Goal: Task Accomplishment & Management: Manage account settings

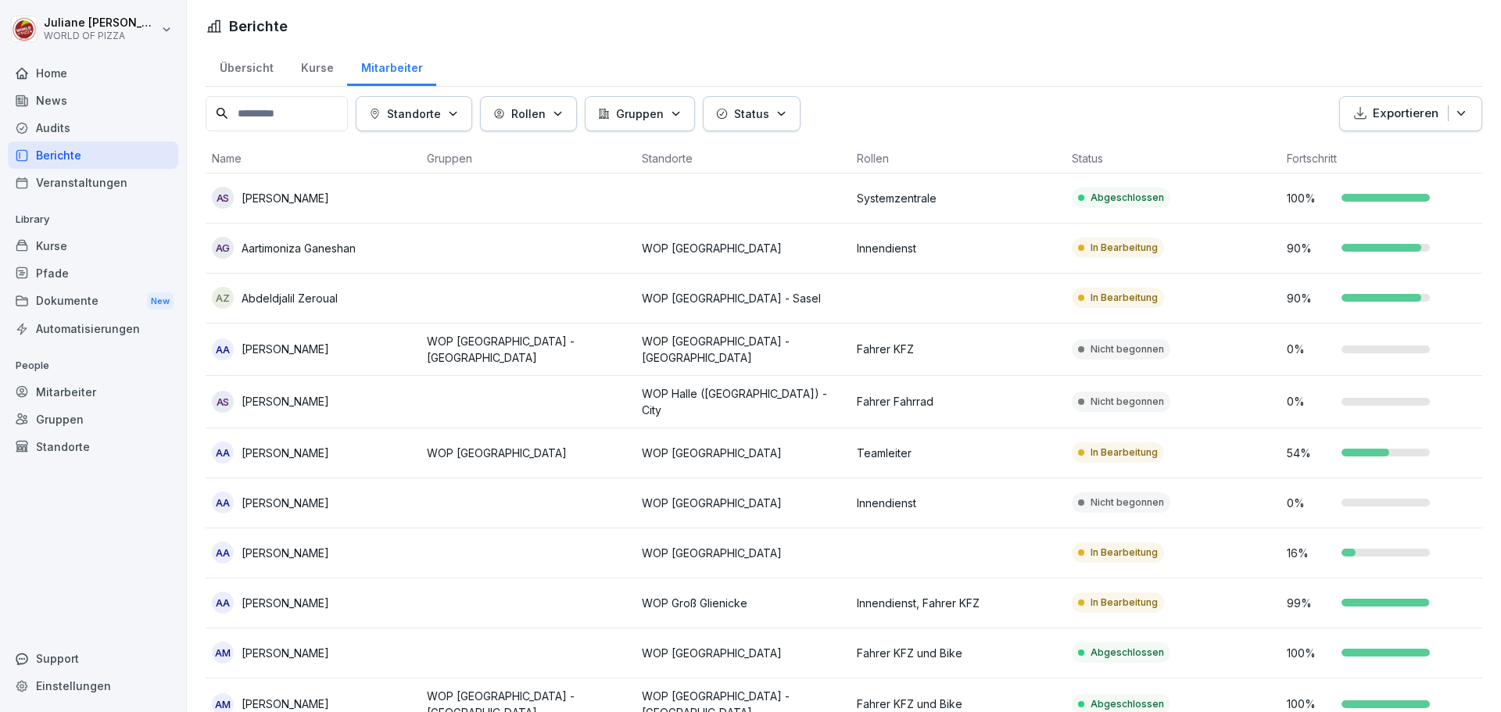
click at [63, 127] on div "Audits" at bounding box center [93, 127] width 170 height 27
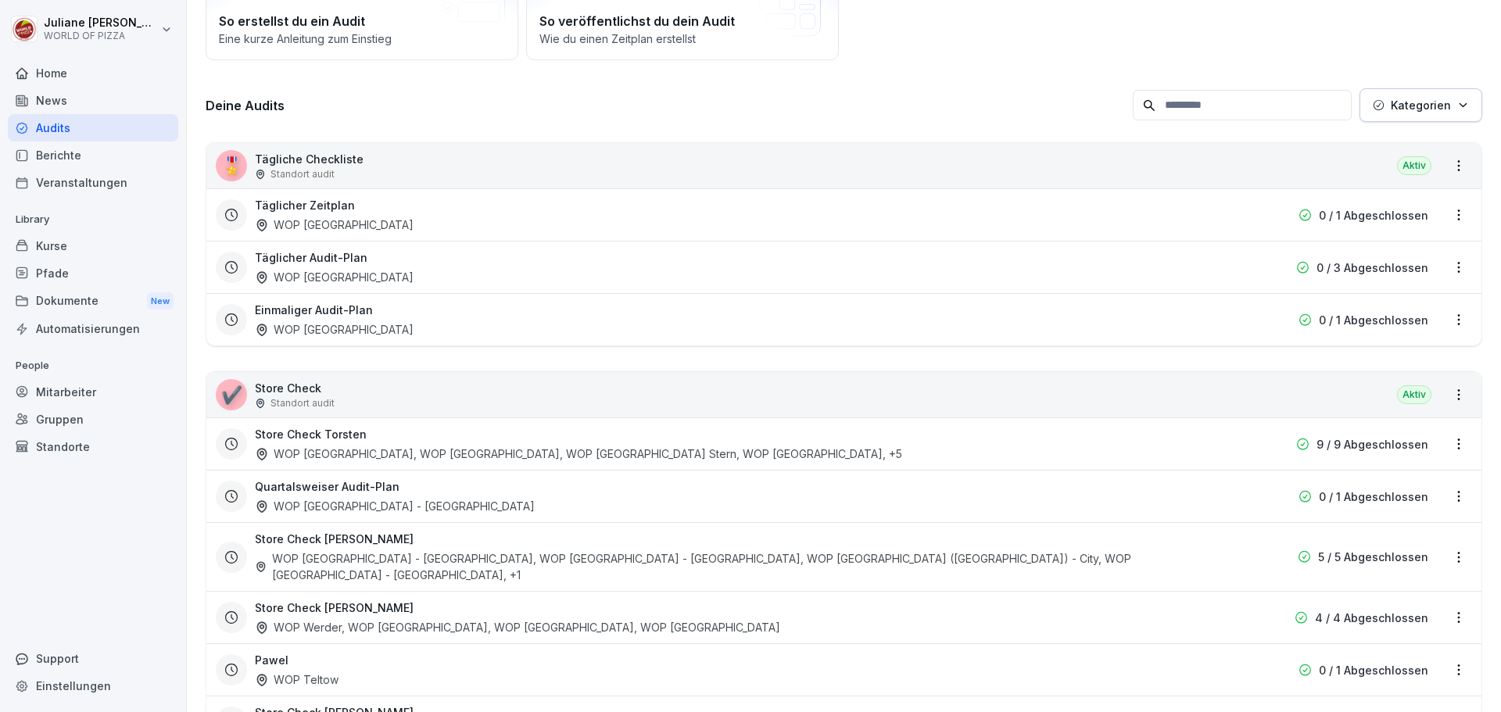
scroll to position [228, 0]
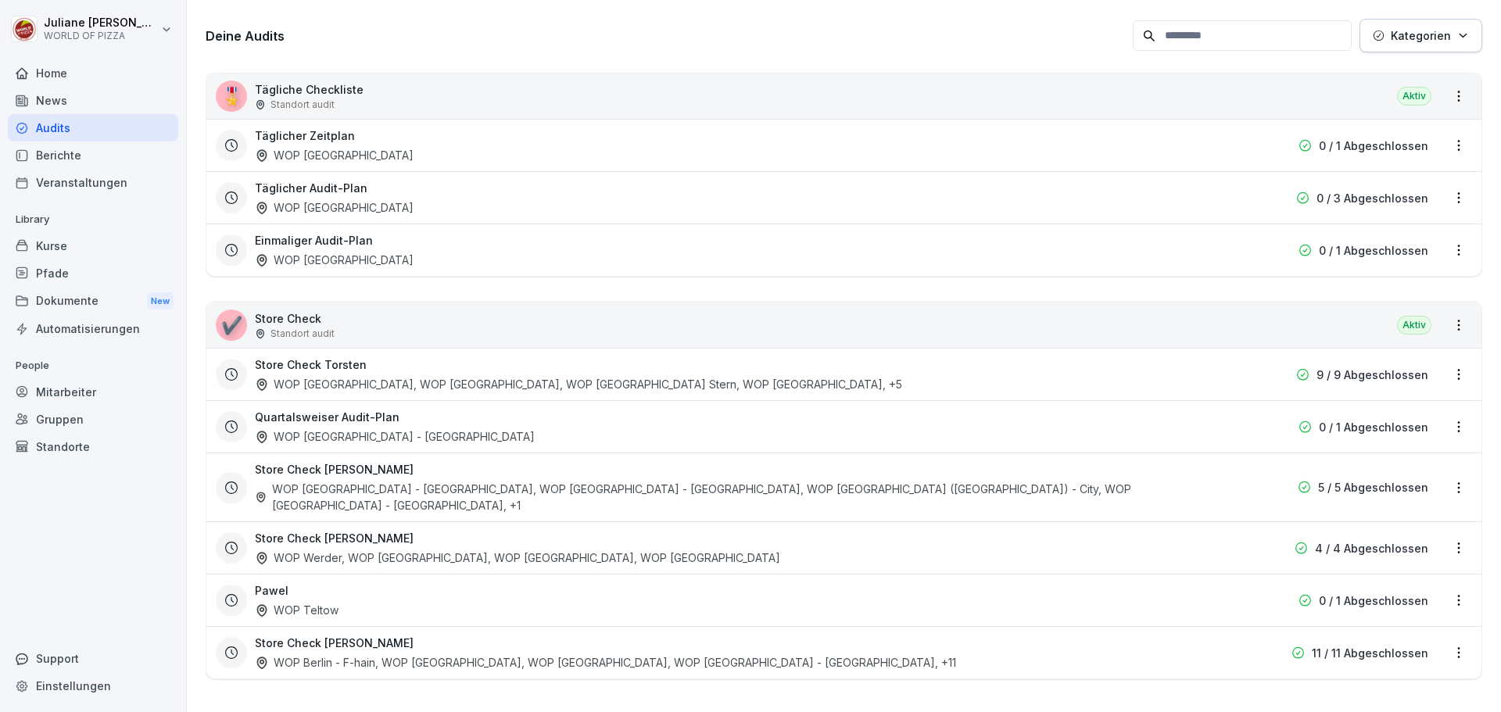
click at [1401, 645] on p "11 / 11 Abgeschlossen" at bounding box center [1369, 653] width 116 height 16
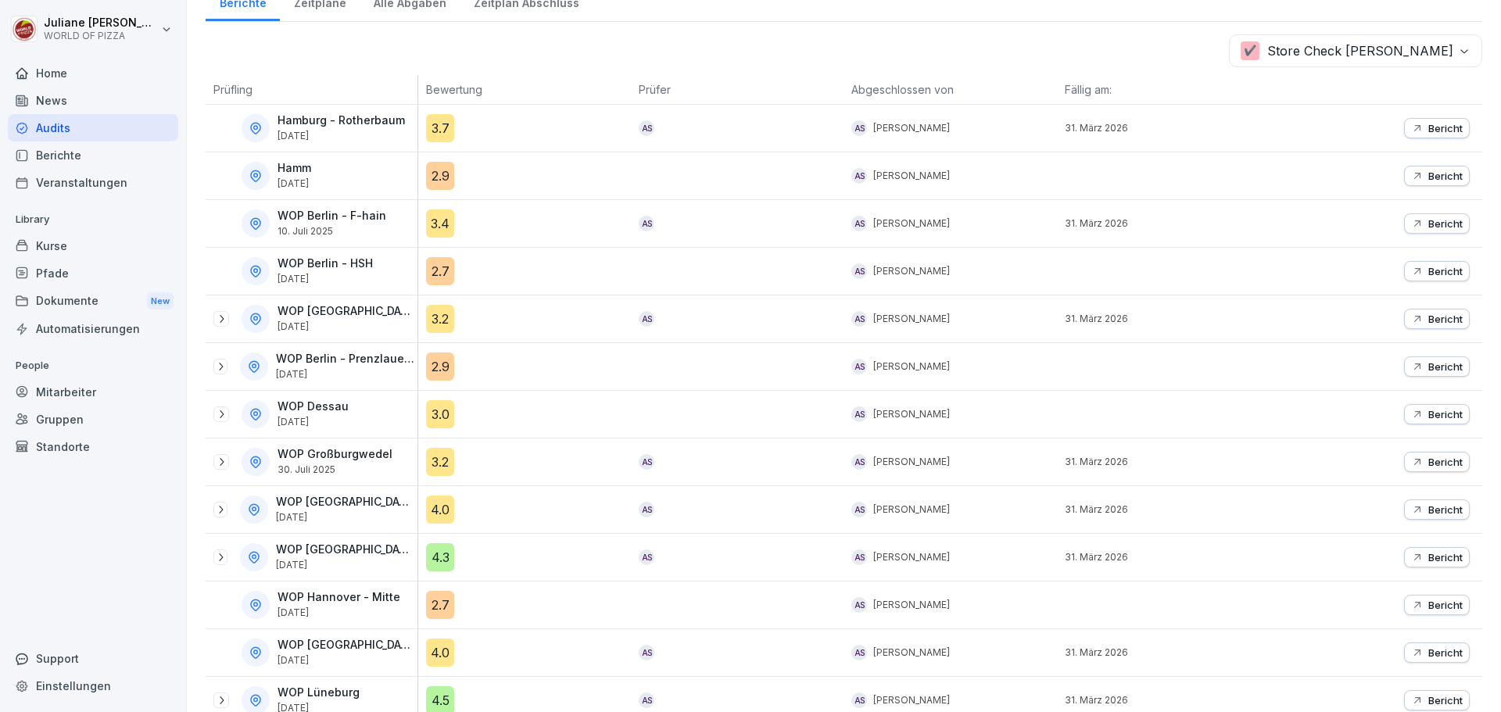
click at [349, 502] on p "WOP [GEOGRAPHIC_DATA] - [GEOGRAPHIC_DATA]" at bounding box center [345, 502] width 138 height 13
click at [227, 513] on div at bounding box center [220, 510] width 14 height 16
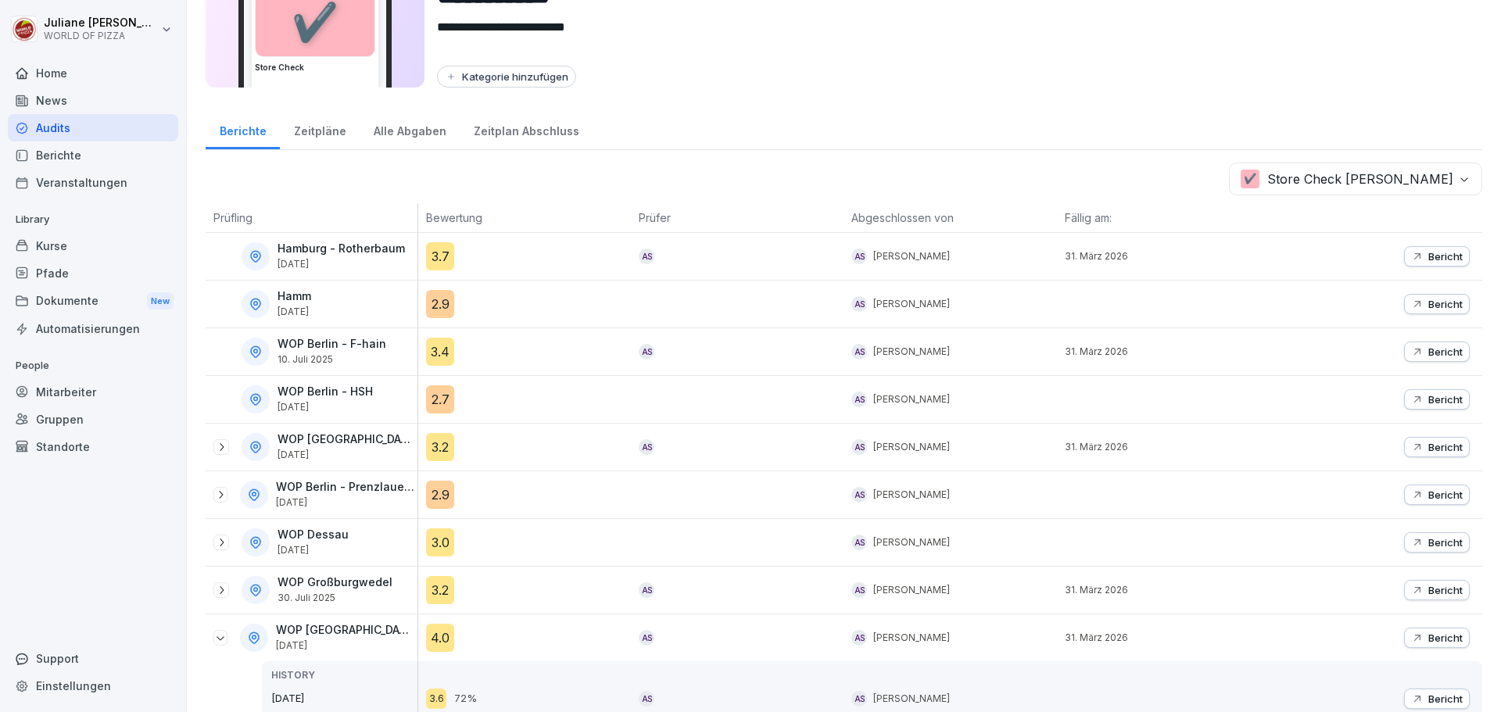
scroll to position [72, 0]
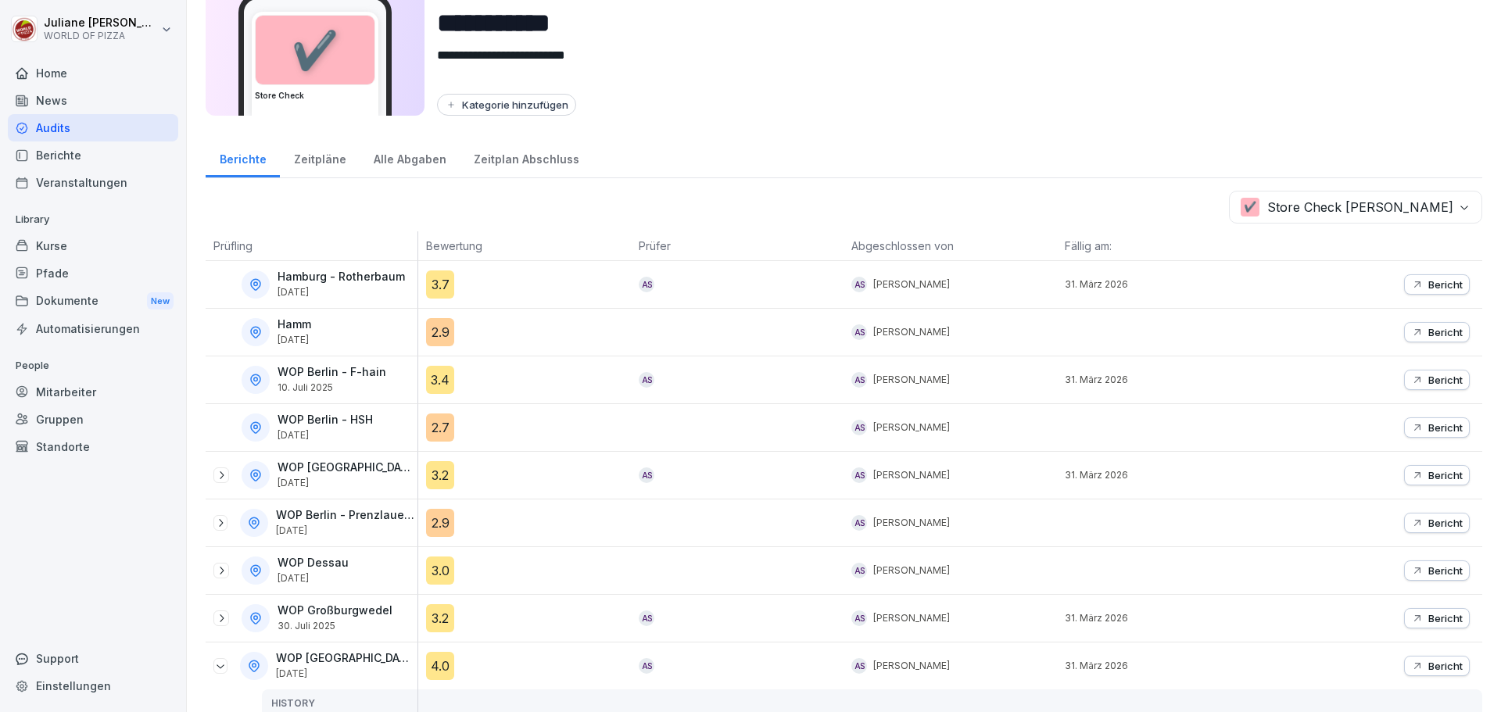
click at [260, 280] on icon at bounding box center [256, 284] width 14 height 14
click at [246, 284] on div at bounding box center [256, 284] width 28 height 28
click at [223, 481] on div at bounding box center [221, 475] width 16 height 16
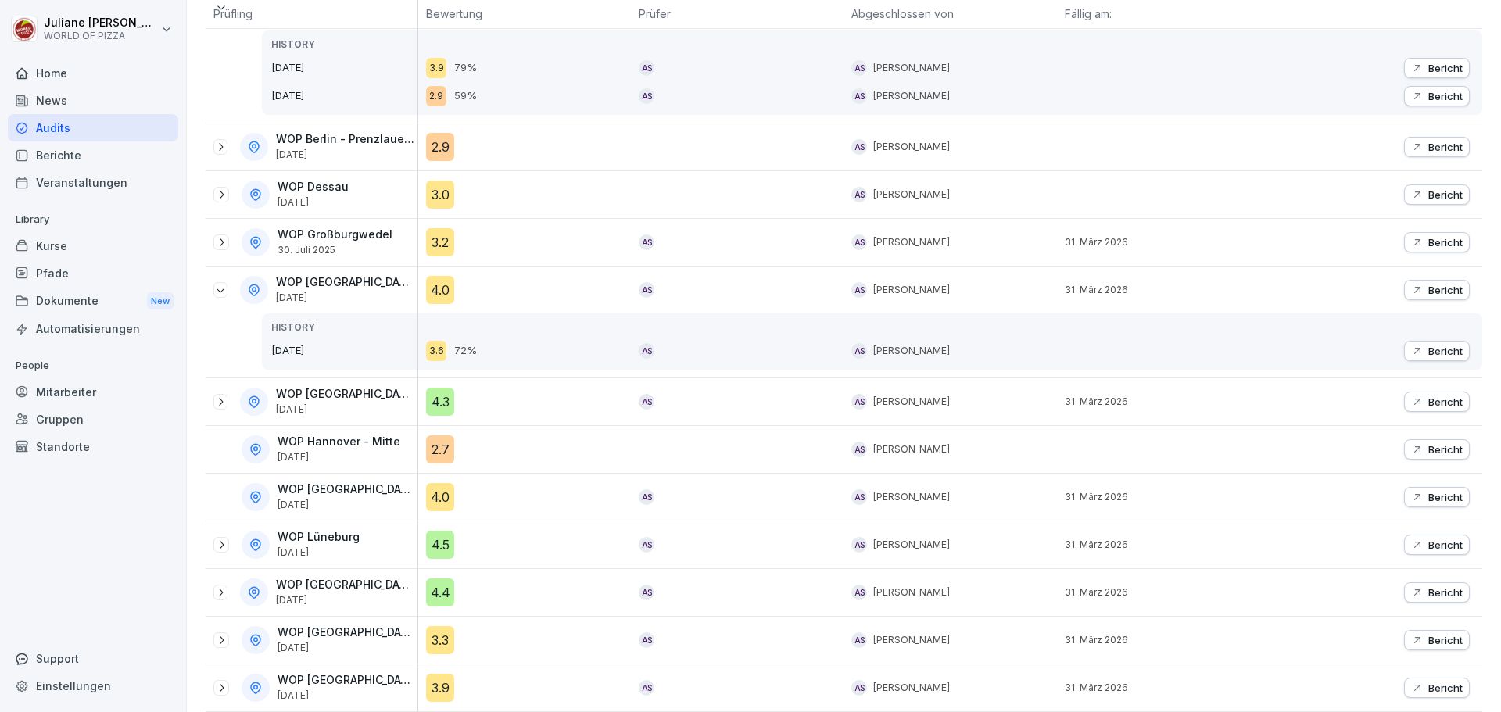
scroll to position [552, 0]
click at [301, 276] on p "WOP [GEOGRAPHIC_DATA] - [GEOGRAPHIC_DATA]" at bounding box center [345, 282] width 138 height 13
click at [252, 283] on icon at bounding box center [254, 290] width 14 height 14
click at [1305, 284] on div "Bericht Bericht" at bounding box center [1375, 322] width 213 height 111
click at [224, 284] on icon at bounding box center [220, 290] width 13 height 13
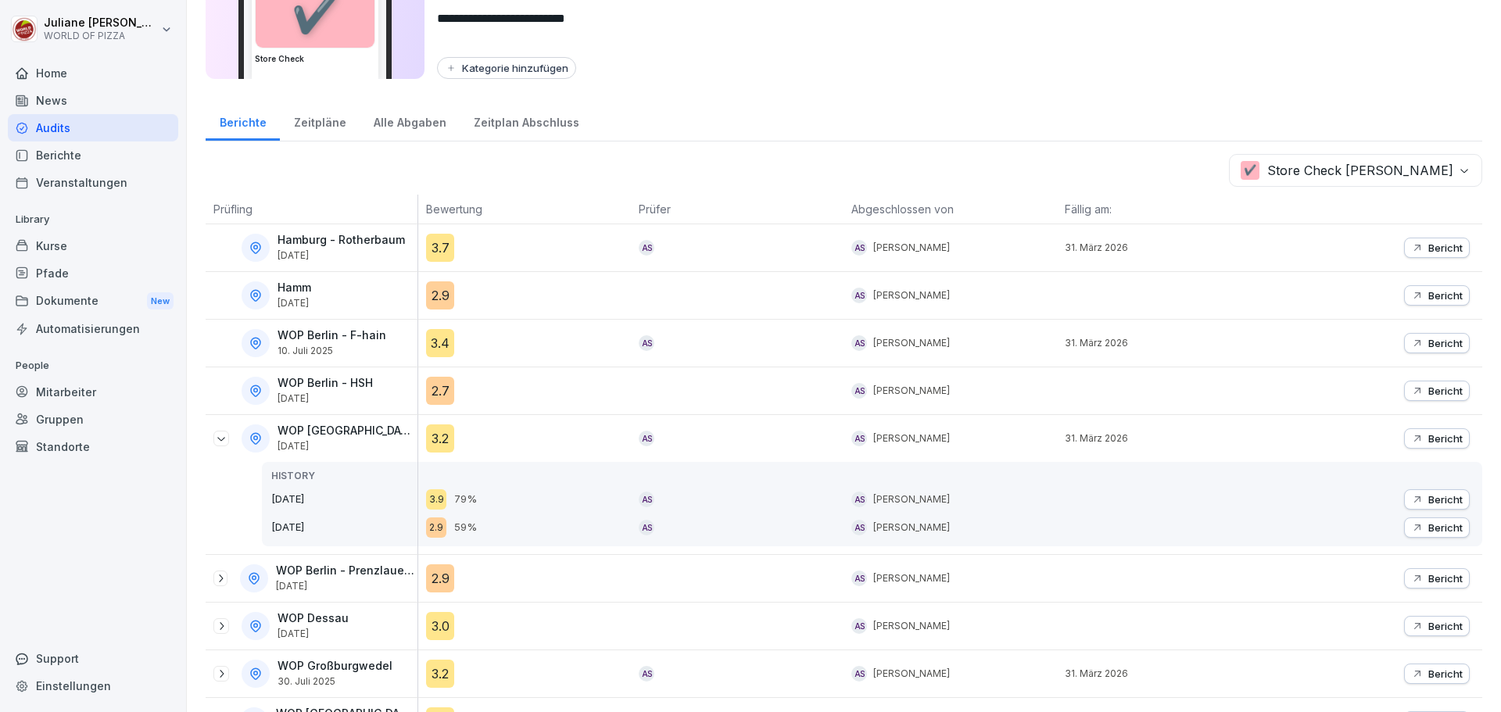
scroll to position [19, 0]
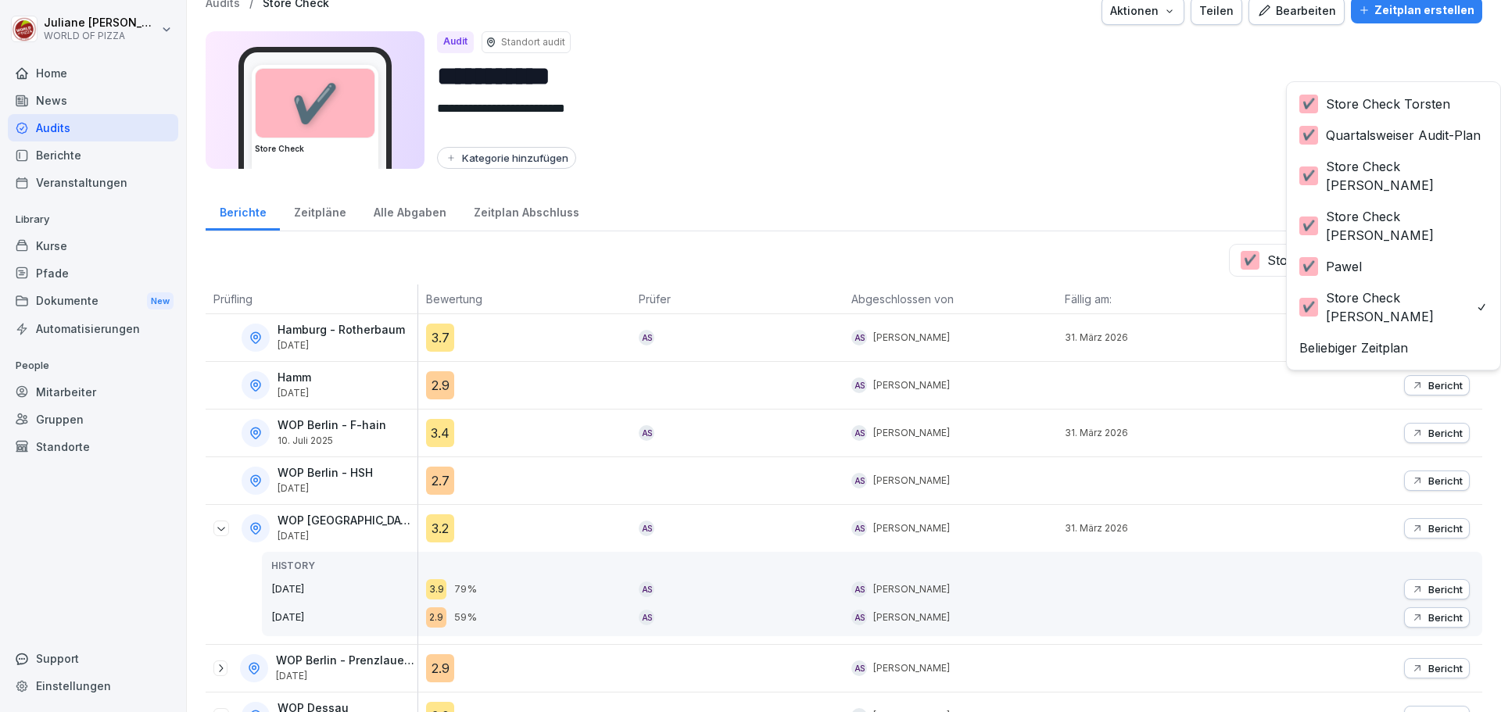
click at [1390, 270] on body "**********" at bounding box center [750, 356] width 1501 height 712
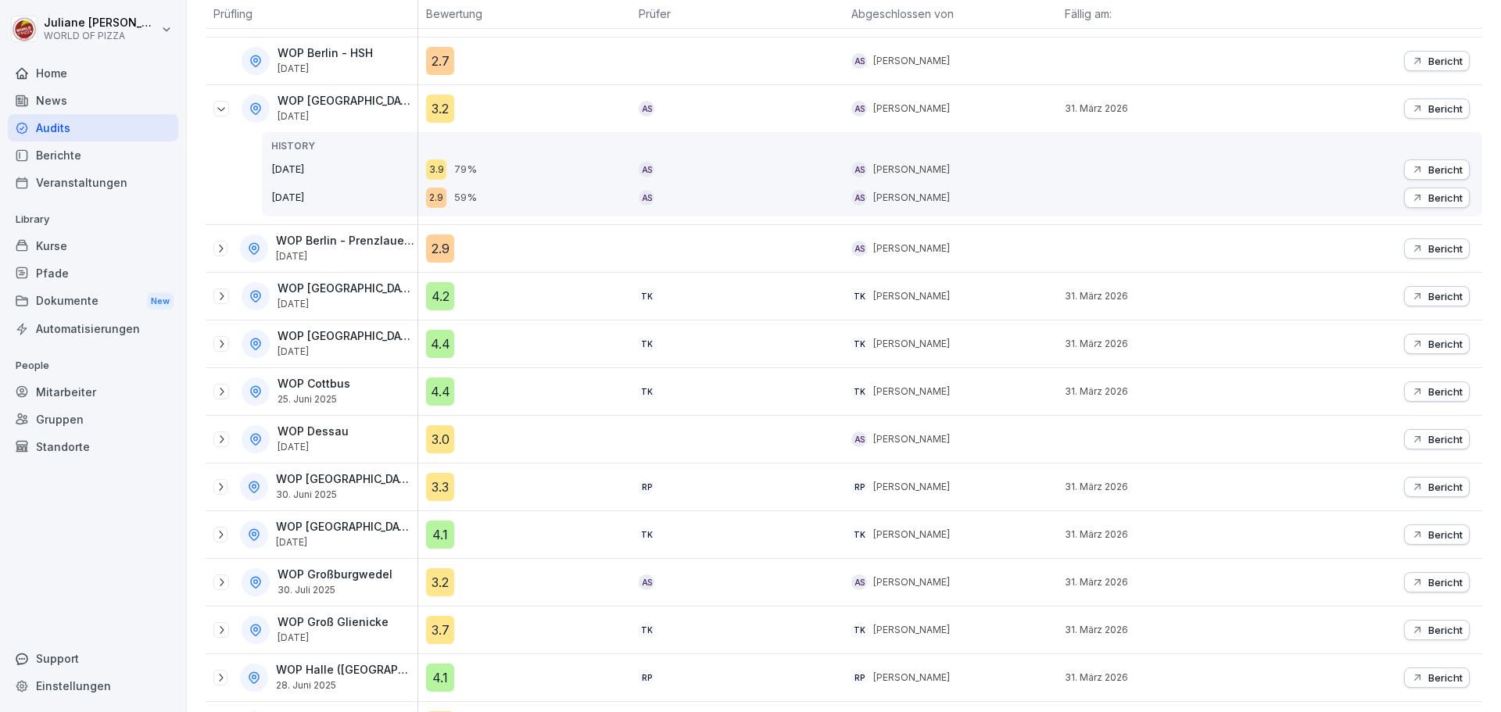
scroll to position [48, 0]
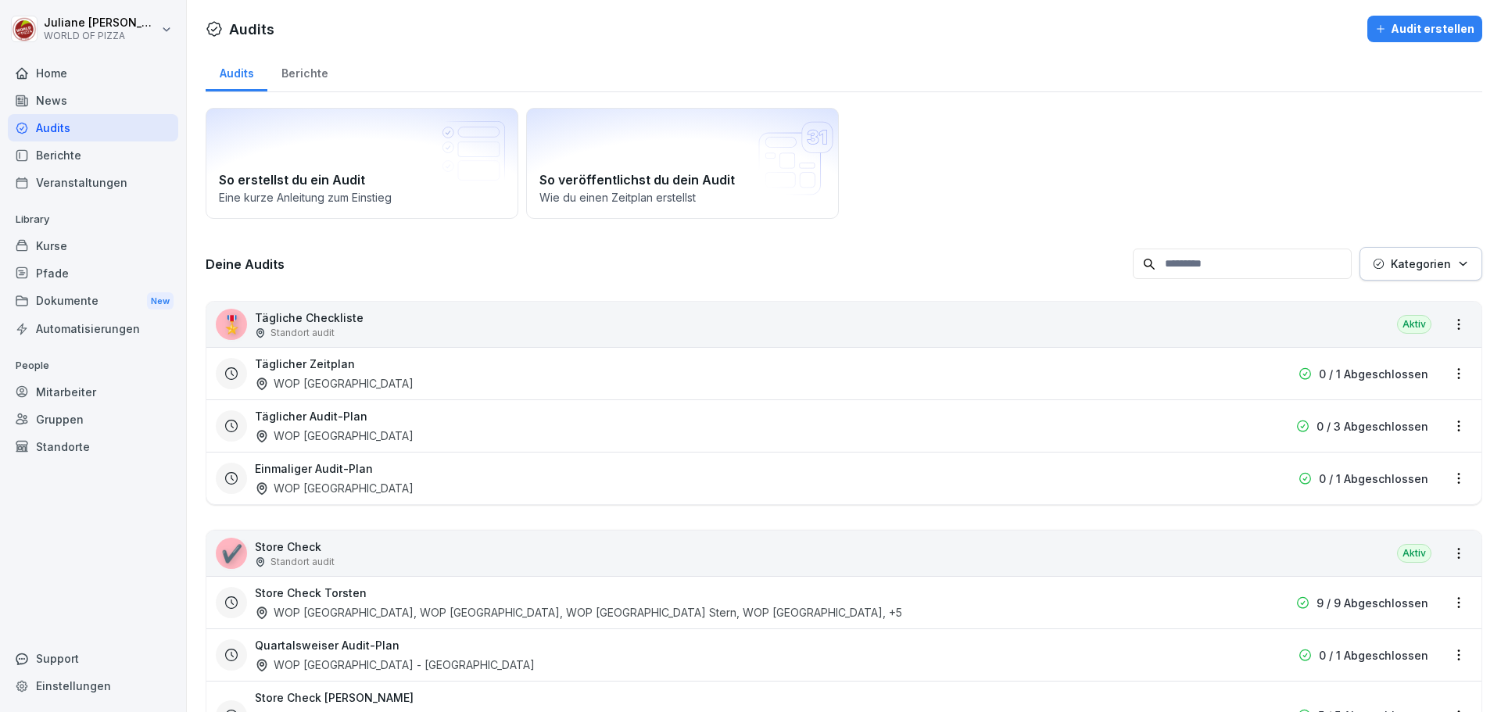
scroll to position [228, 0]
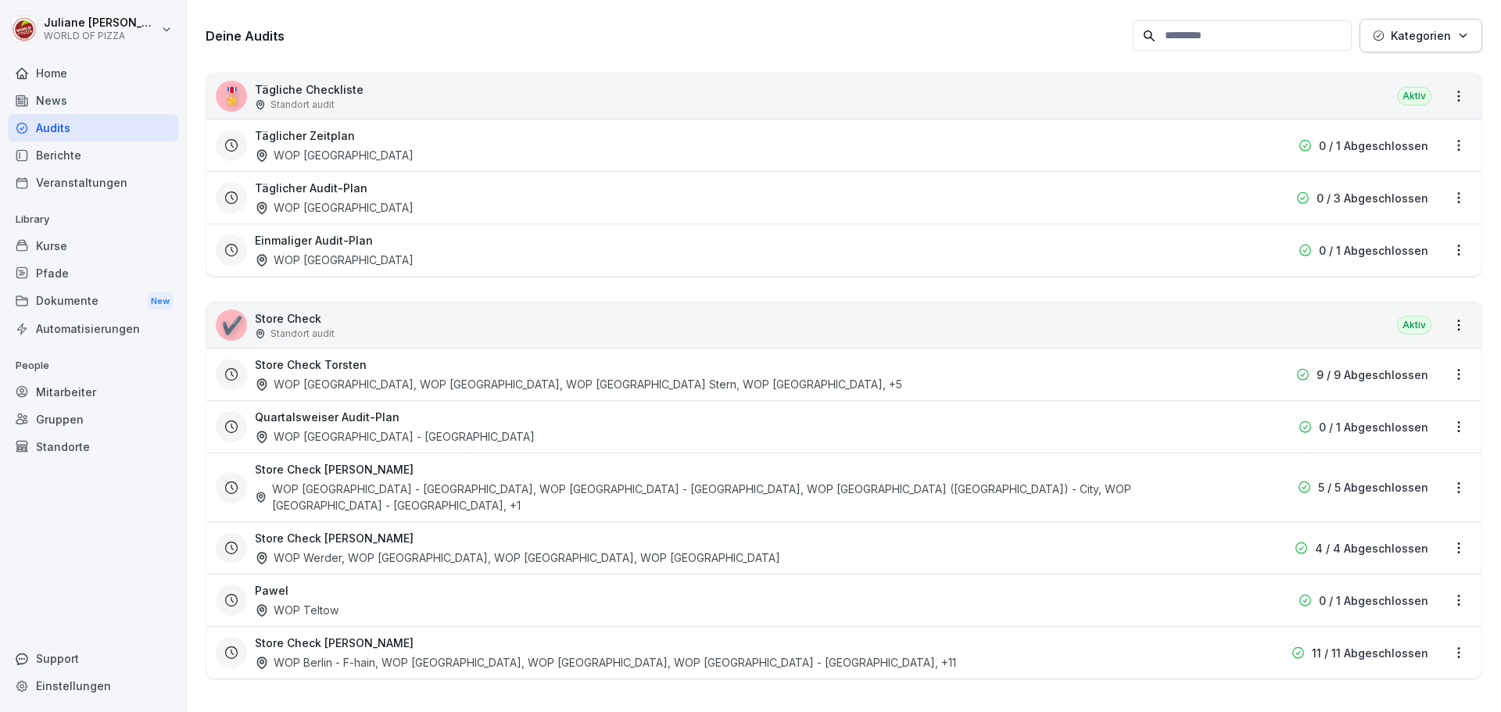
click at [1447, 642] on html "[PERSON_NAME] WORLD OF PIZZA Home News Audits Berichte Veranstaltungen Library …" at bounding box center [750, 356] width 1501 height 712
click at [0, 0] on link "Zeitplan bearbeiten" at bounding box center [0, 0] width 0 height 0
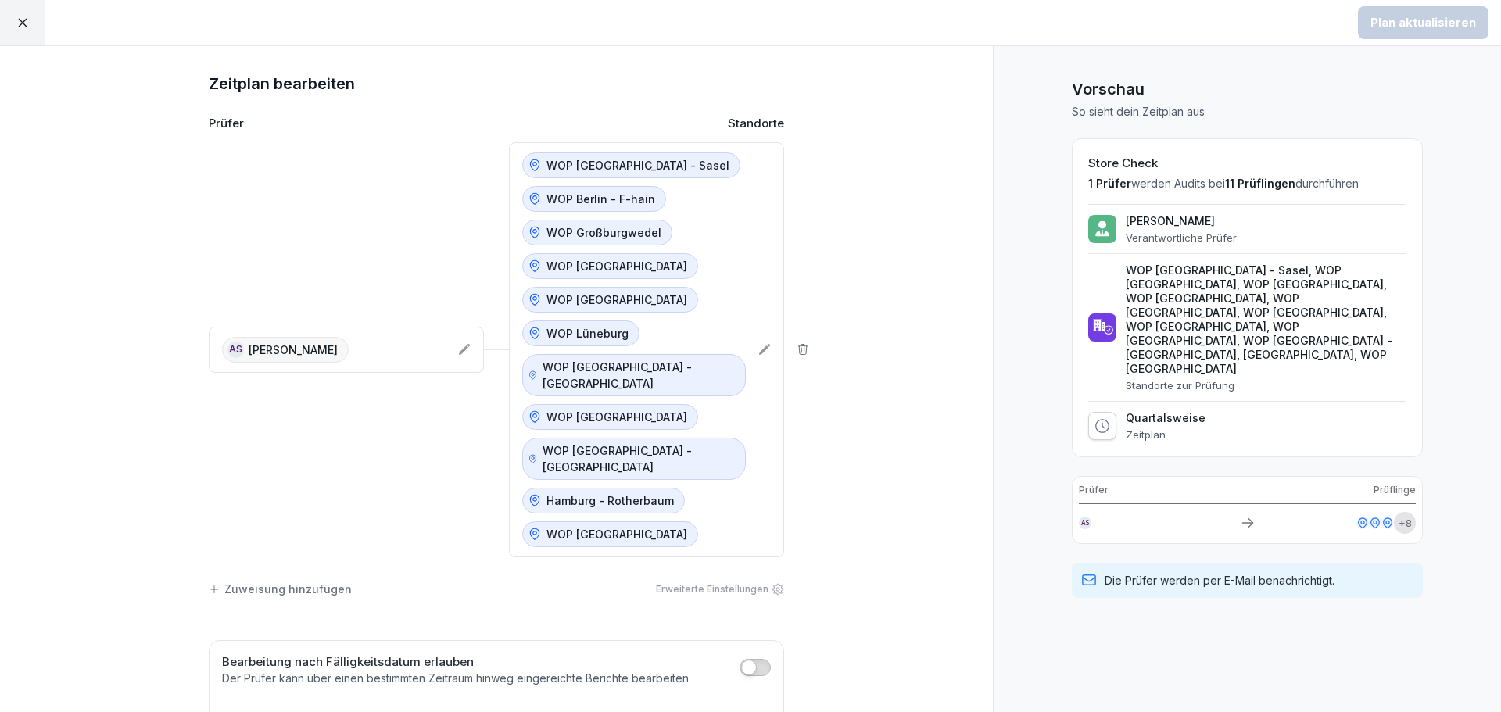
click at [741, 660] on span "button" at bounding box center [749, 668] width 16 height 16
click at [760, 343] on icon at bounding box center [764, 349] width 13 height 13
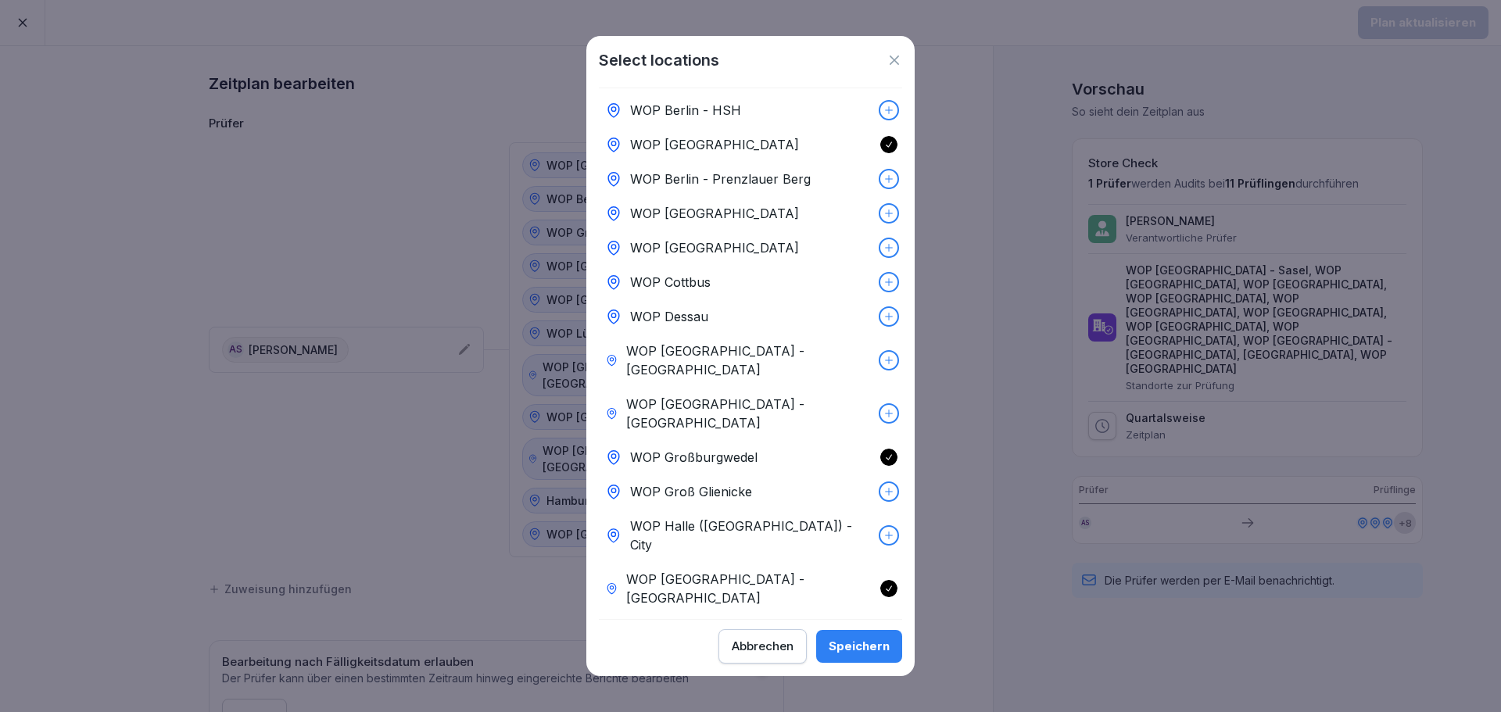
scroll to position [156, 0]
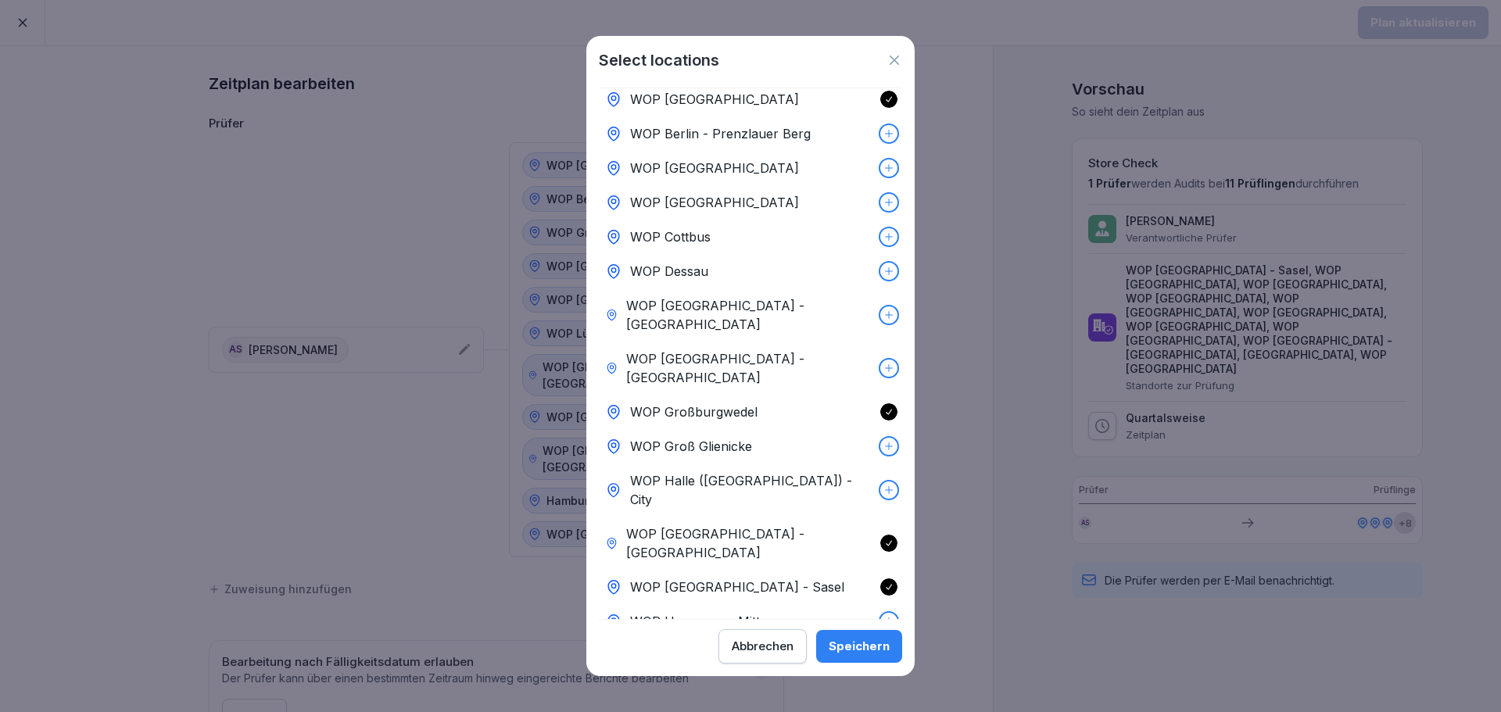
click at [883, 538] on icon at bounding box center [888, 543] width 11 height 11
click at [873, 646] on div "Speichern" at bounding box center [858, 646] width 61 height 17
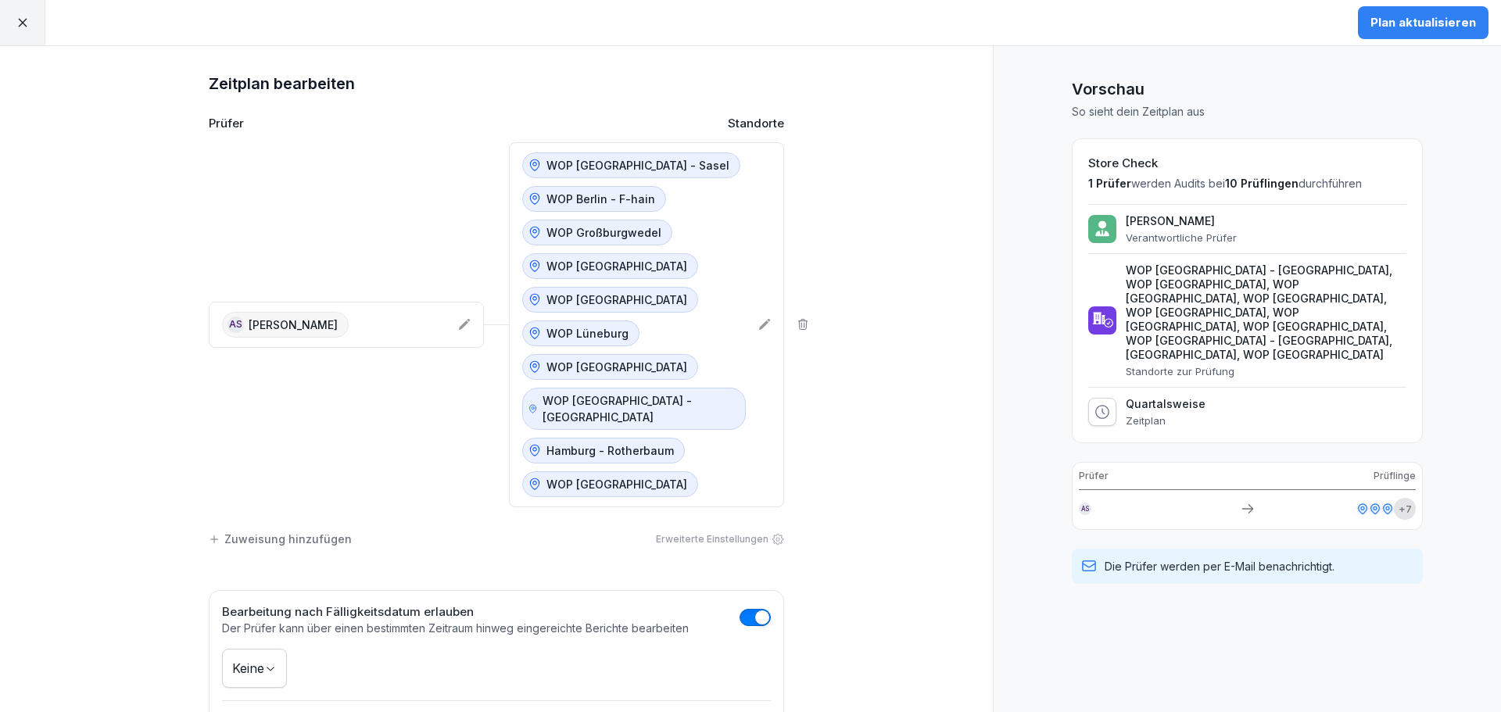
click at [1453, 25] on div "Plan aktualisieren" at bounding box center [1423, 22] width 106 height 17
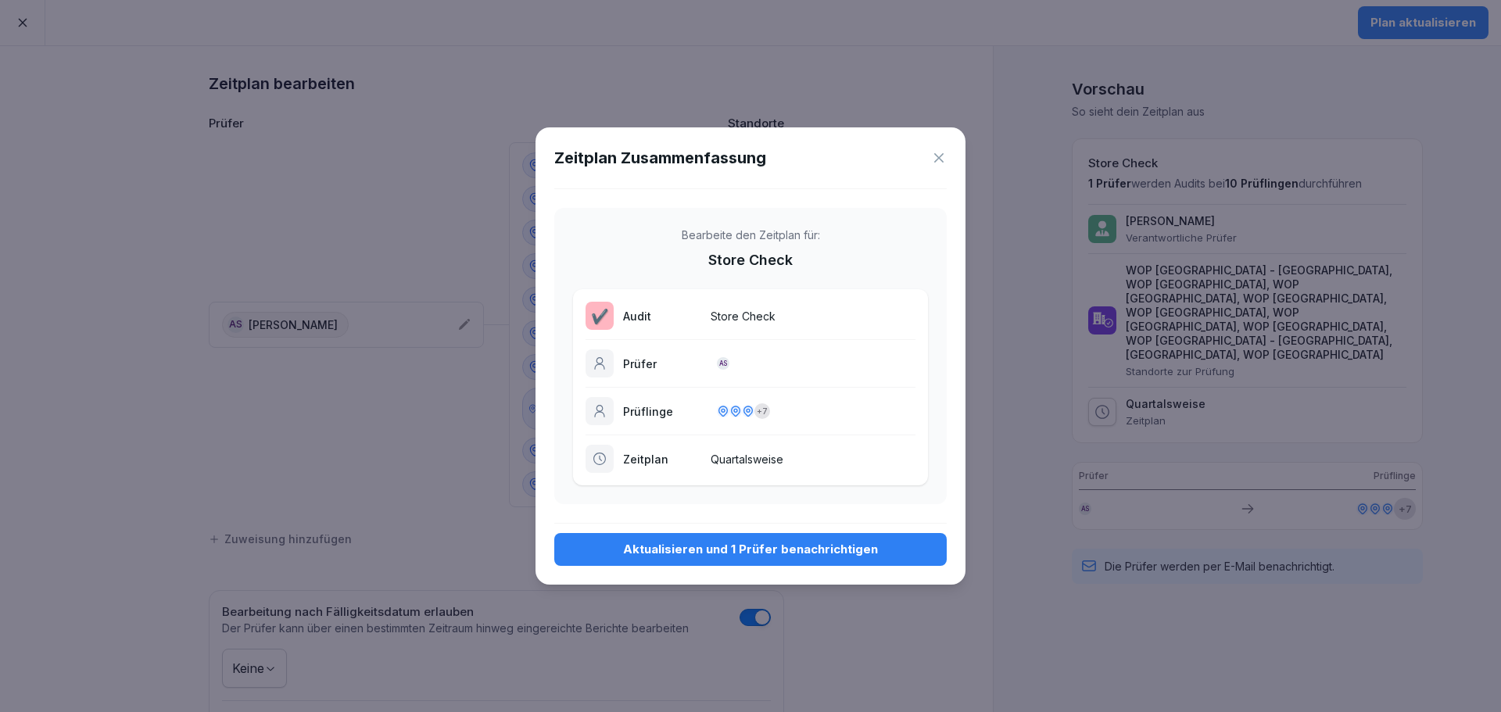
click at [788, 547] on div "Aktualisieren und 1 Prüfer benachrichtigen" at bounding box center [750, 549] width 367 height 17
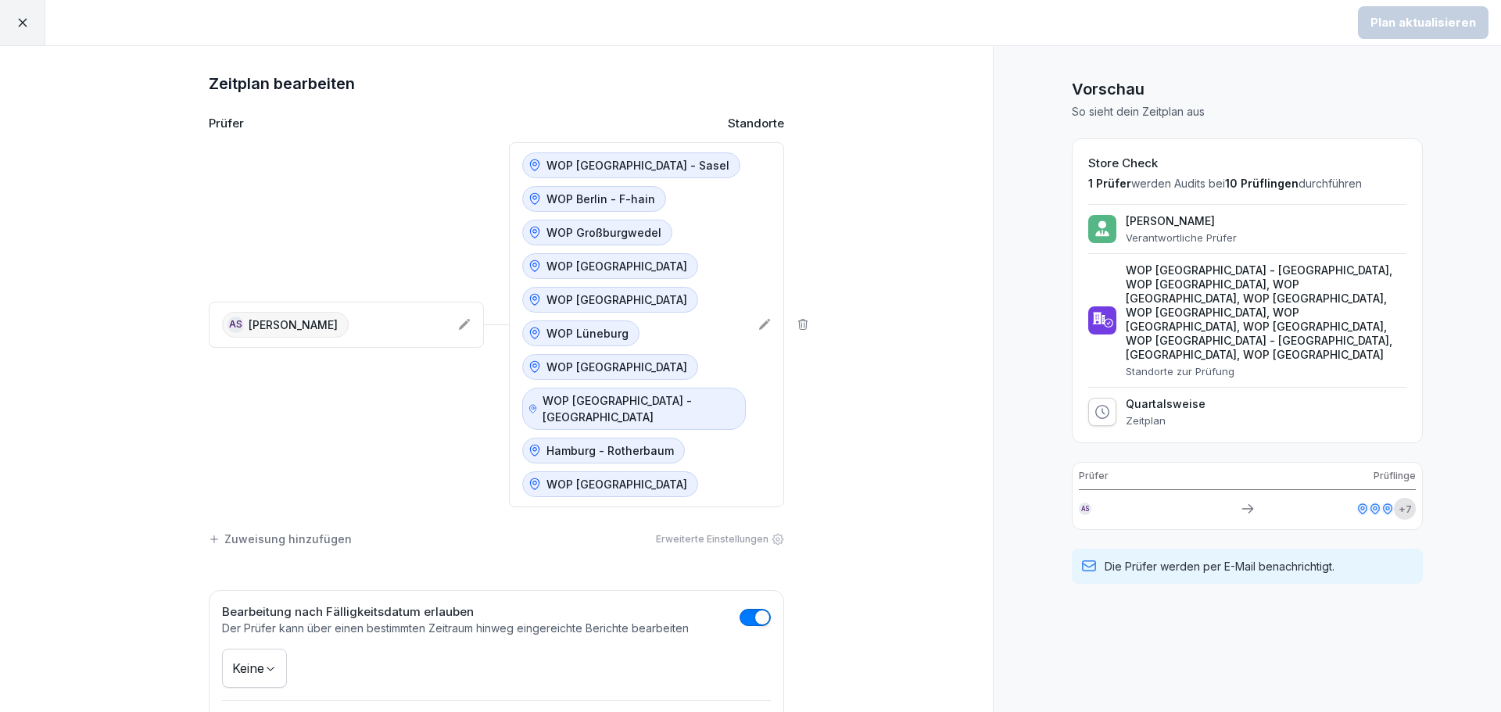
click at [763, 318] on icon at bounding box center [764, 324] width 13 height 13
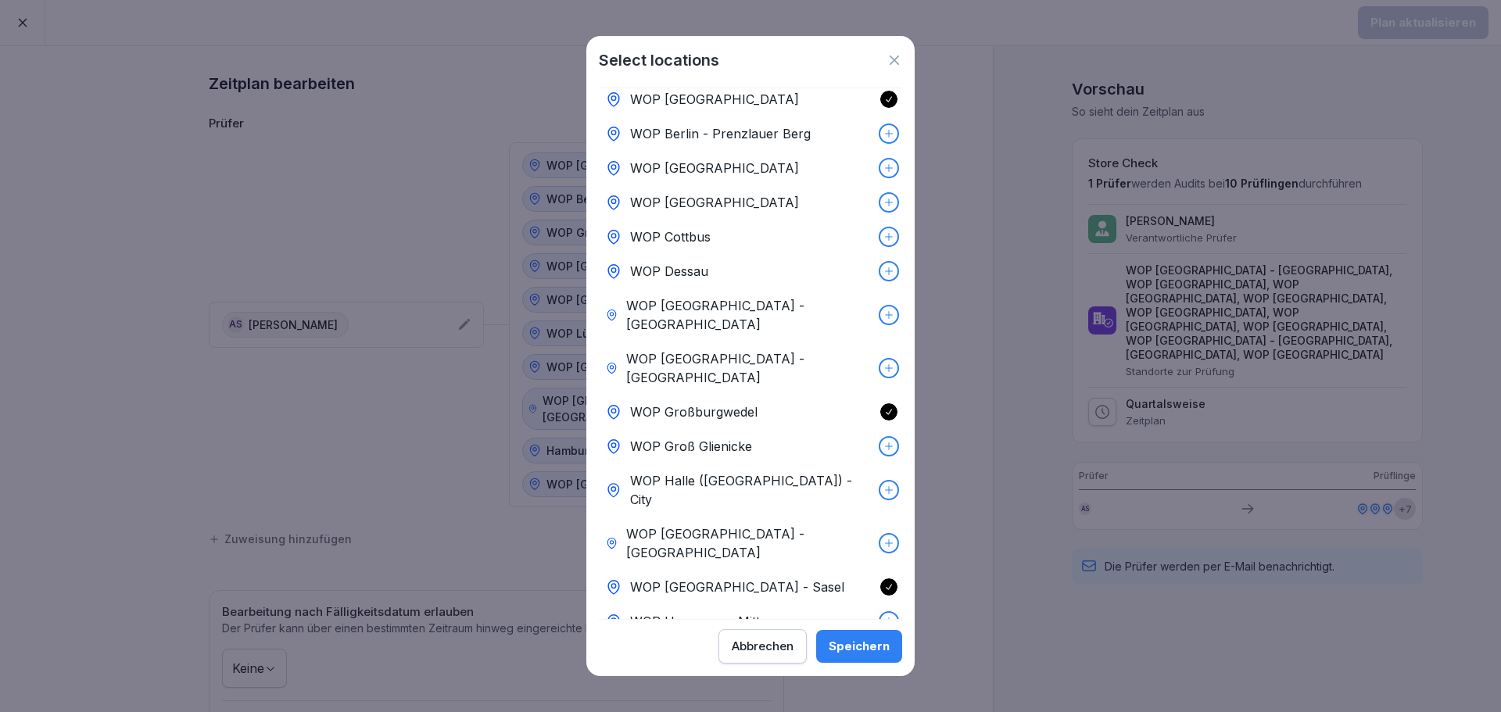
click at [883, 538] on icon at bounding box center [888, 543] width 11 height 11
click at [867, 648] on div "Speichern" at bounding box center [858, 646] width 61 height 17
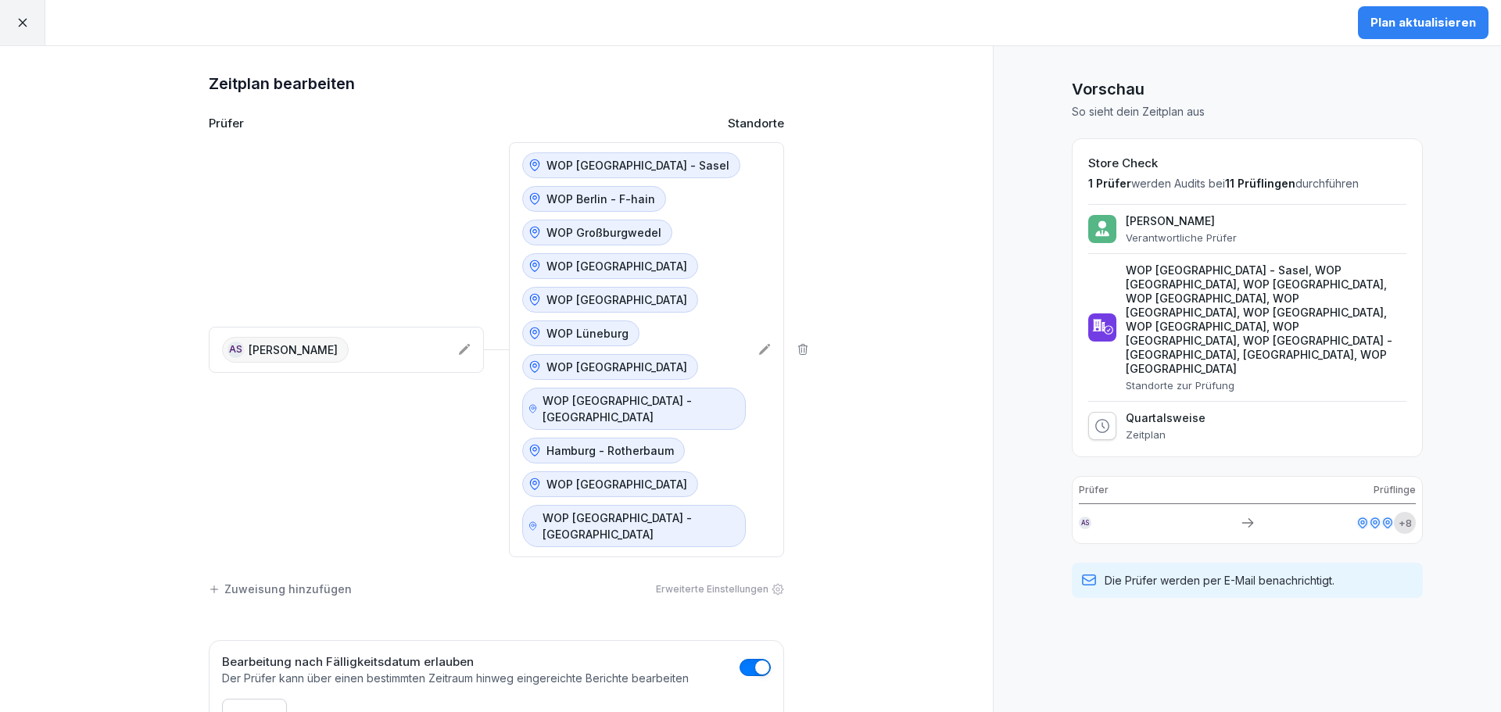
click at [1402, 30] on div "Plan aktualisieren" at bounding box center [1423, 22] width 106 height 17
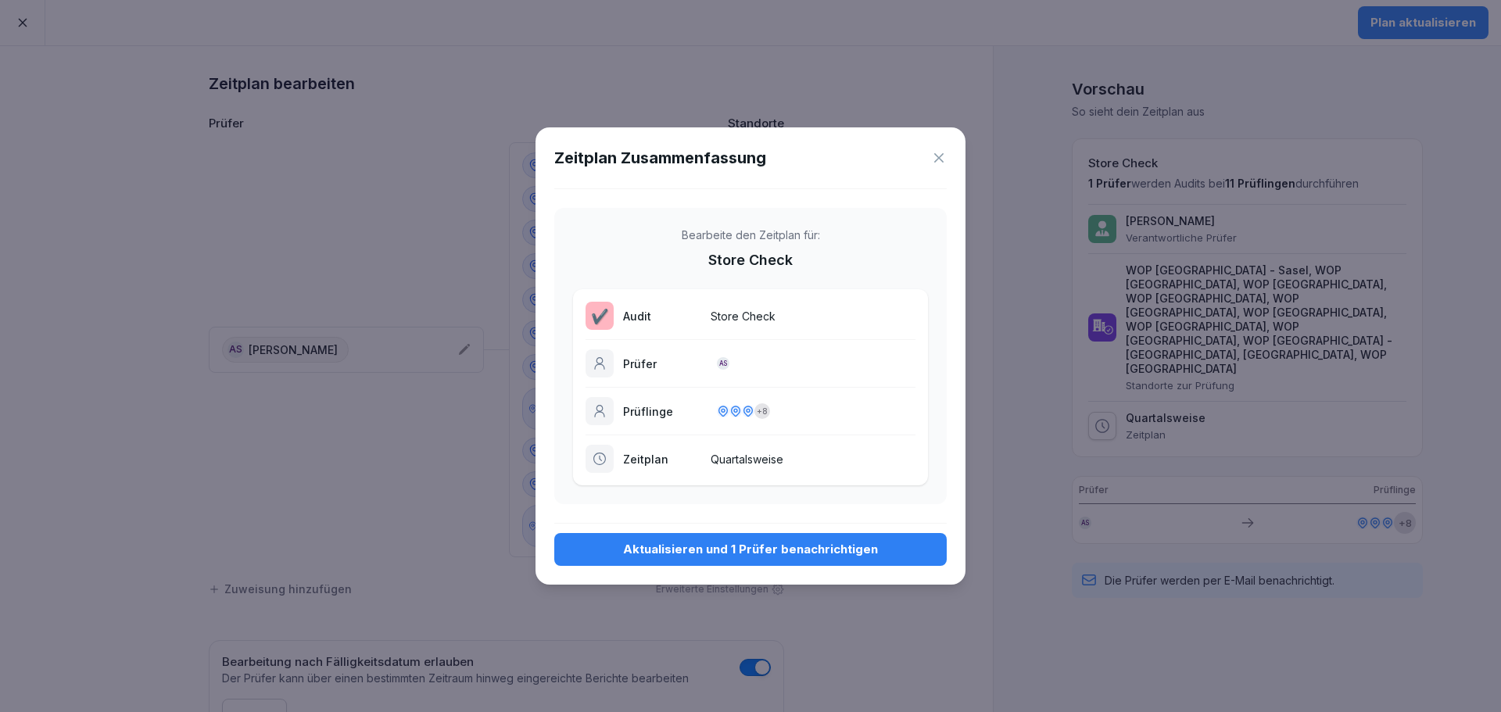
click at [750, 546] on div "Aktualisieren und 1 Prüfer benachrichtigen" at bounding box center [750, 549] width 367 height 17
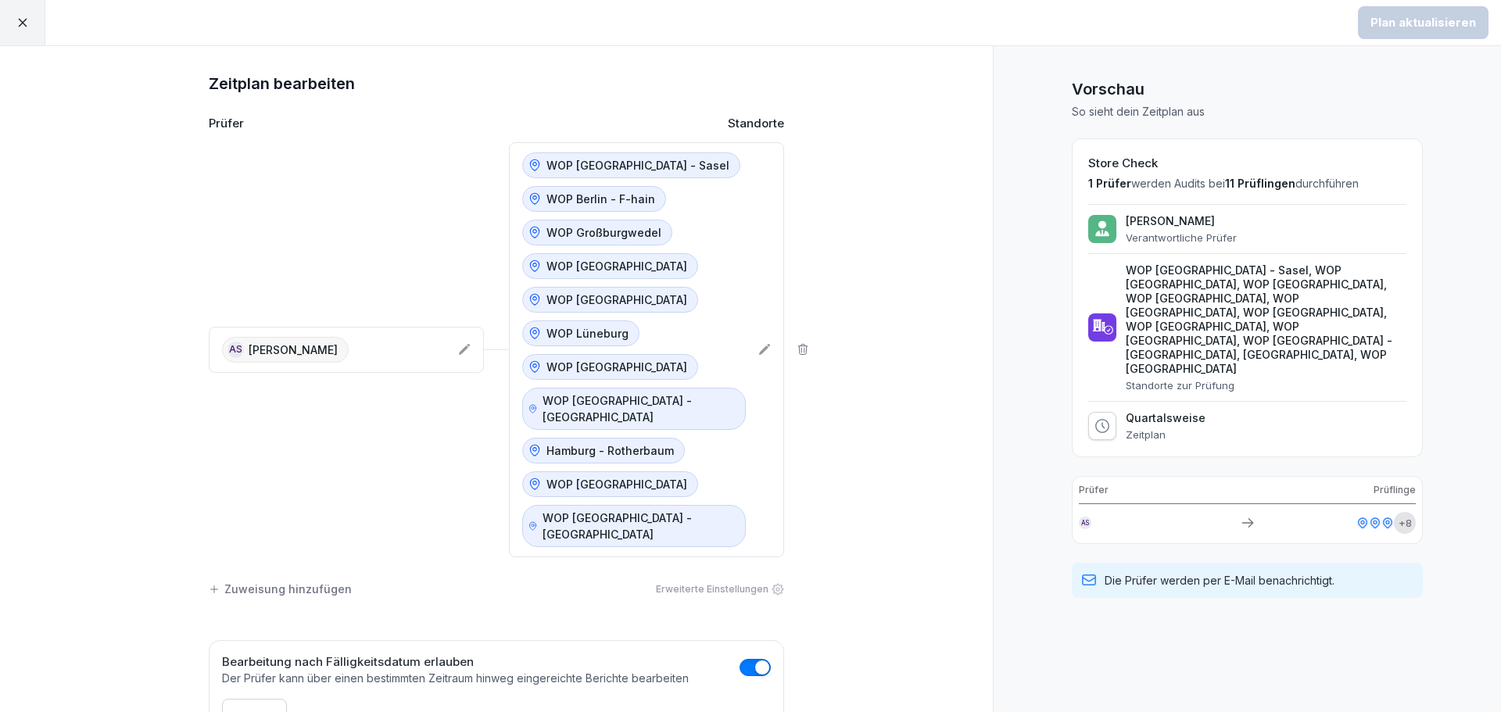
click at [16, 21] on icon at bounding box center [23, 23] width 14 height 14
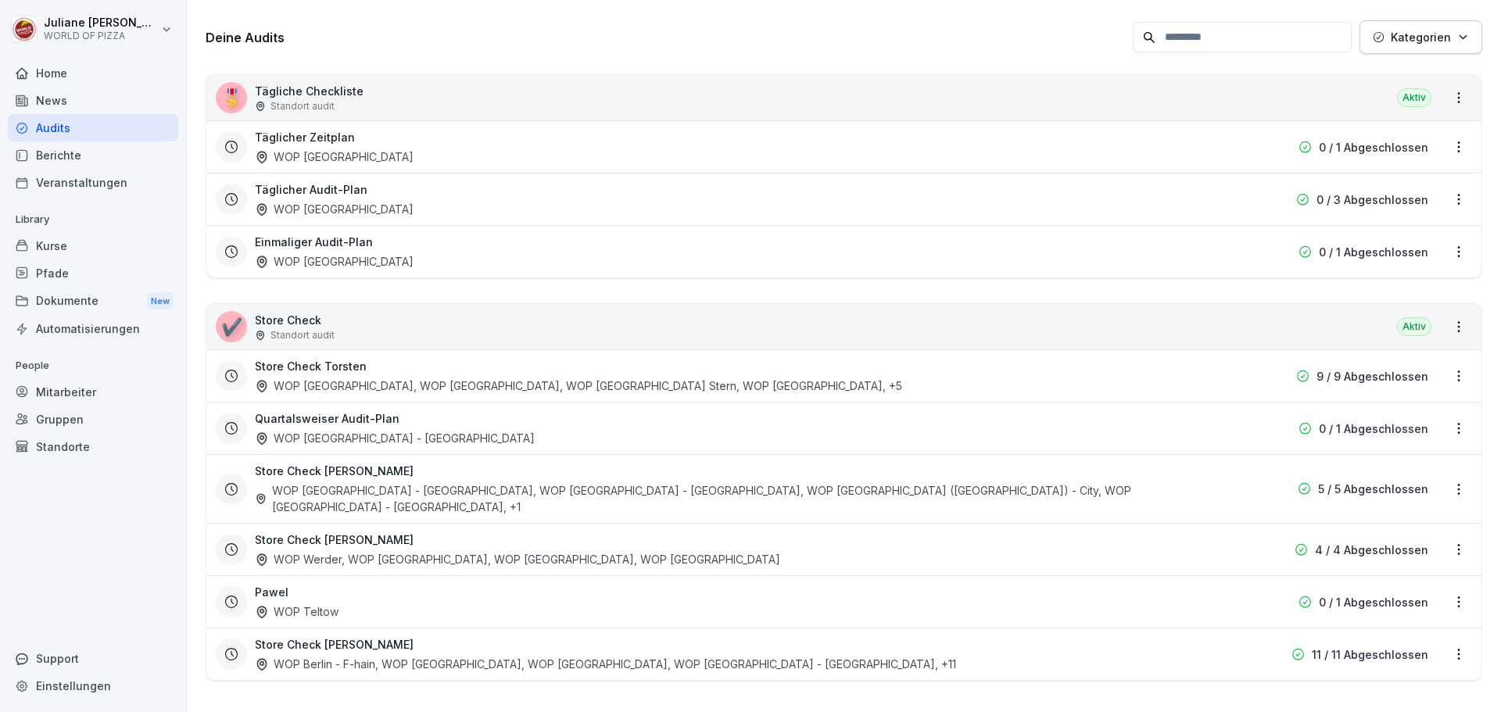
scroll to position [228, 0]
click at [1445, 636] on html "[PERSON_NAME] WORLD OF PIZZA Home News Audits Berichte Veranstaltungen Library …" at bounding box center [750, 356] width 1501 height 712
click at [1405, 585] on div "Zeitplan umbenennen" at bounding box center [1383, 581] width 148 height 26
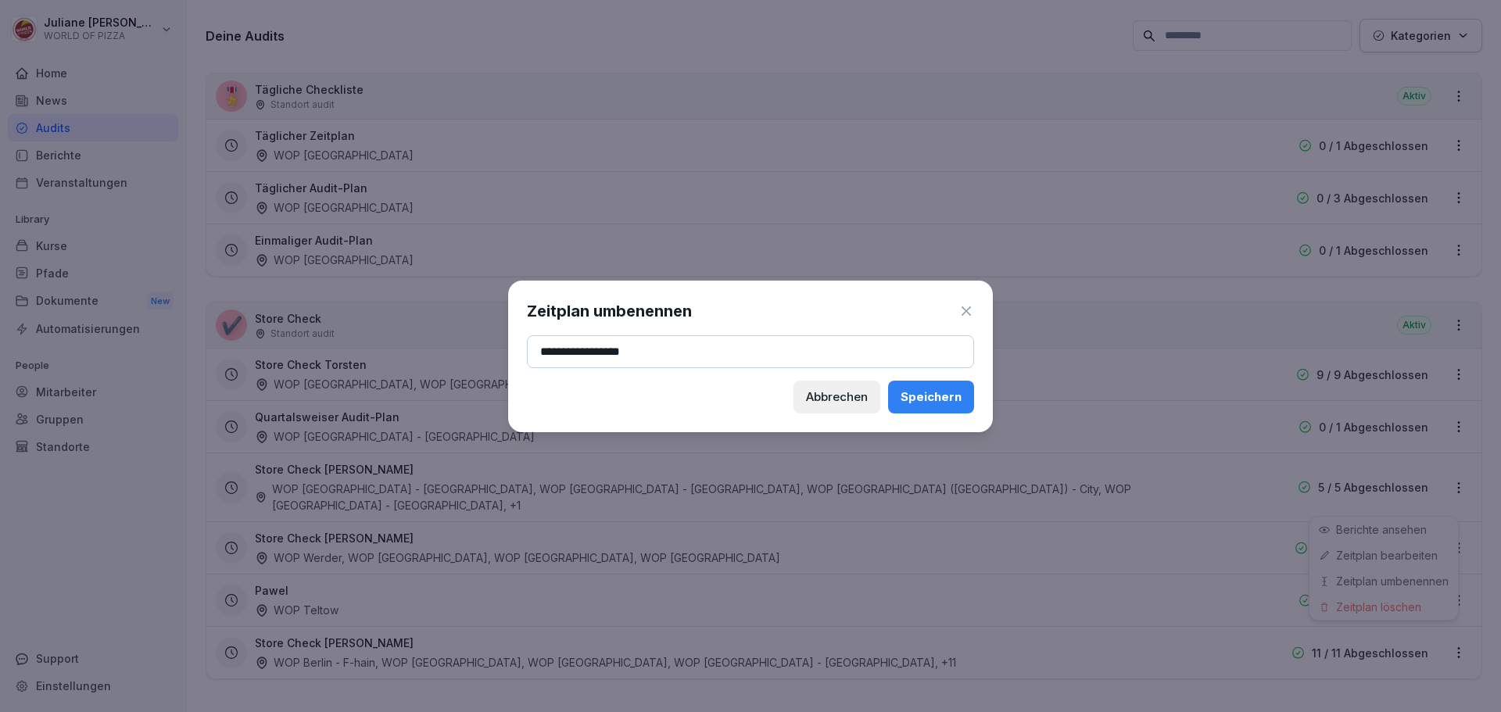
click at [825, 394] on div "Abbrechen" at bounding box center [837, 396] width 62 height 17
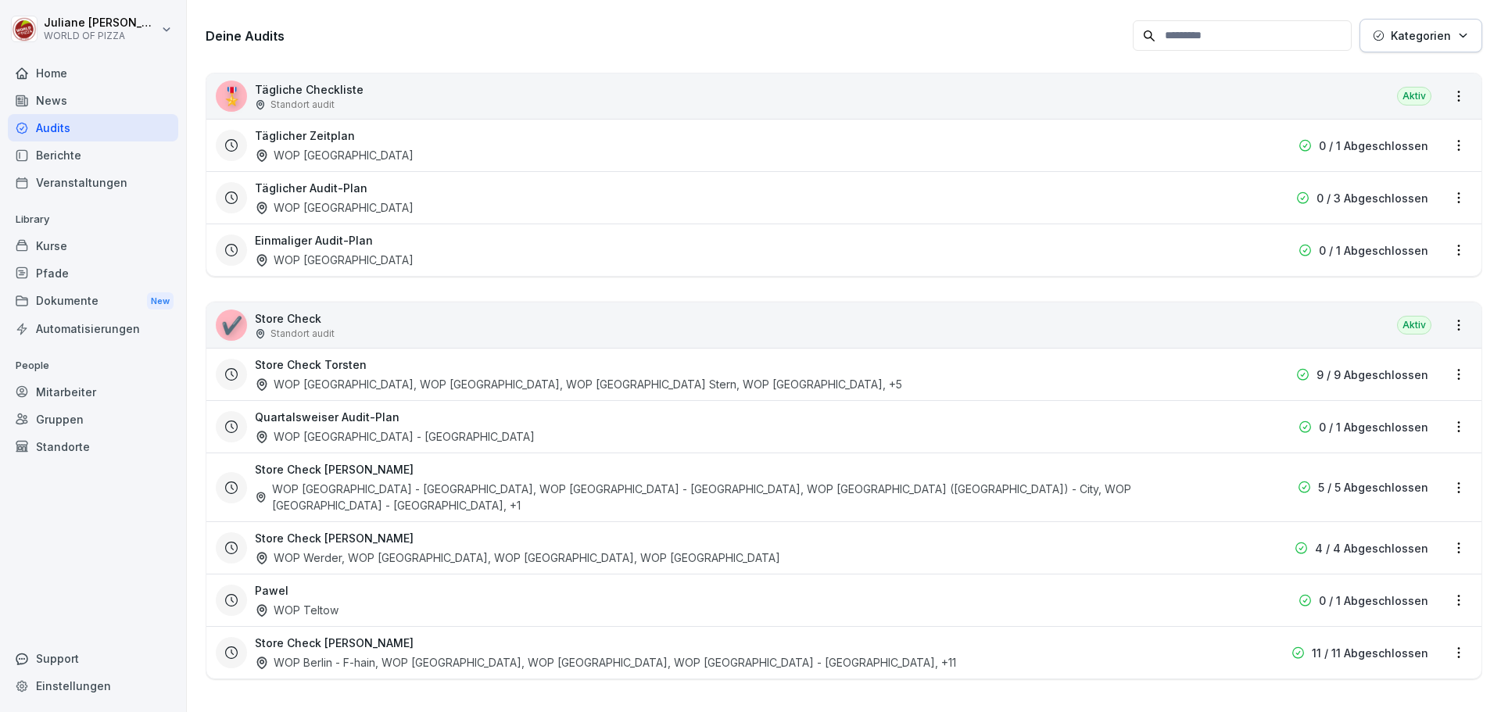
click at [1345, 646] on html "[PERSON_NAME] WORLD OF PIZZA Home News Audits Berichte Veranstaltungen Library …" at bounding box center [750, 356] width 1501 height 712
click at [1451, 639] on html "[PERSON_NAME] WORLD OF PIZZA Home News Audits Berichte Veranstaltungen Library …" at bounding box center [750, 356] width 1501 height 712
click at [1448, 646] on html "[PERSON_NAME] WORLD OF PIZZA Home News Audits Berichte Veranstaltungen Library …" at bounding box center [750, 356] width 1501 height 712
click at [1444, 643] on html "[PERSON_NAME] WORLD OF PIZZA Home News Audits Berichte Veranstaltungen Library …" at bounding box center [750, 356] width 1501 height 712
click at [0, 0] on link "Zeitplan bearbeiten" at bounding box center [0, 0] width 0 height 0
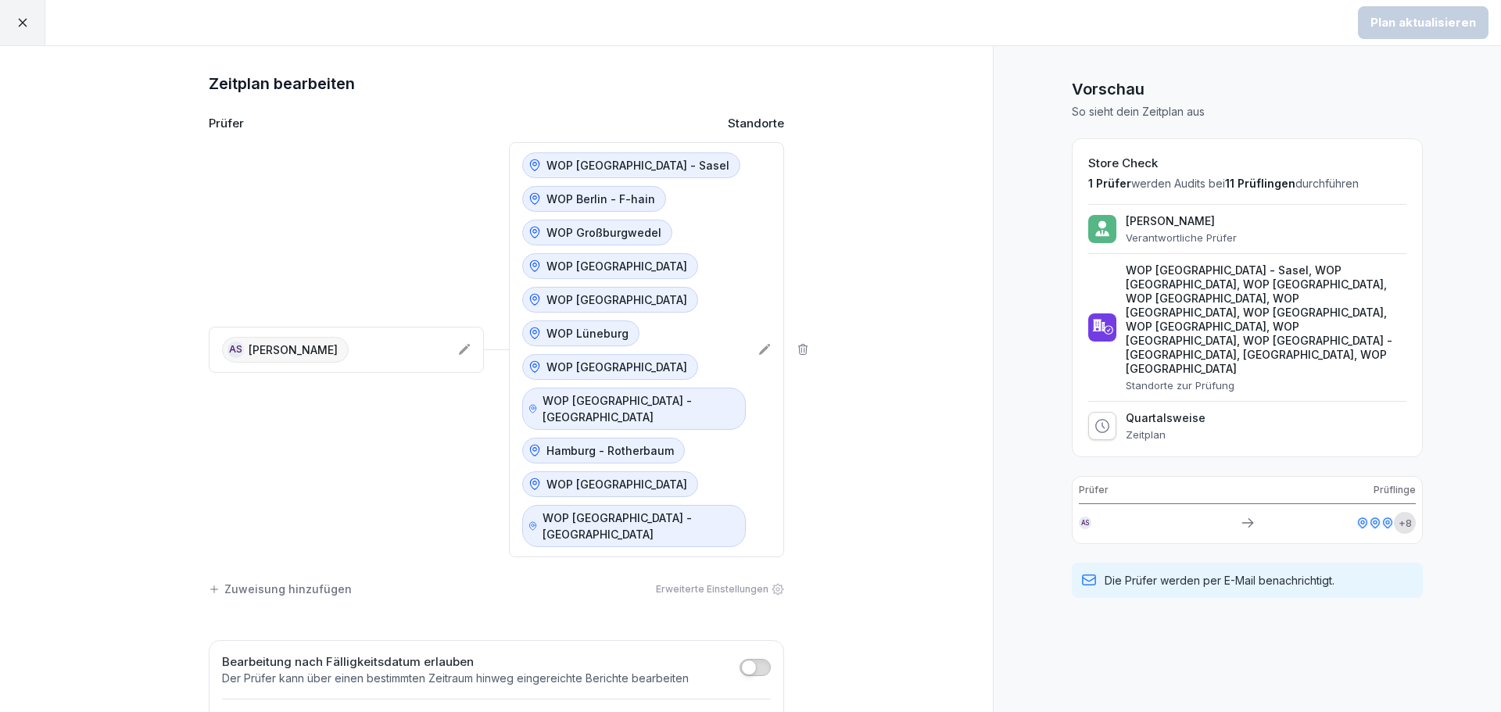
scroll to position [113, 0]
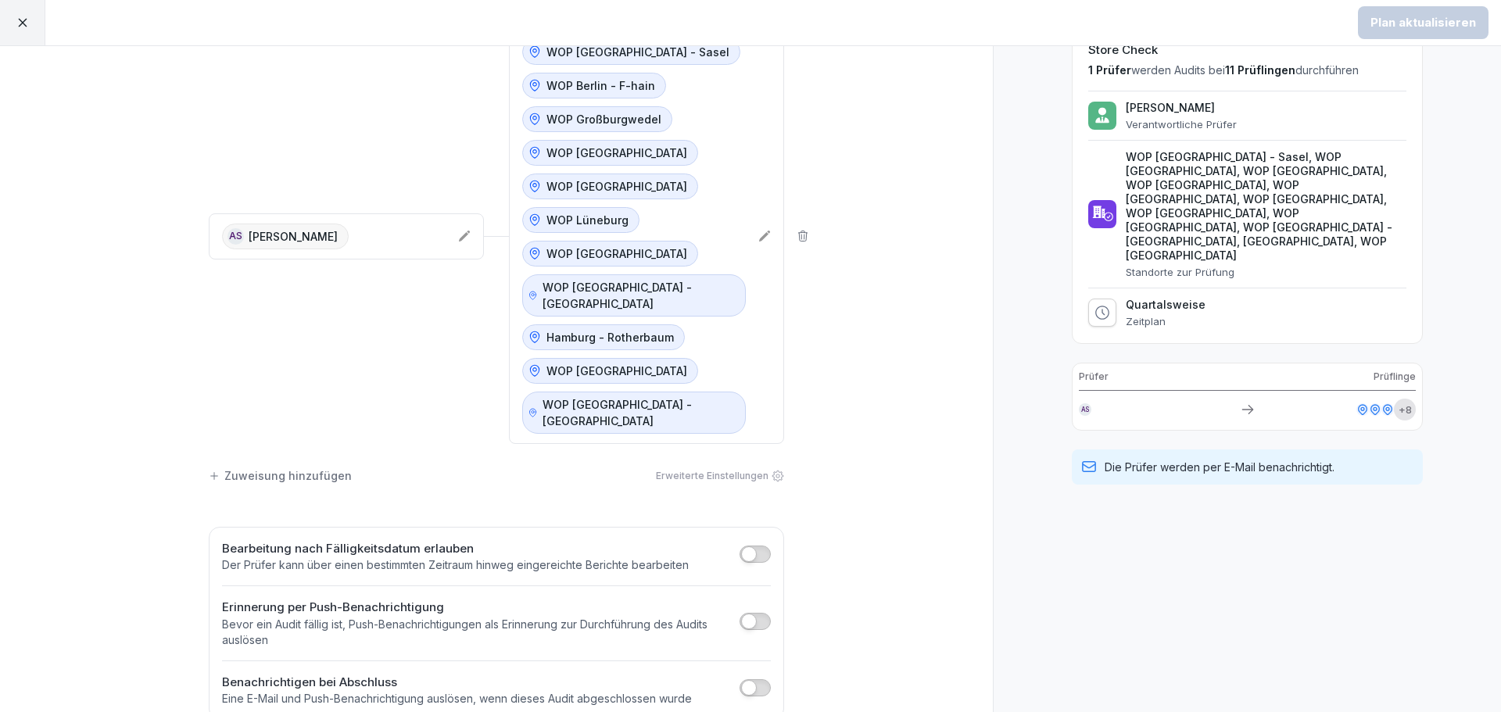
click at [752, 546] on button "button" at bounding box center [754, 554] width 31 height 17
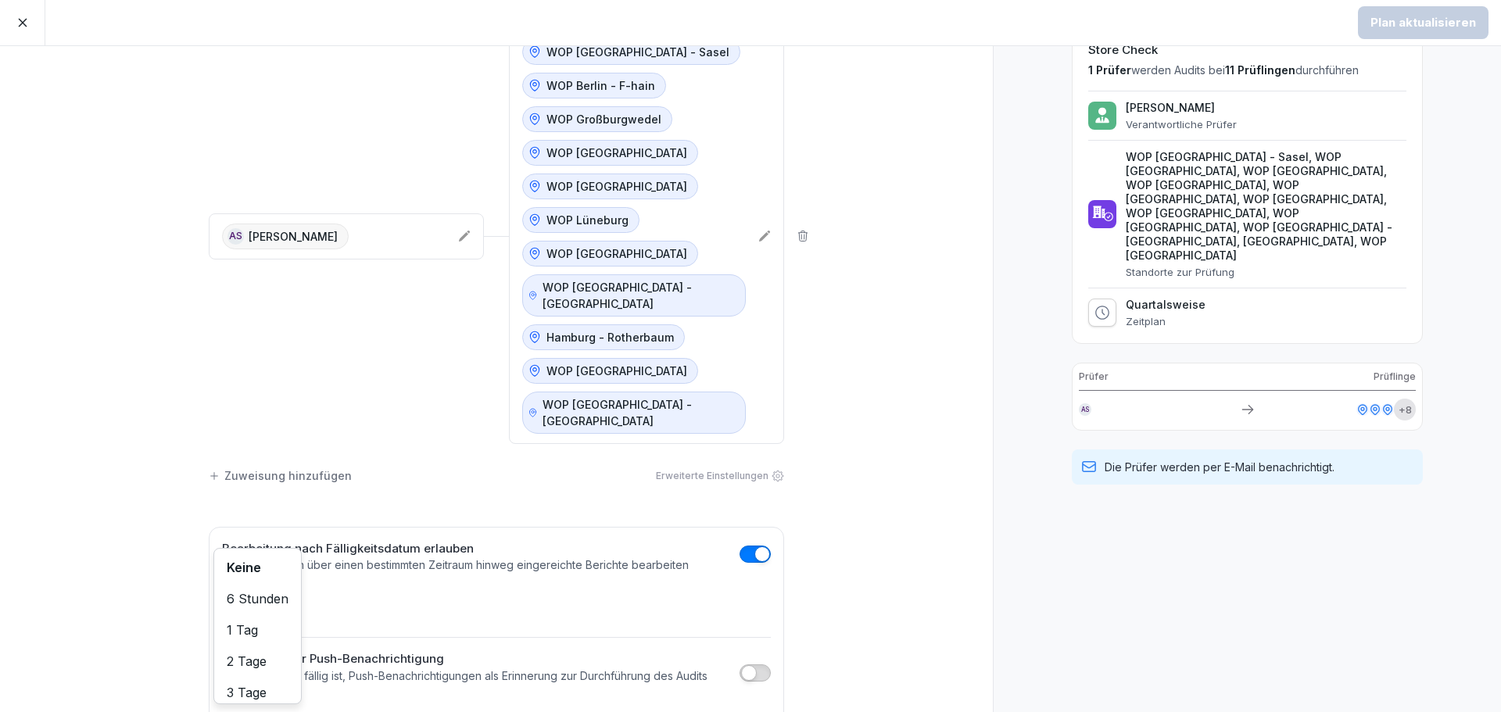
click at [231, 579] on body "Plan aktualisieren Zeitplan bearbeiten Prüfer Standorte AS [PERSON_NAME] WOP [G…" at bounding box center [750, 356] width 1501 height 712
click at [402, 581] on html "Plan aktualisieren Zeitplan bearbeiten Prüfer Standorte AS [PERSON_NAME] WOP [G…" at bounding box center [750, 356] width 1501 height 712
click at [1089, 604] on div "Vorschau So sieht dein Zeitplan aus Store Check 1 Prüfer werden Audits bei 11 P…" at bounding box center [1247, 365] width 508 height 864
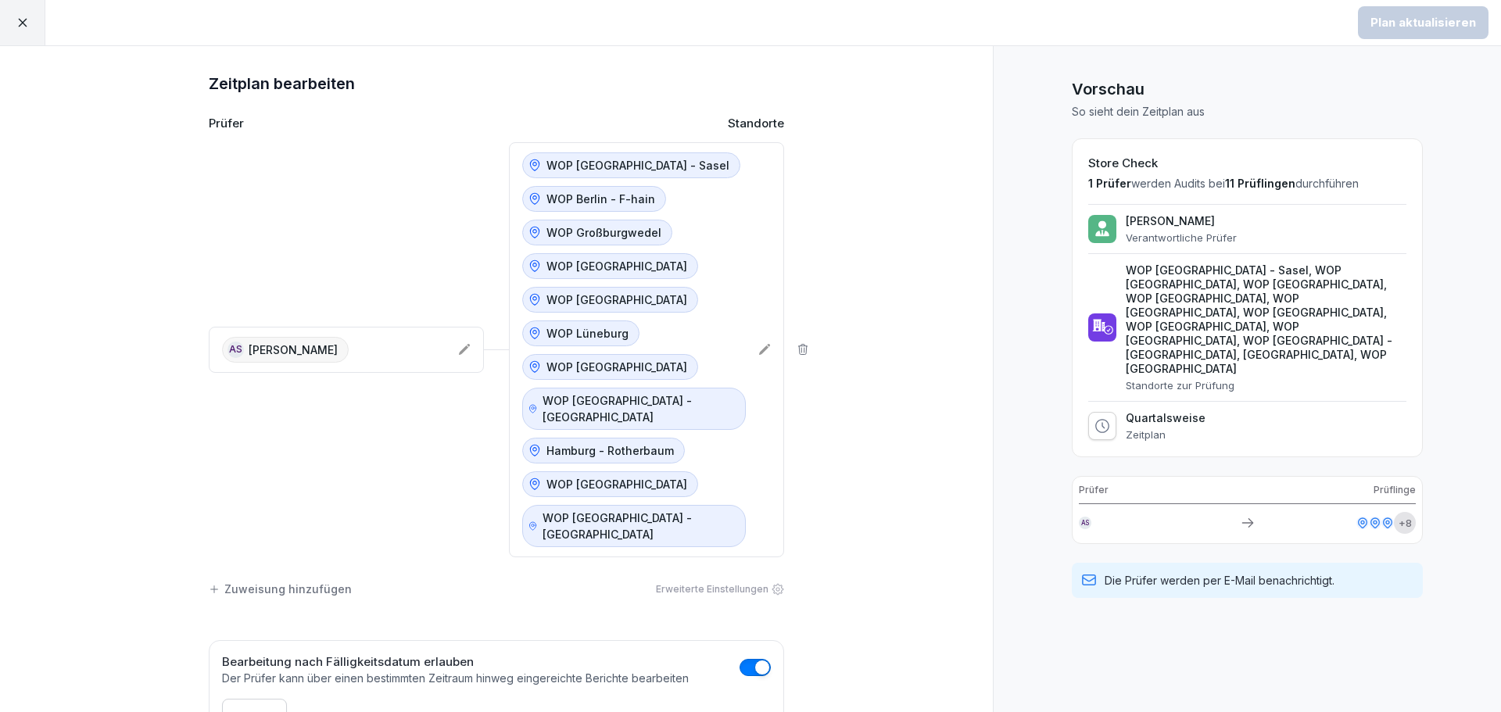
click at [20, 23] on icon at bounding box center [23, 23] width 14 height 14
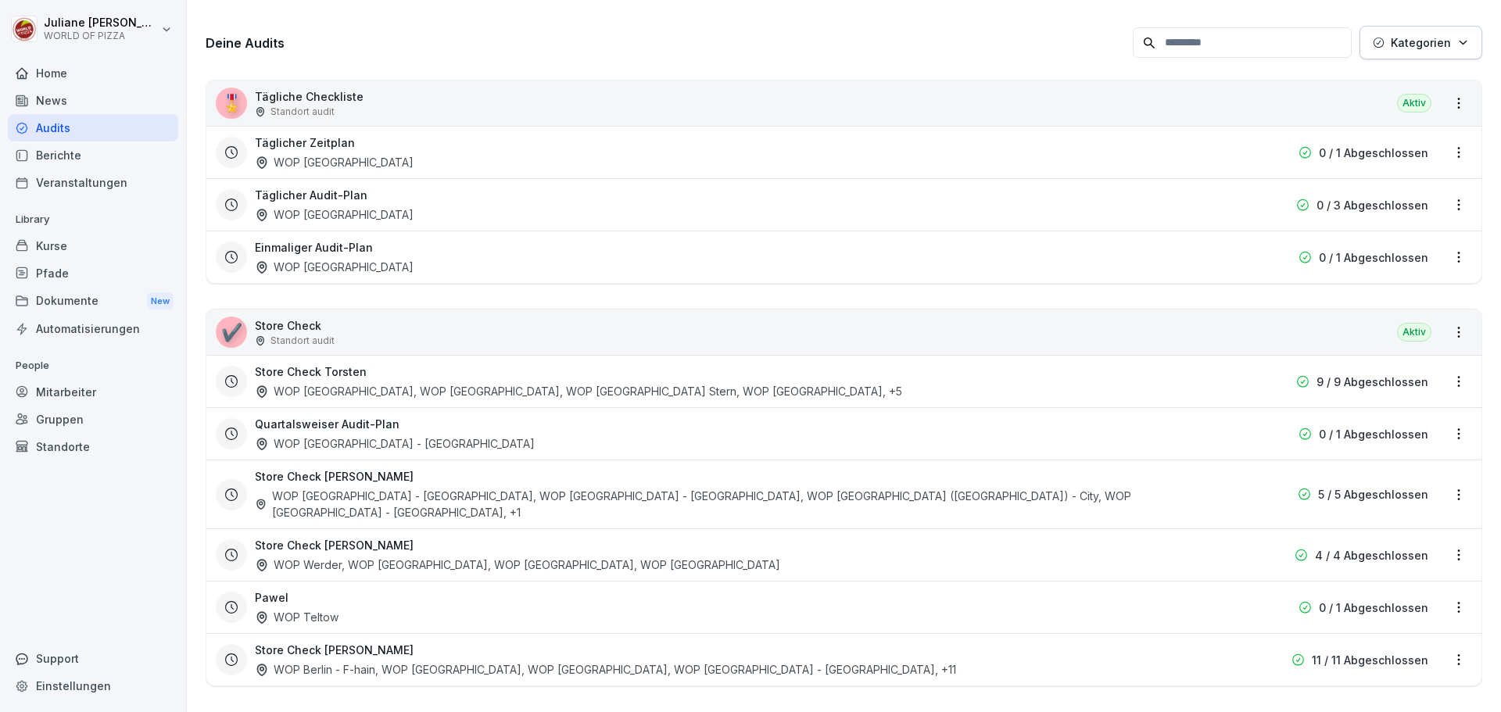
scroll to position [228, 0]
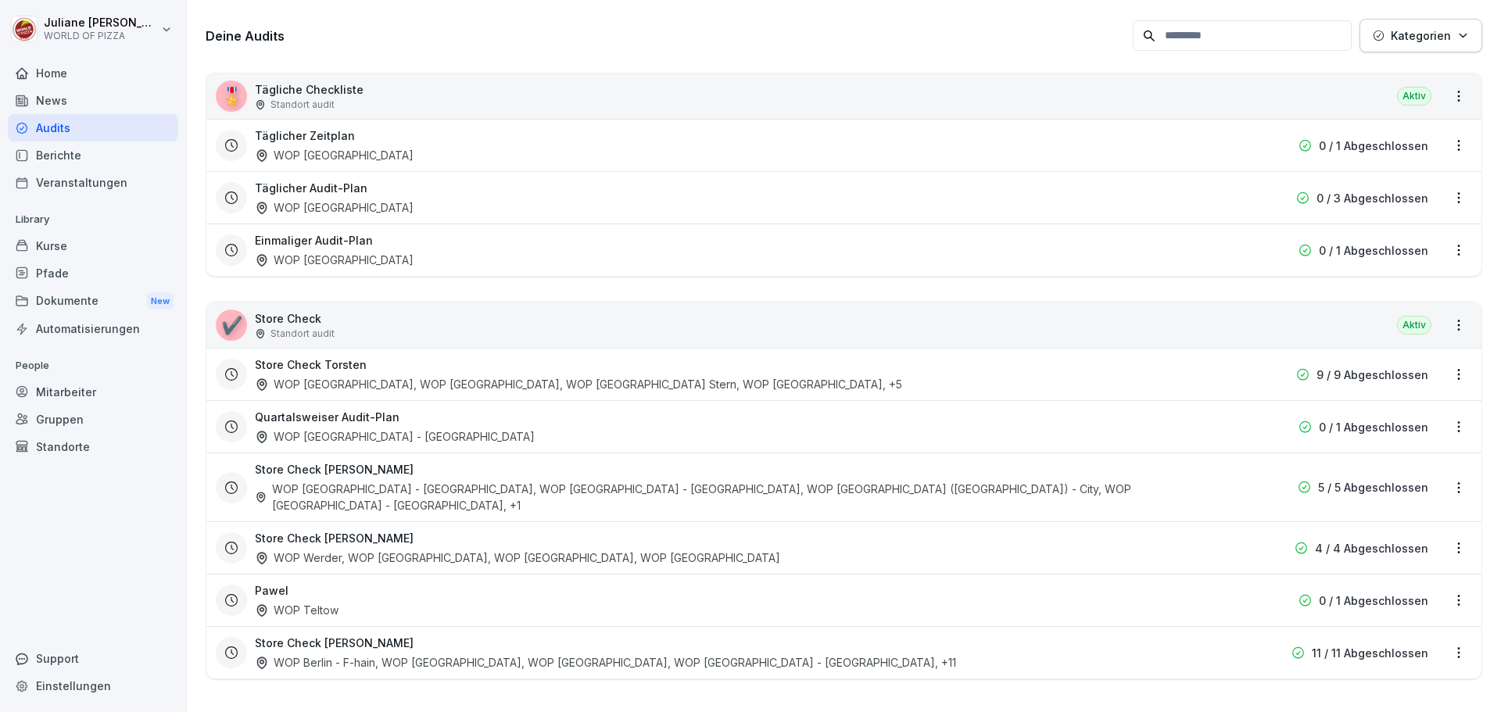
click at [1450, 639] on html "[PERSON_NAME] WORLD OF PIZZA Home News Audits Berichte Veranstaltungen Library …" at bounding box center [750, 356] width 1501 height 712
click at [325, 636] on html "[PERSON_NAME] WORLD OF PIZZA Home News Audits Berichte Veranstaltungen Library …" at bounding box center [750, 356] width 1501 height 712
click at [232, 646] on icon at bounding box center [231, 652] width 13 height 13
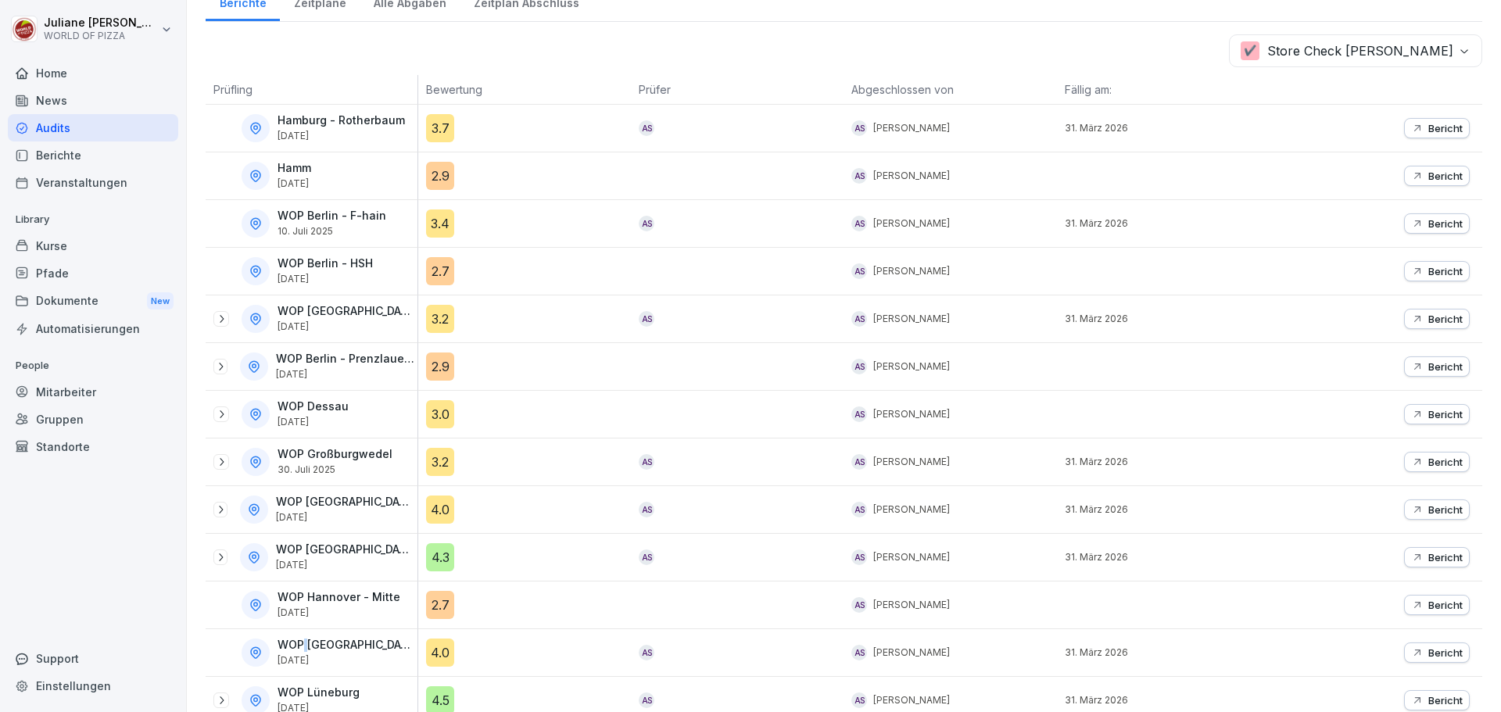
click at [306, 629] on div "WOP [GEOGRAPHIC_DATA] [DATE]" at bounding box center [312, 652] width 212 height 47
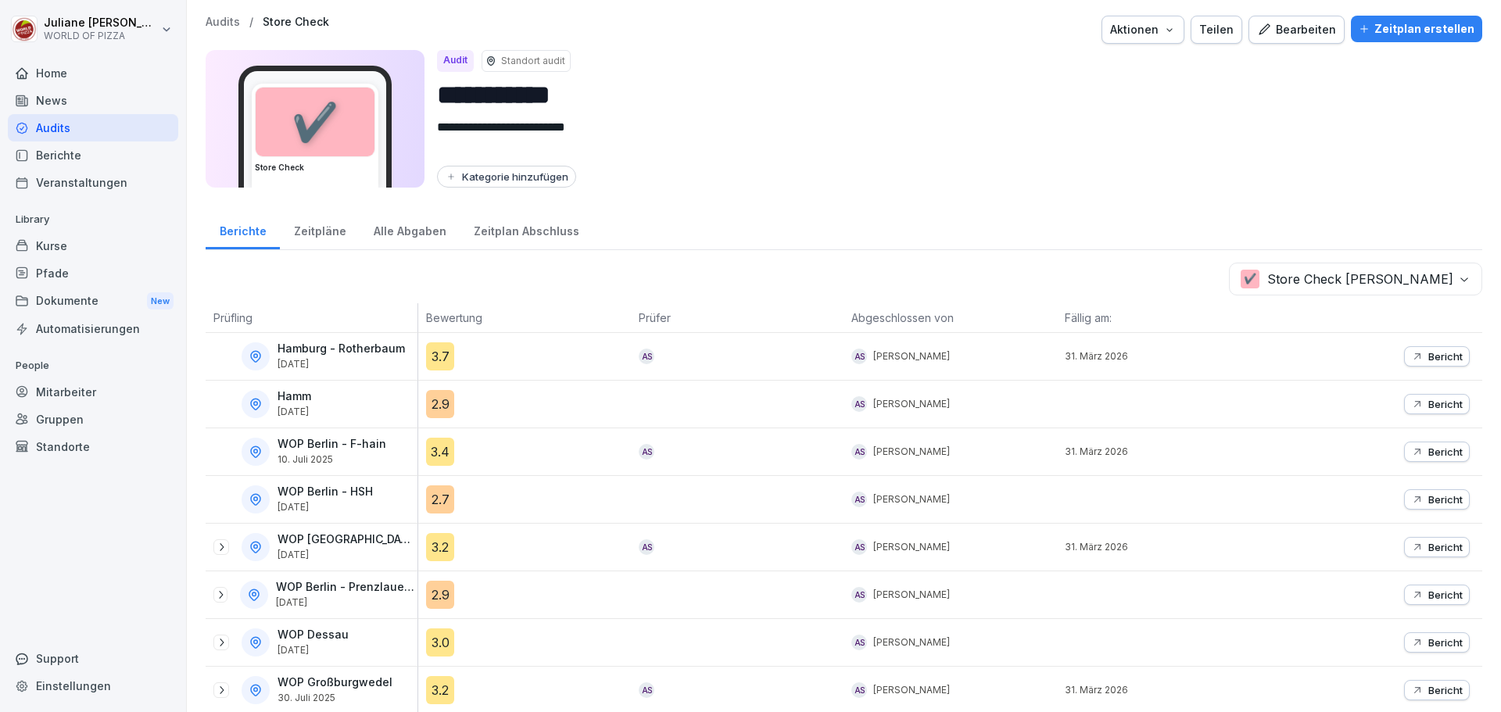
click at [1203, 227] on div "Berichte Zeitpläne Alle Abgaben Zeitplan Abschluss" at bounding box center [844, 229] width 1276 height 41
click at [926, 233] on div "Berichte Zeitpläne Alle Abgaben Zeitplan Abschluss" at bounding box center [844, 229] width 1276 height 41
click at [1404, 23] on div "Zeitplan erstellen" at bounding box center [1416, 28] width 116 height 17
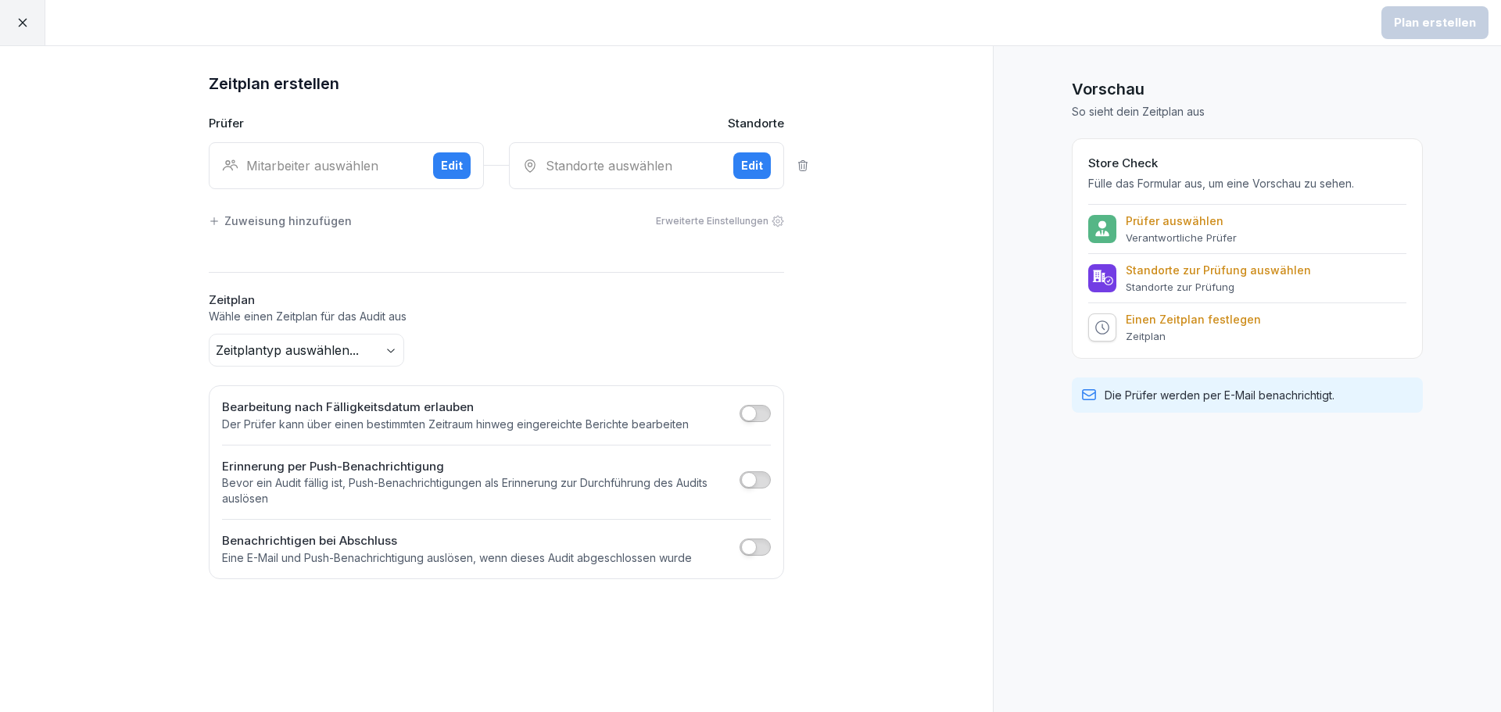
click at [564, 169] on div "Standorte auswählen" at bounding box center [621, 165] width 199 height 19
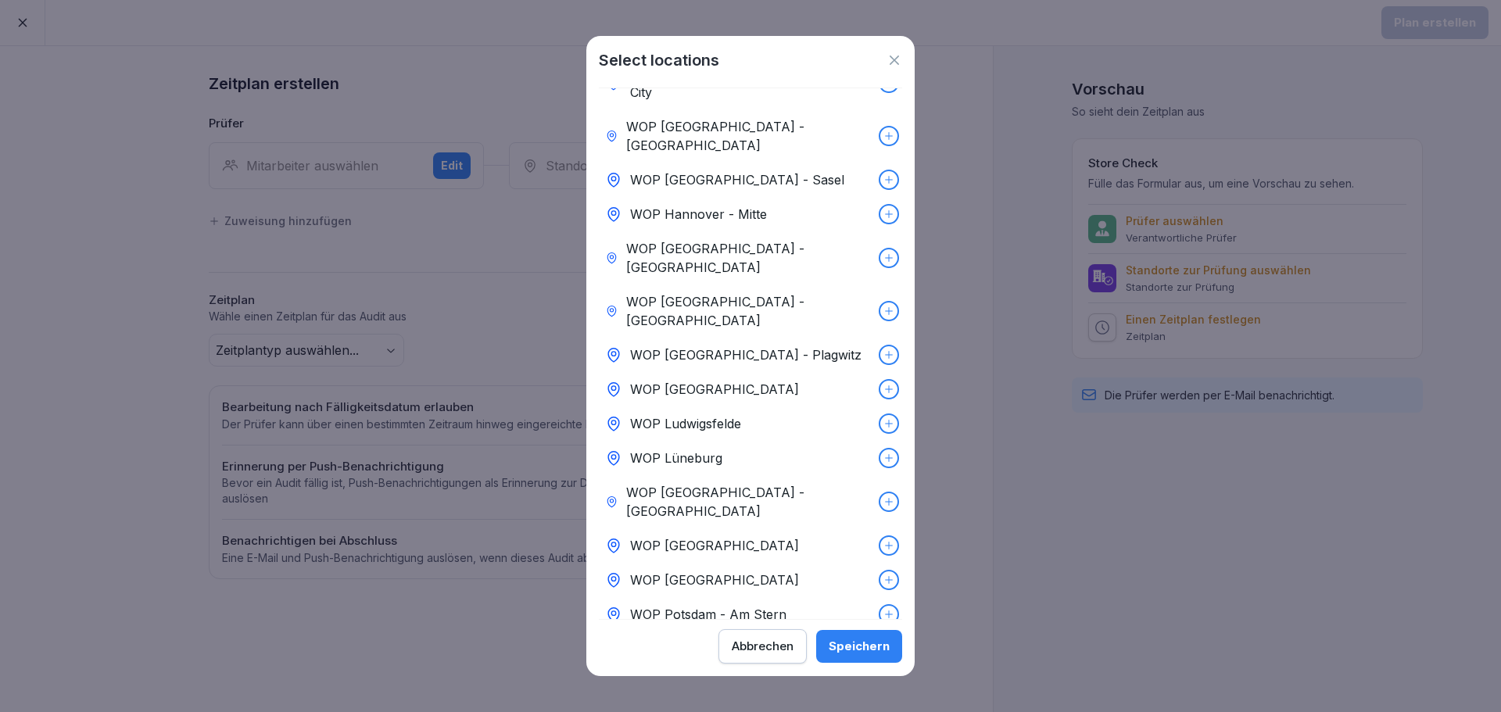
scroll to position [488, 0]
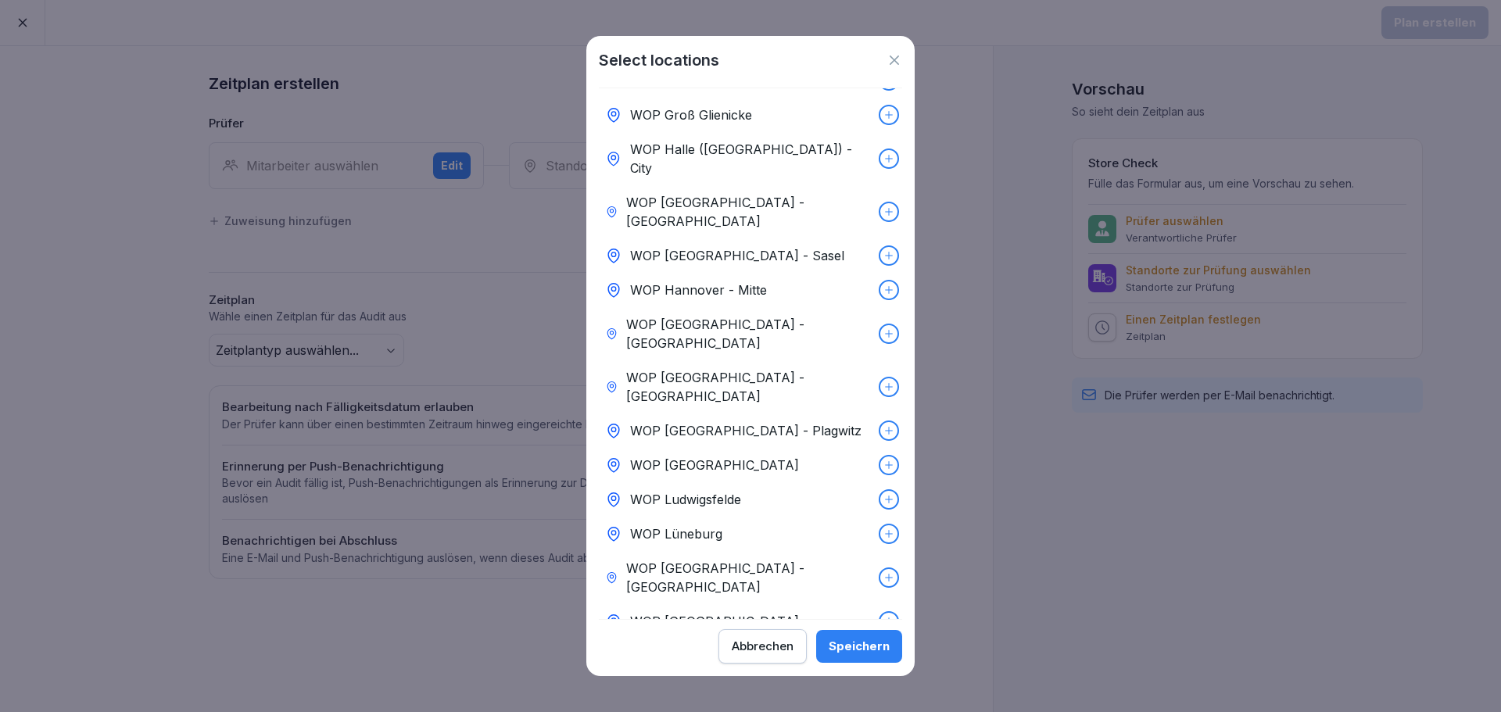
click at [731, 193] on p "WOP [GEOGRAPHIC_DATA] - [GEOGRAPHIC_DATA]" at bounding box center [749, 212] width 246 height 38
click at [868, 641] on div "Speichern" at bounding box center [858, 646] width 61 height 17
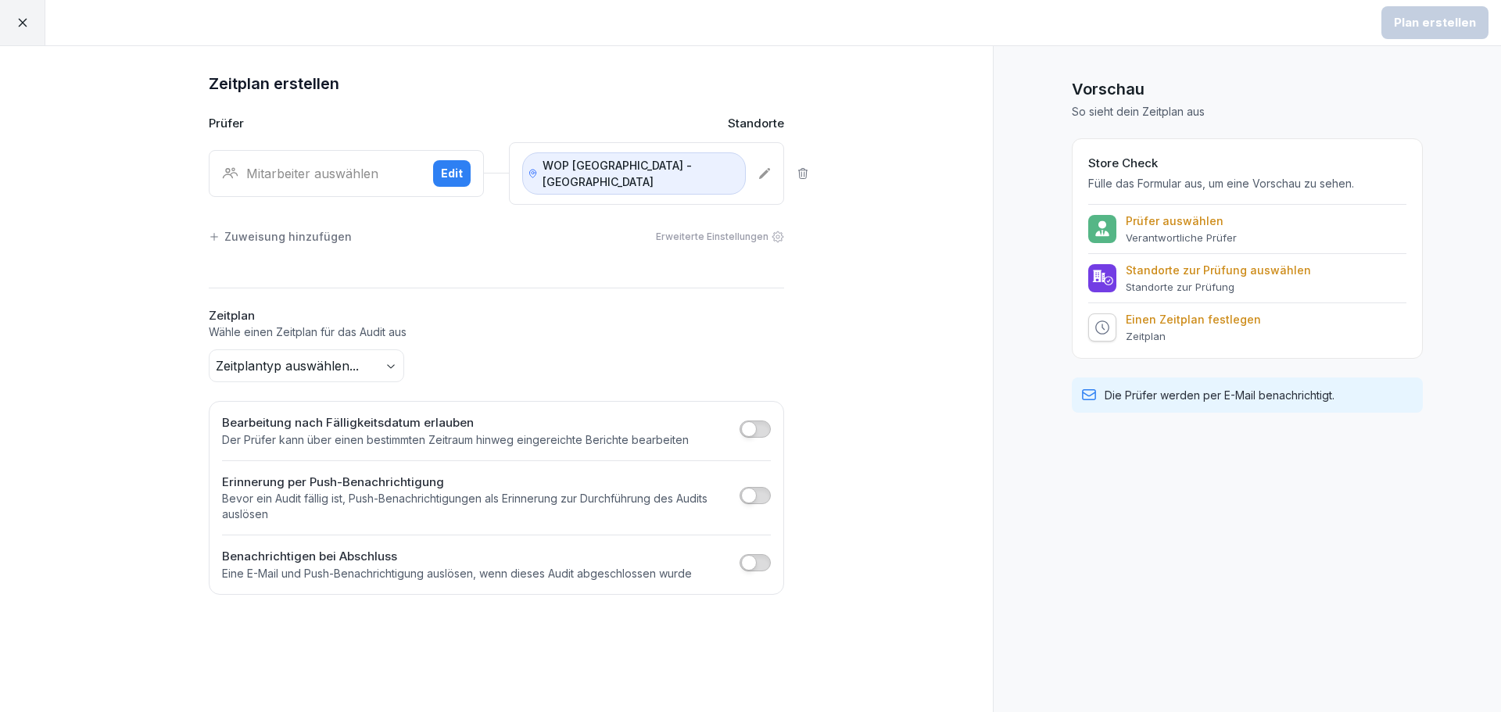
click at [363, 164] on div "Mitarbeiter auswählen" at bounding box center [321, 173] width 199 height 19
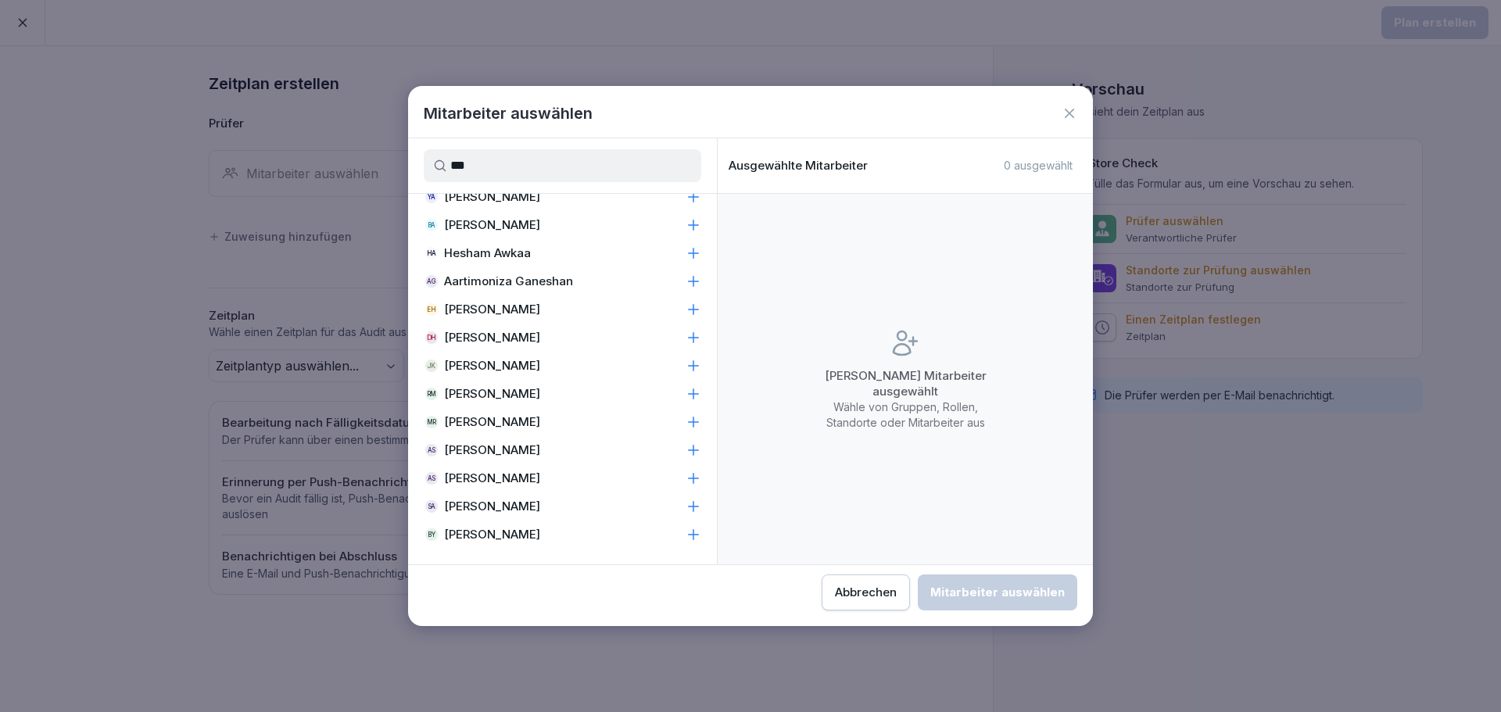
scroll to position [0, 0]
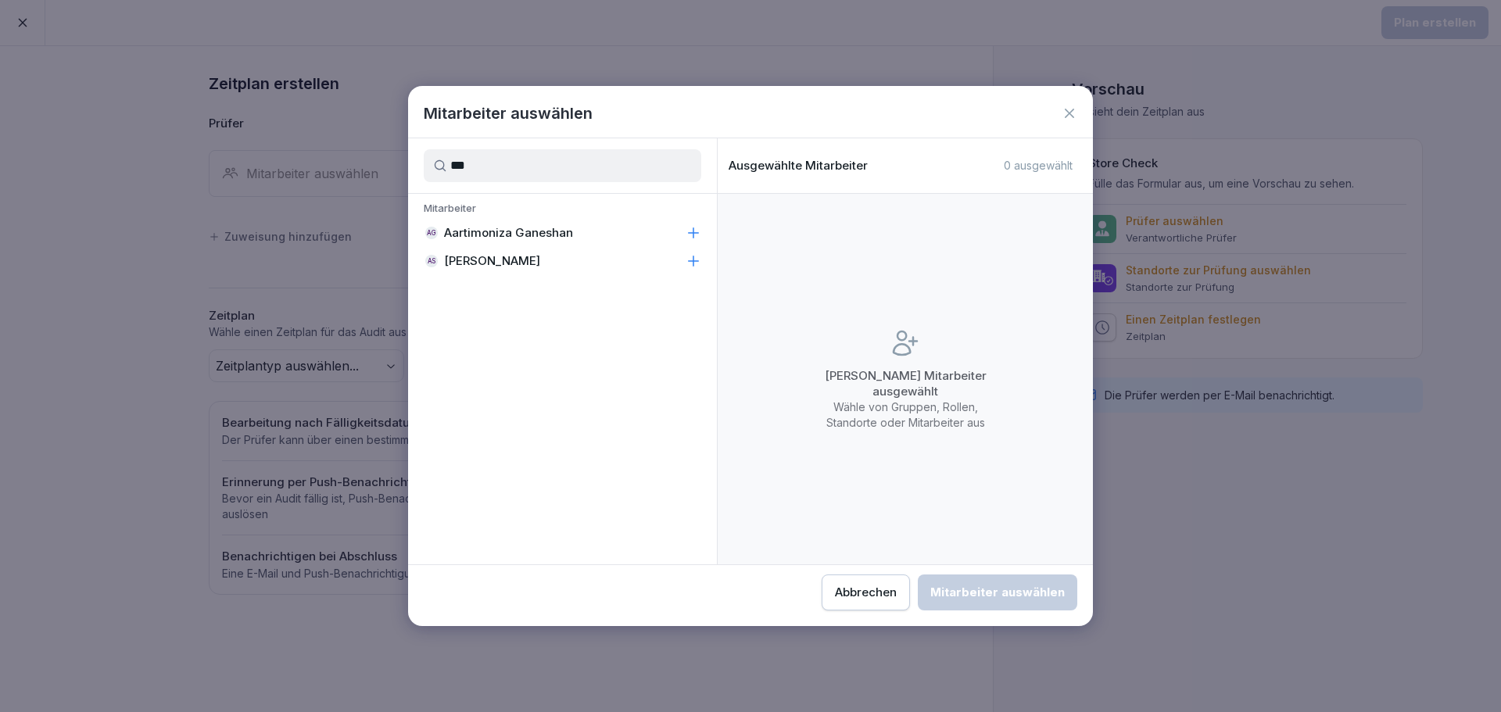
type input "***"
click at [495, 265] on p "[PERSON_NAME]" at bounding box center [492, 261] width 96 height 16
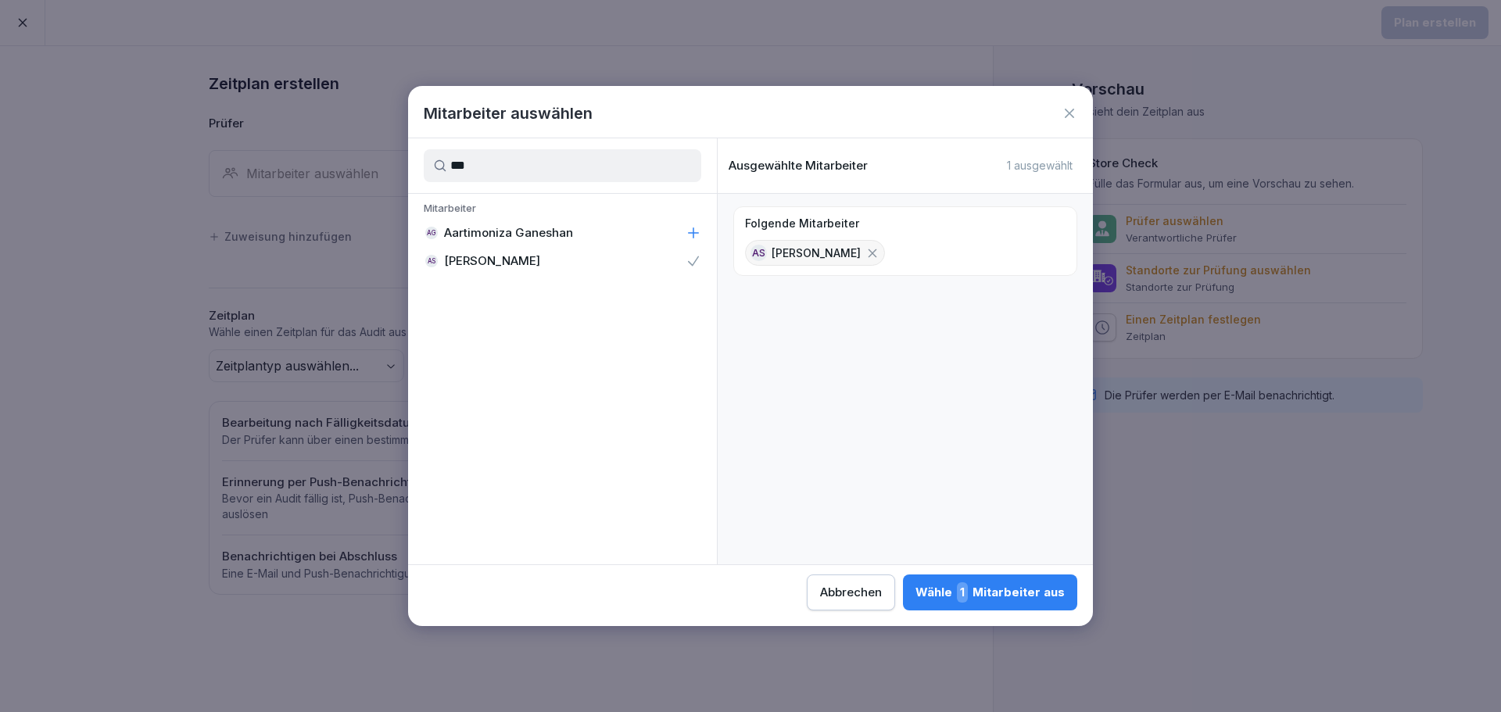
click at [996, 594] on div "Wähle 1 Mitarbeiter aus" at bounding box center [989, 592] width 149 height 20
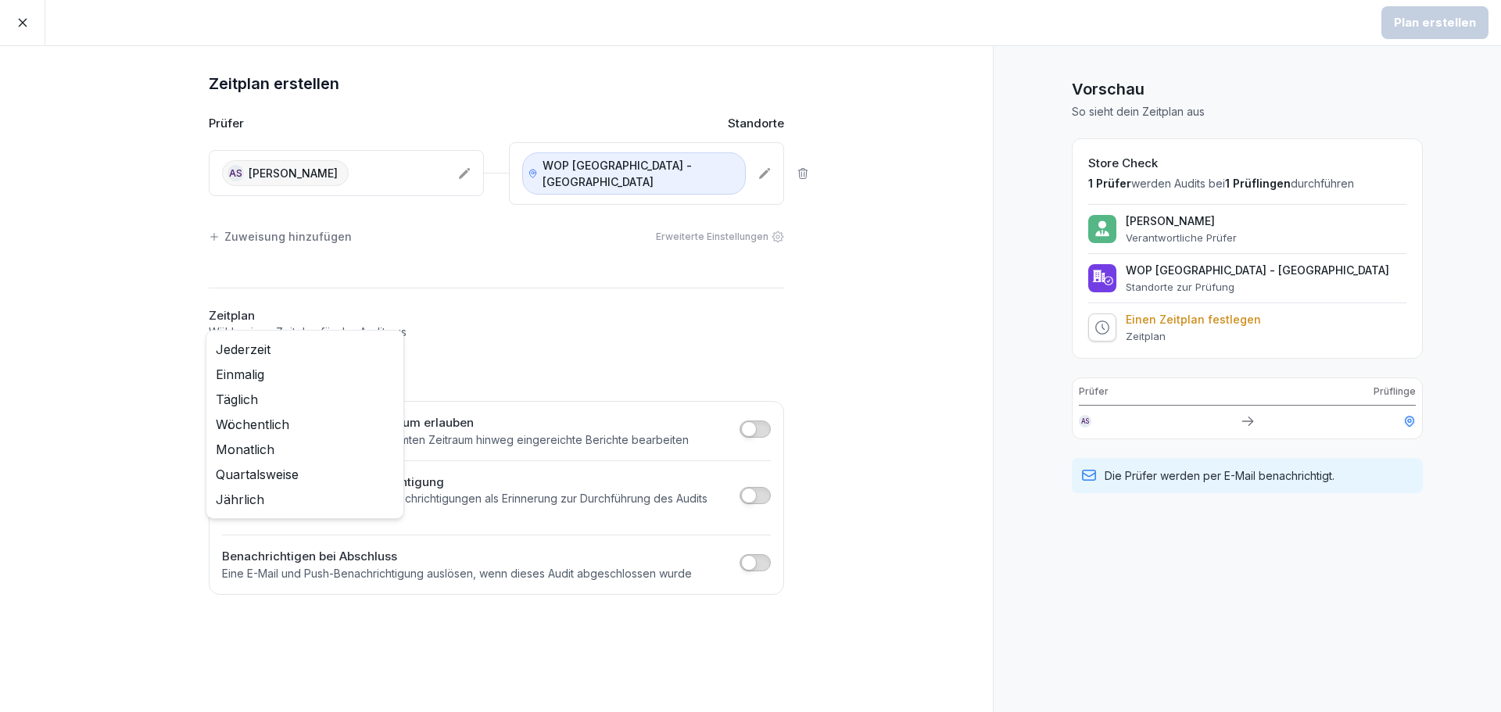
click at [365, 349] on body "Plan erstellen Zeitplan erstellen Prüfer Standorte AS [PERSON_NAME] WOP [GEOGRA…" at bounding box center [750, 356] width 1501 height 712
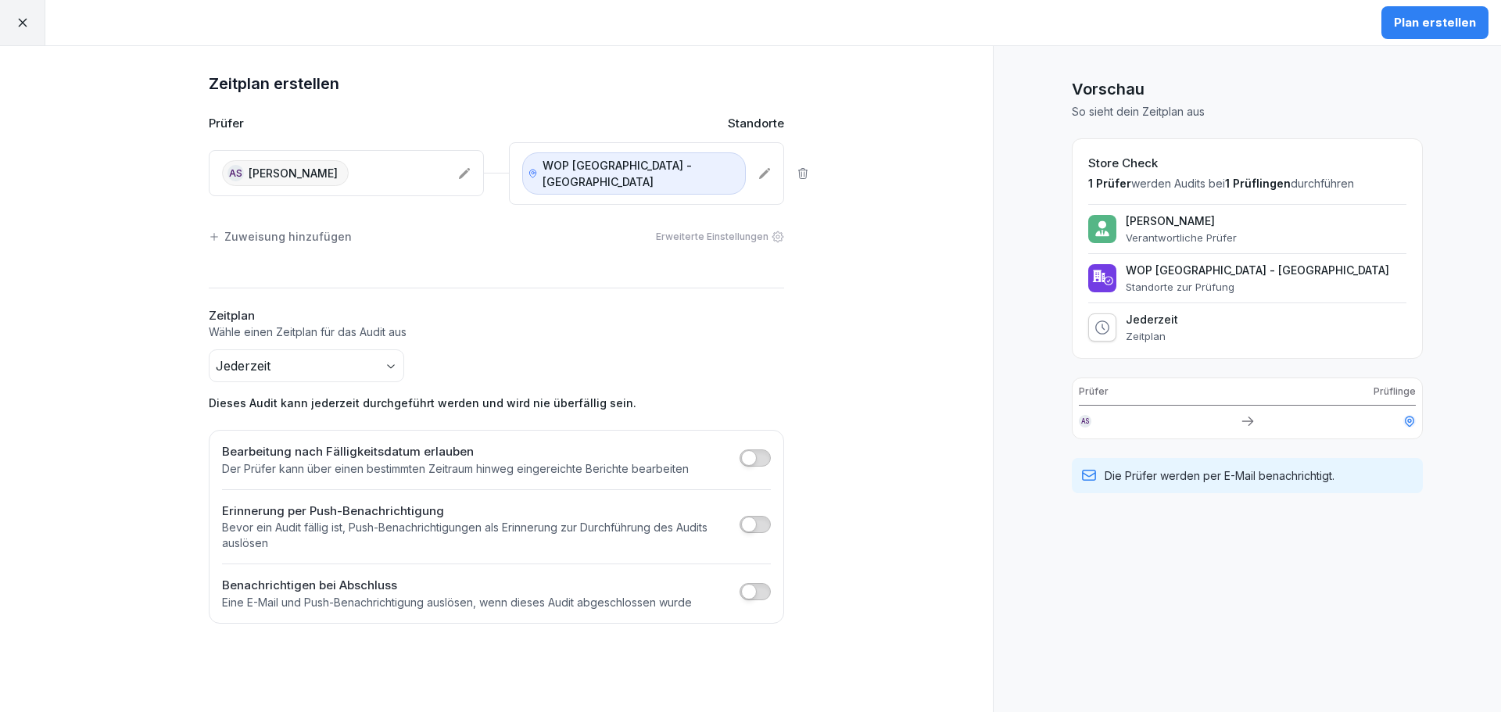
click at [1424, 14] on button "Plan erstellen" at bounding box center [1434, 22] width 107 height 33
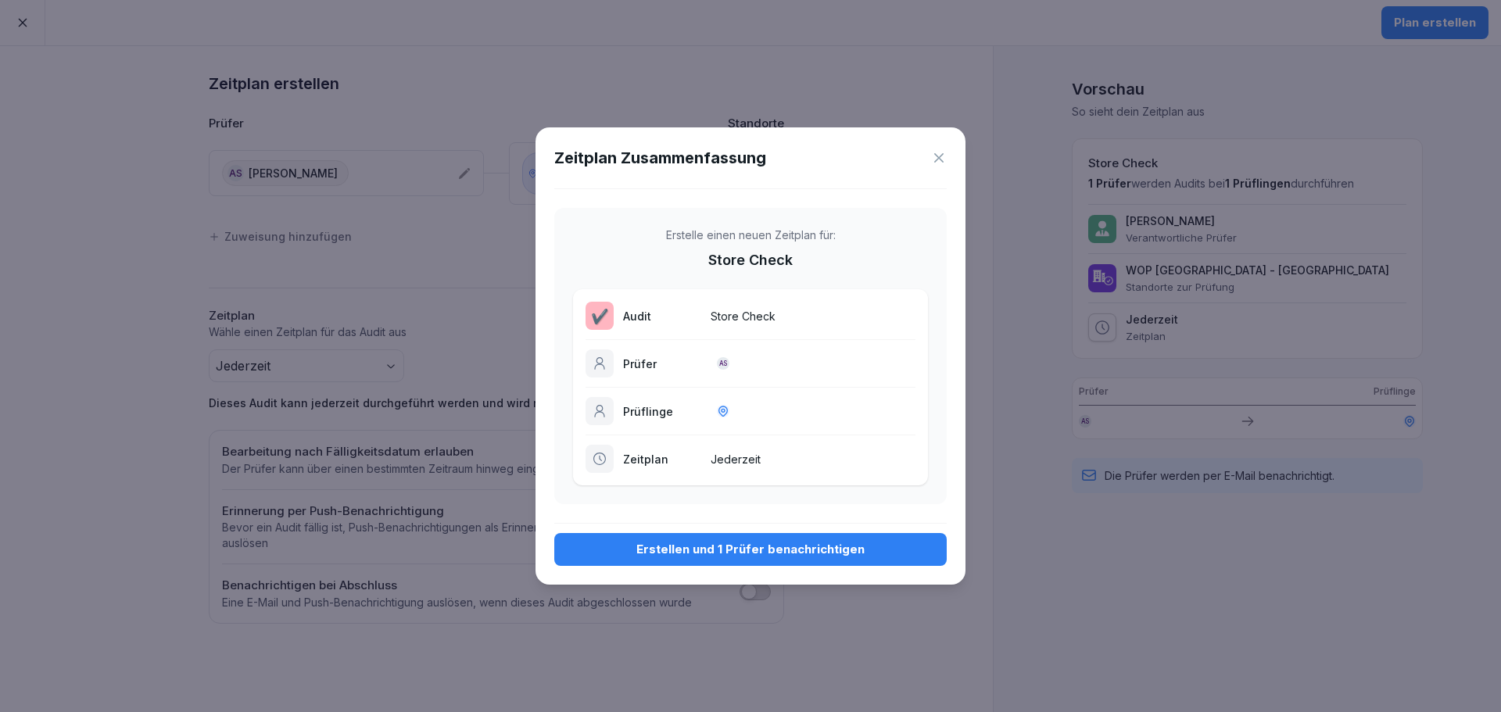
click at [790, 548] on div "Erstellen und 1 Prüfer benachrichtigen" at bounding box center [750, 549] width 367 height 17
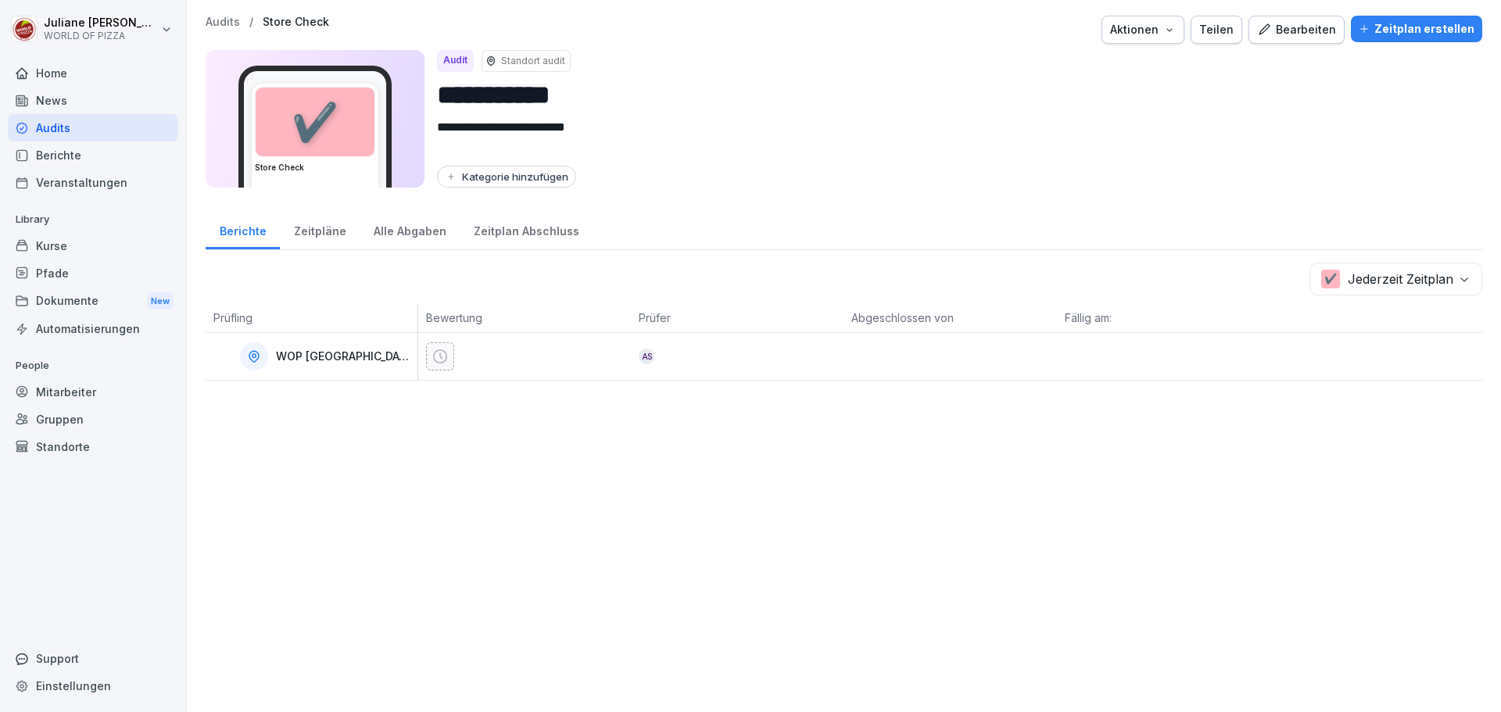
click at [313, 231] on div "Zeitpläne" at bounding box center [320, 229] width 80 height 40
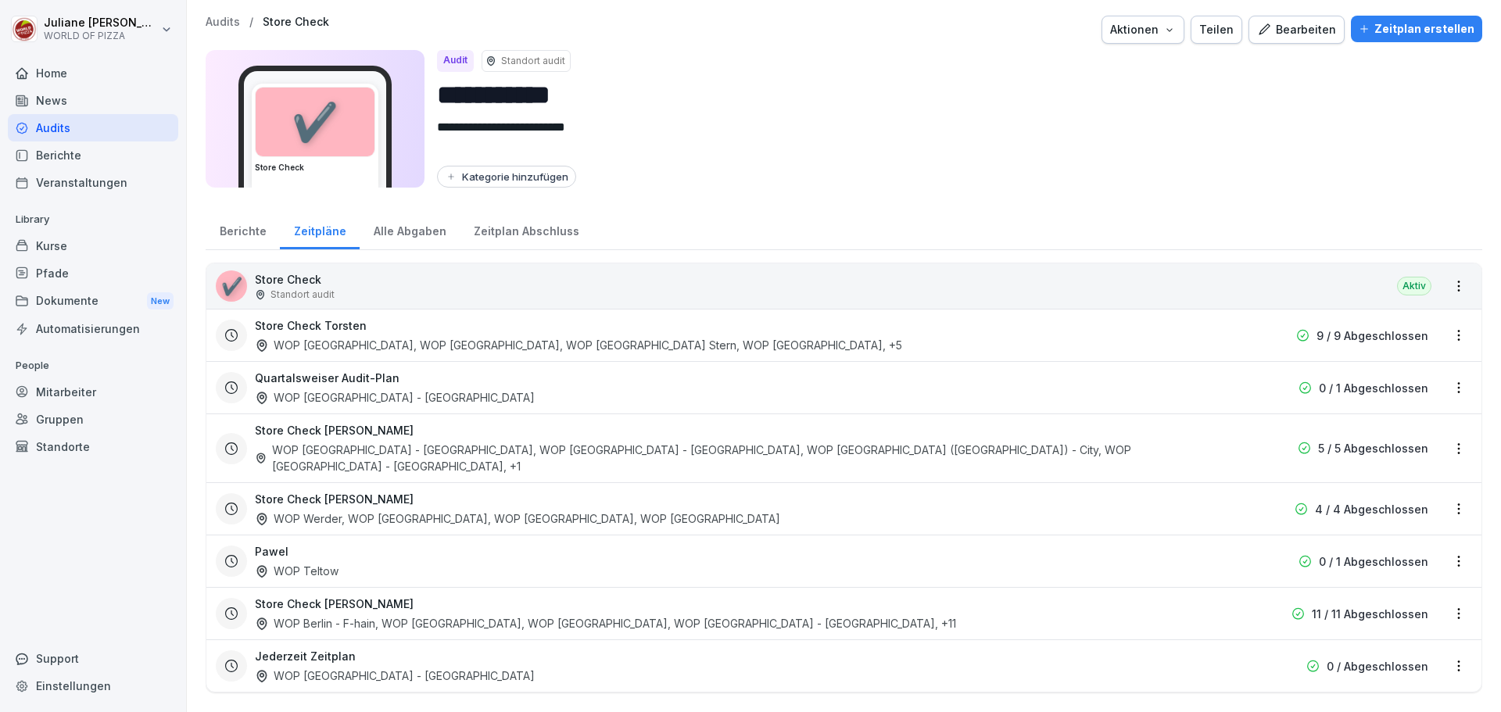
click at [263, 240] on div "Berichte" at bounding box center [243, 229] width 74 height 40
click at [242, 234] on div "Berichte" at bounding box center [243, 229] width 74 height 40
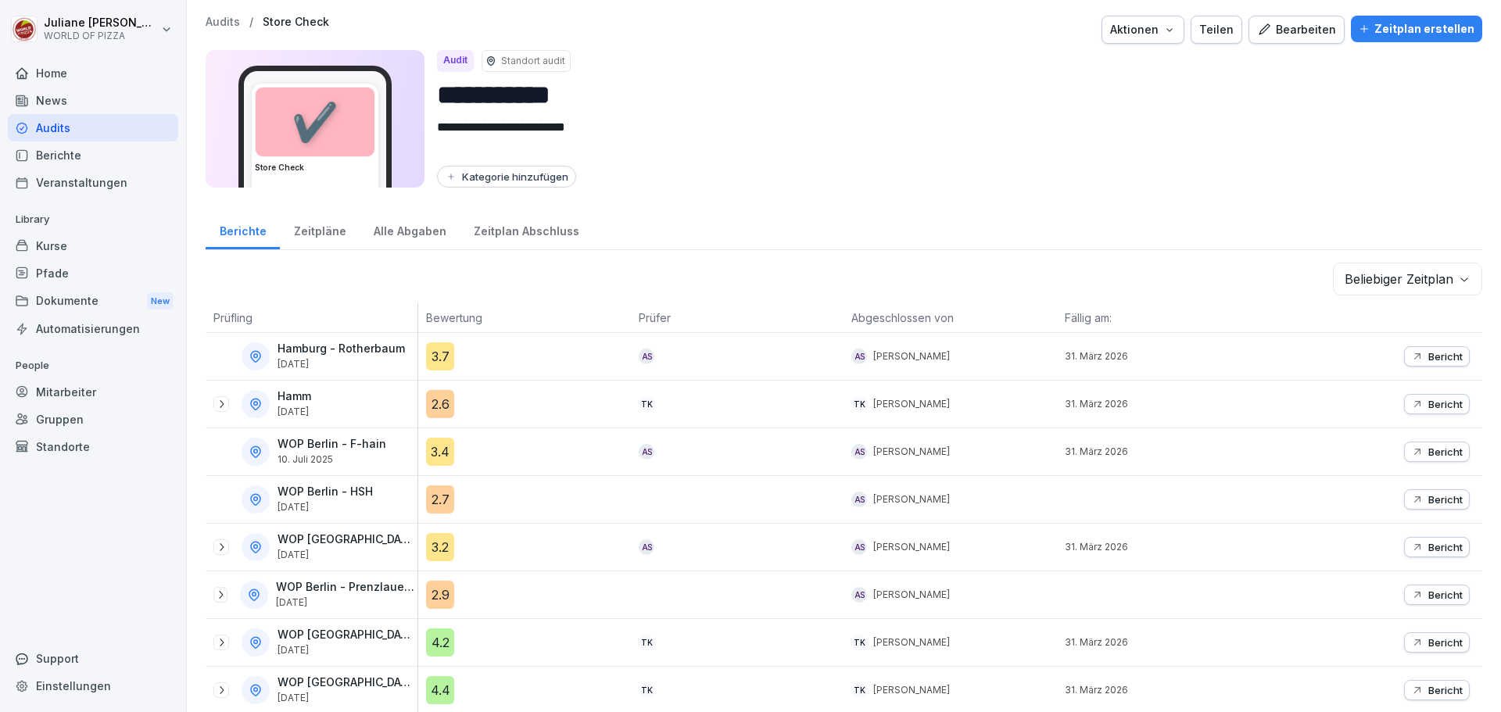
click at [39, 124] on div "Audits" at bounding box center [93, 127] width 170 height 27
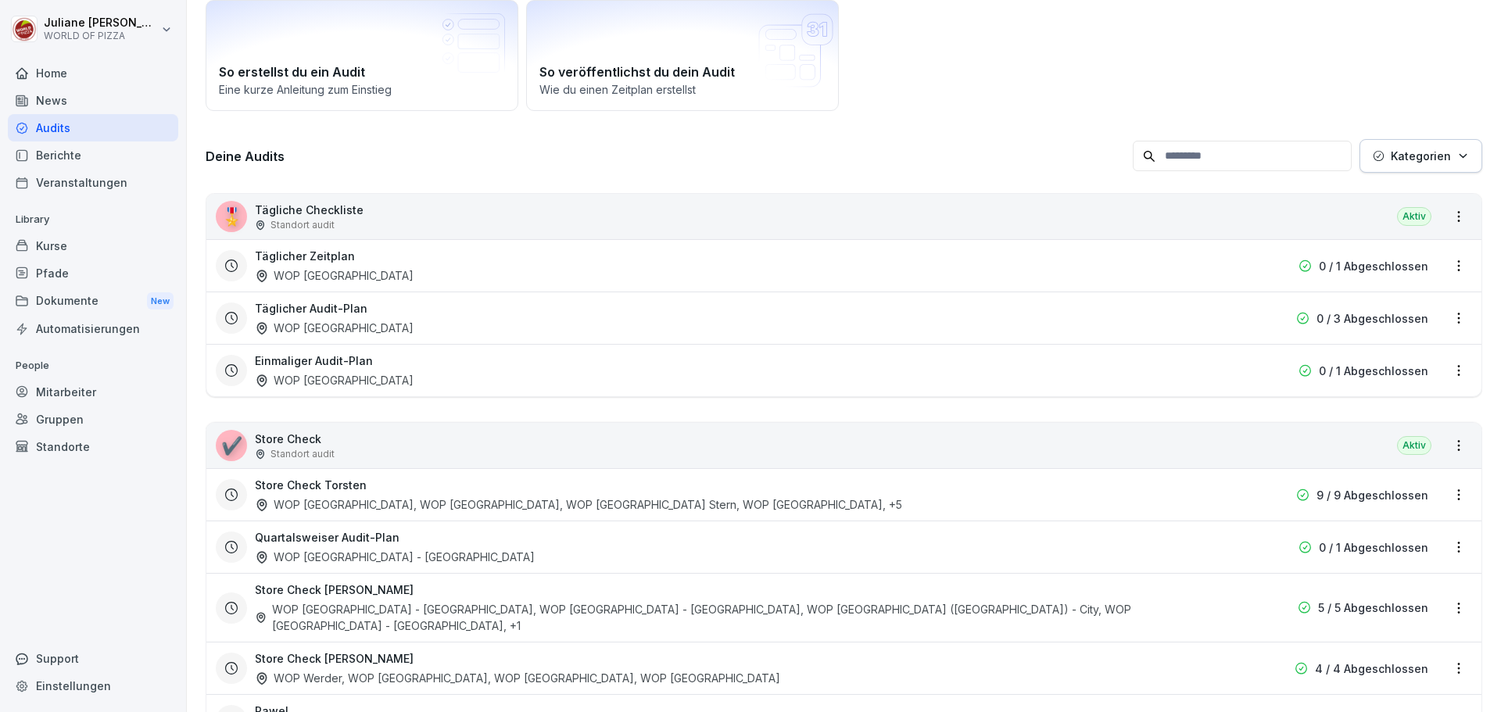
scroll to position [281, 0]
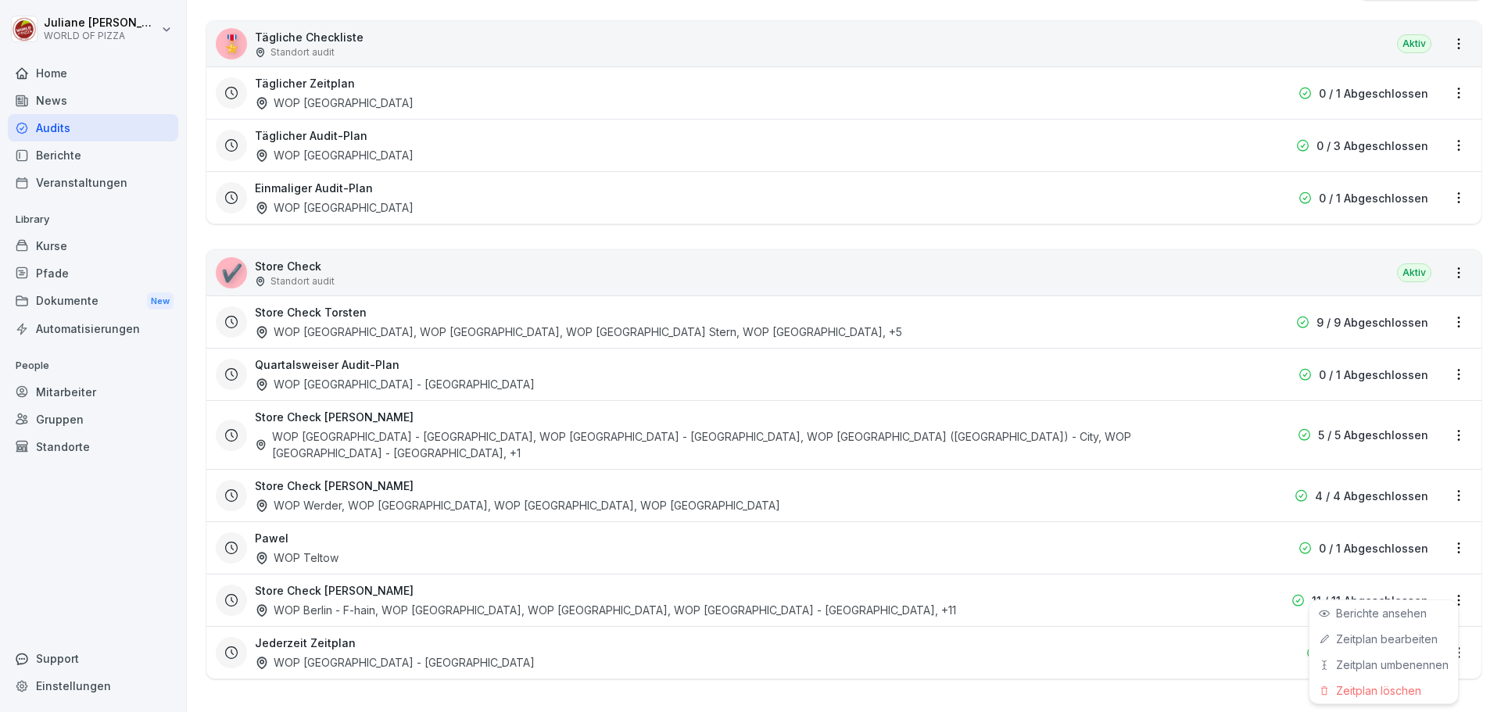
click at [1446, 589] on html "[PERSON_NAME] WORLD OF PIZZA Home News Audits Berichte Veranstaltungen Library …" at bounding box center [750, 356] width 1501 height 712
click at [0, 0] on link "Berichte ansehen" at bounding box center [0, 0] width 0 height 0
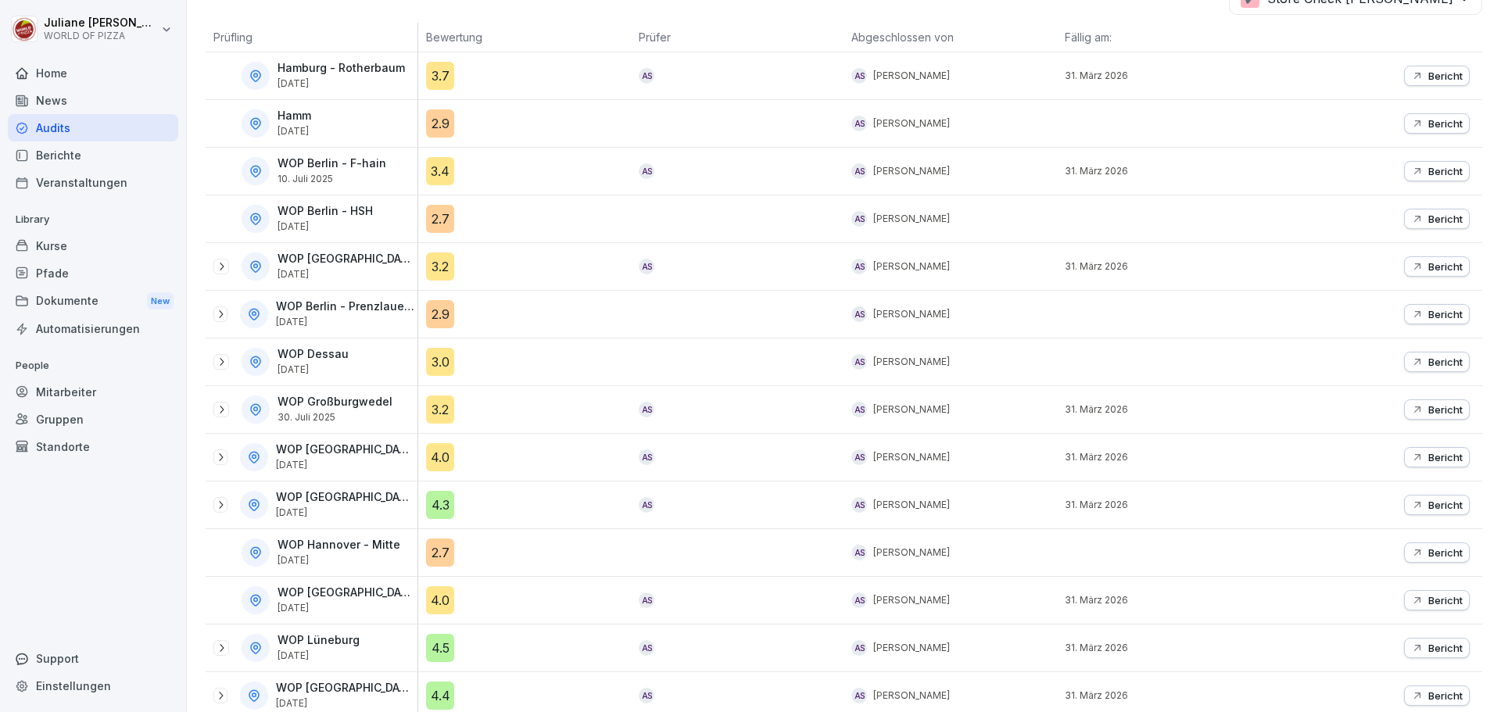
scroll to position [263, 0]
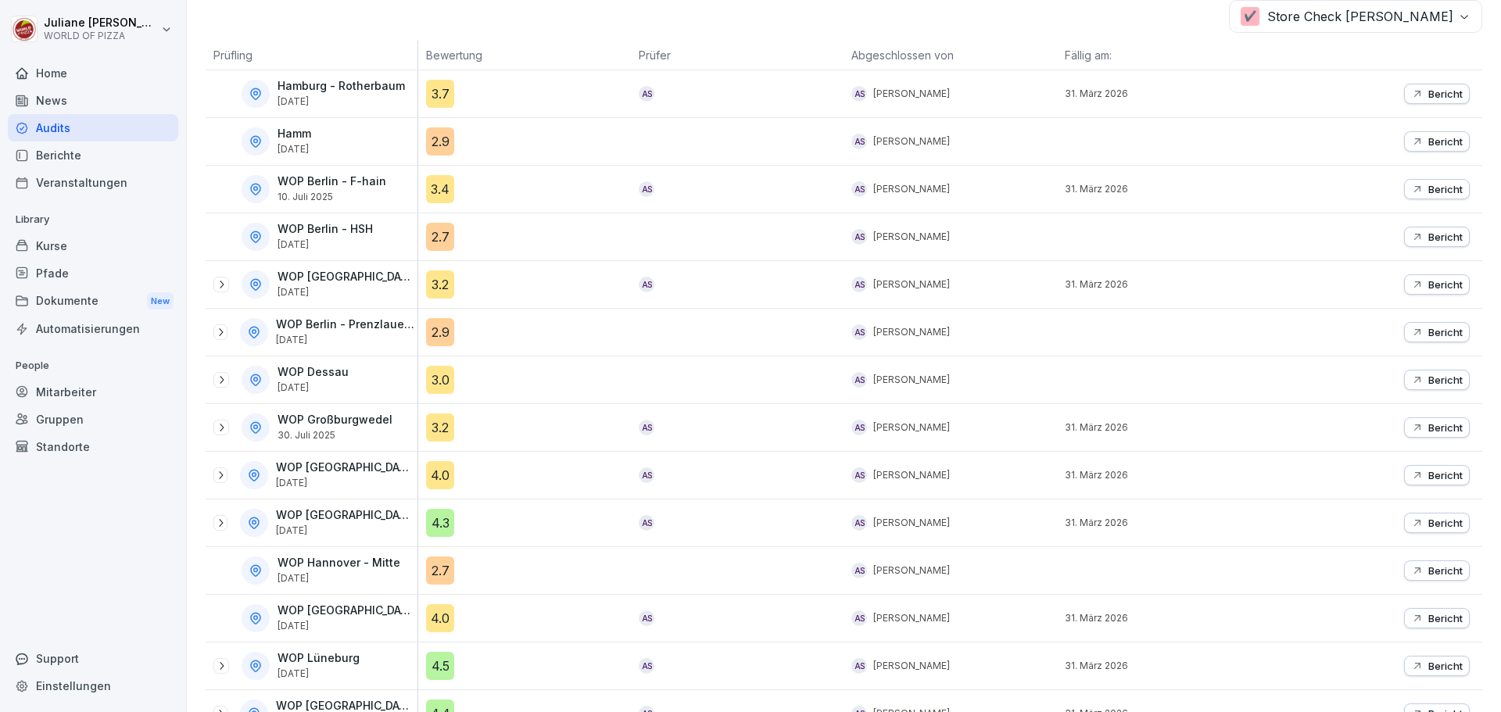
click at [217, 381] on icon at bounding box center [221, 380] width 13 height 13
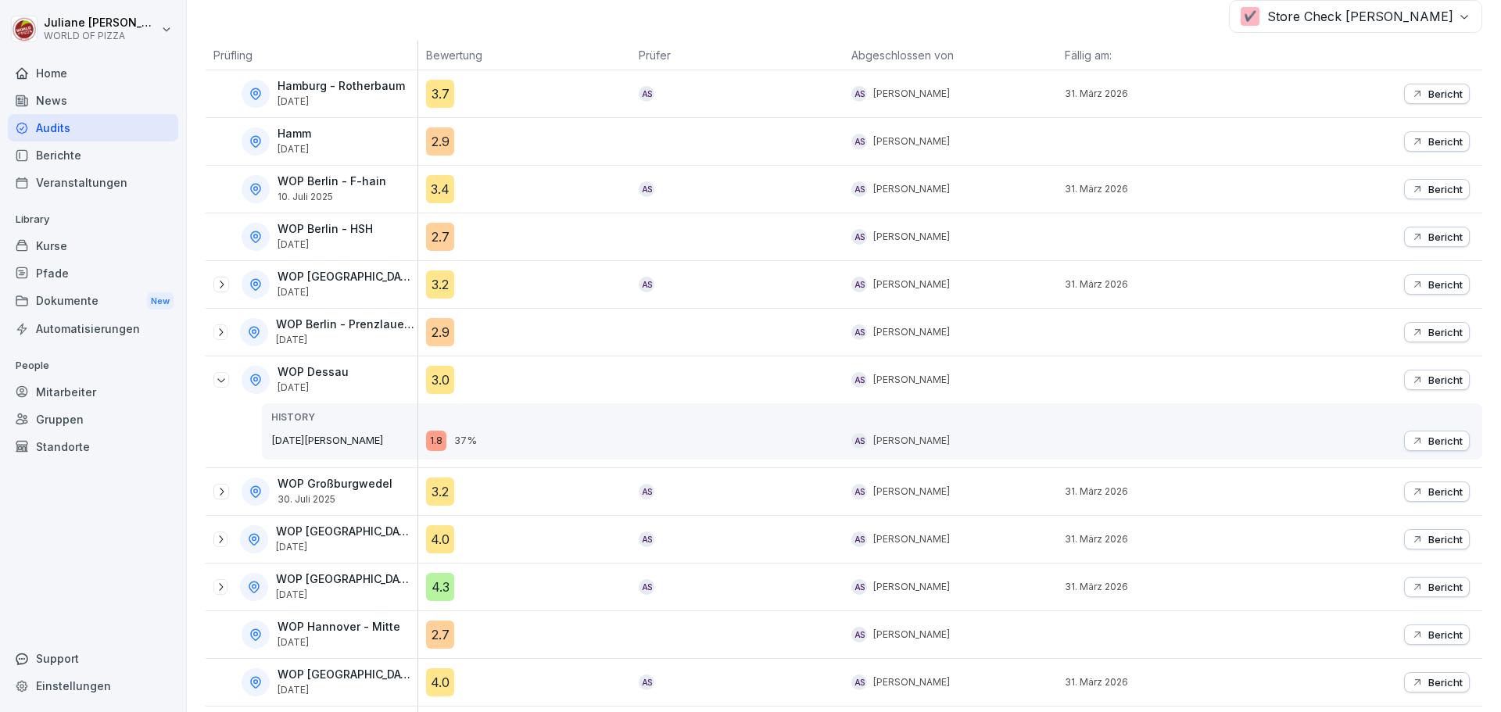
click at [210, 380] on div "WOP Dessau [DATE] HISTORY [DATE][PERSON_NAME]" at bounding box center [312, 411] width 212 height 111
click at [215, 373] on div at bounding box center [221, 380] width 16 height 16
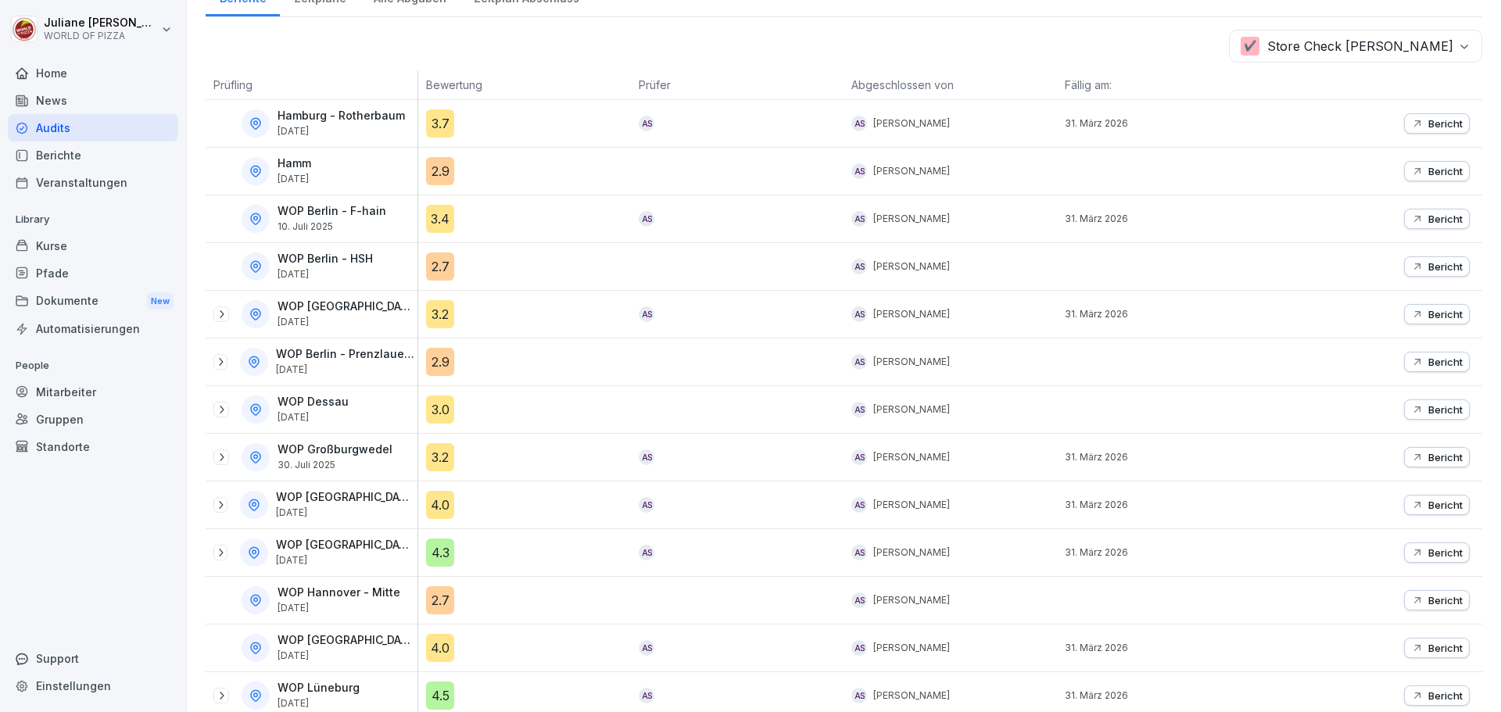
scroll to position [83, 0]
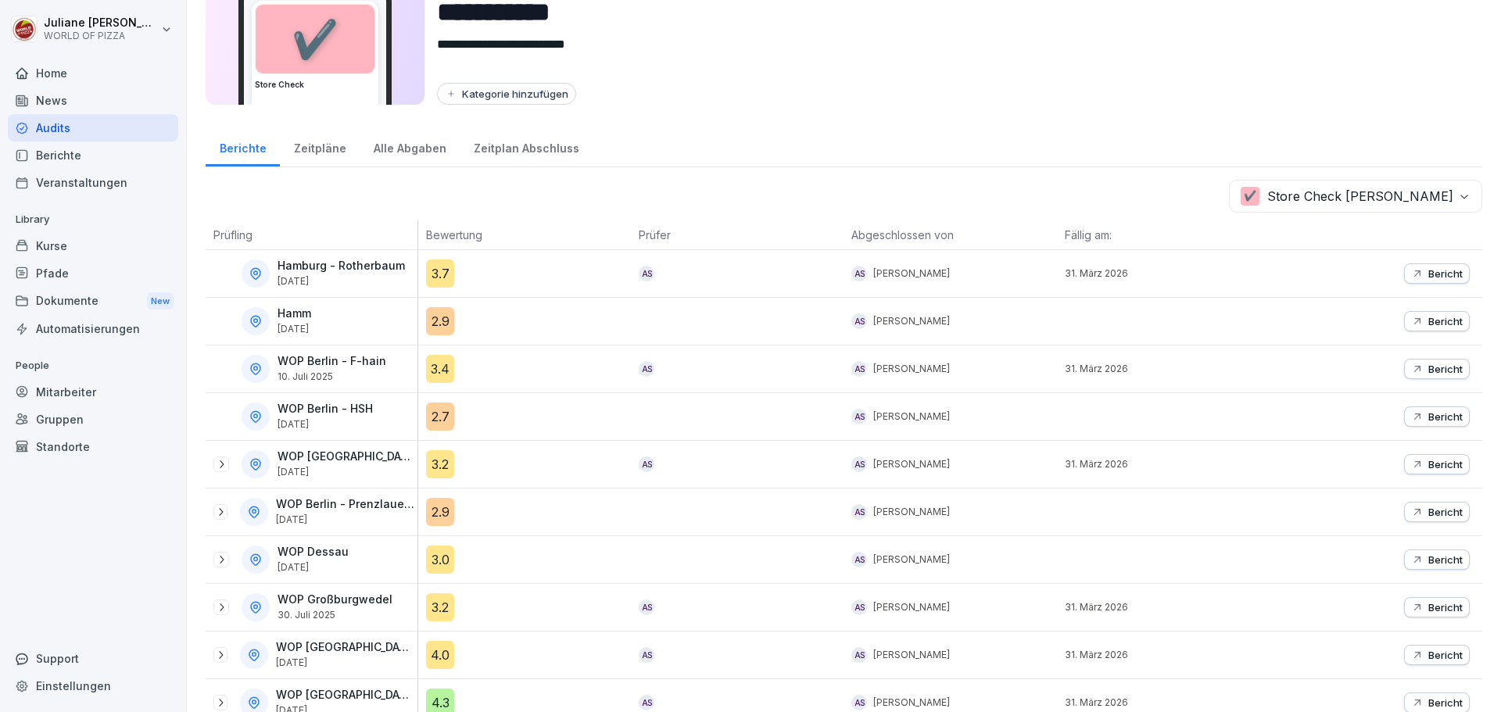
click at [506, 144] on div "Zeitplan Abschluss" at bounding box center [526, 147] width 133 height 40
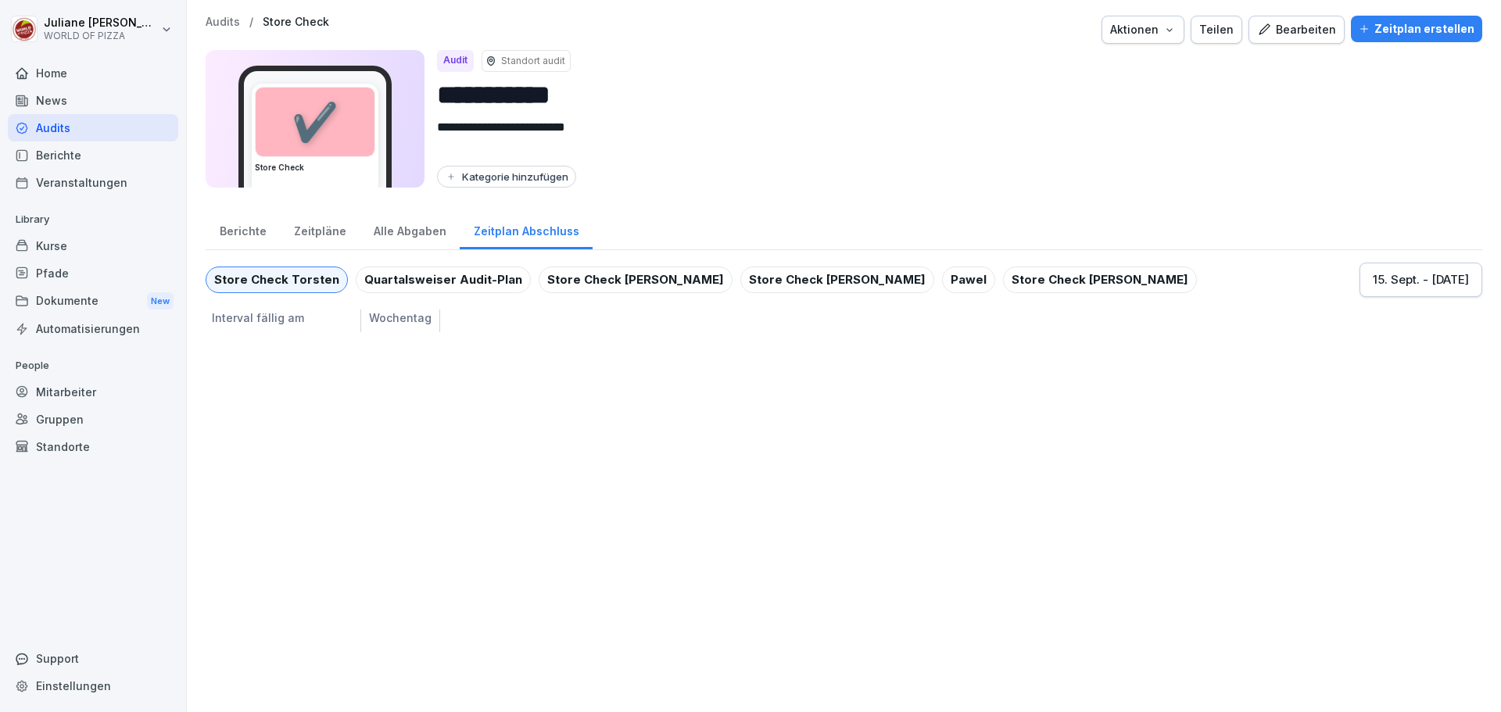
click at [1003, 280] on div "Store Check [PERSON_NAME]" at bounding box center [1100, 280] width 194 height 27
click at [1003, 279] on div "Store Check [PERSON_NAME]" at bounding box center [1100, 280] width 194 height 27
click at [1372, 279] on div "[DATE] - [DATE]" at bounding box center [1420, 279] width 96 height 17
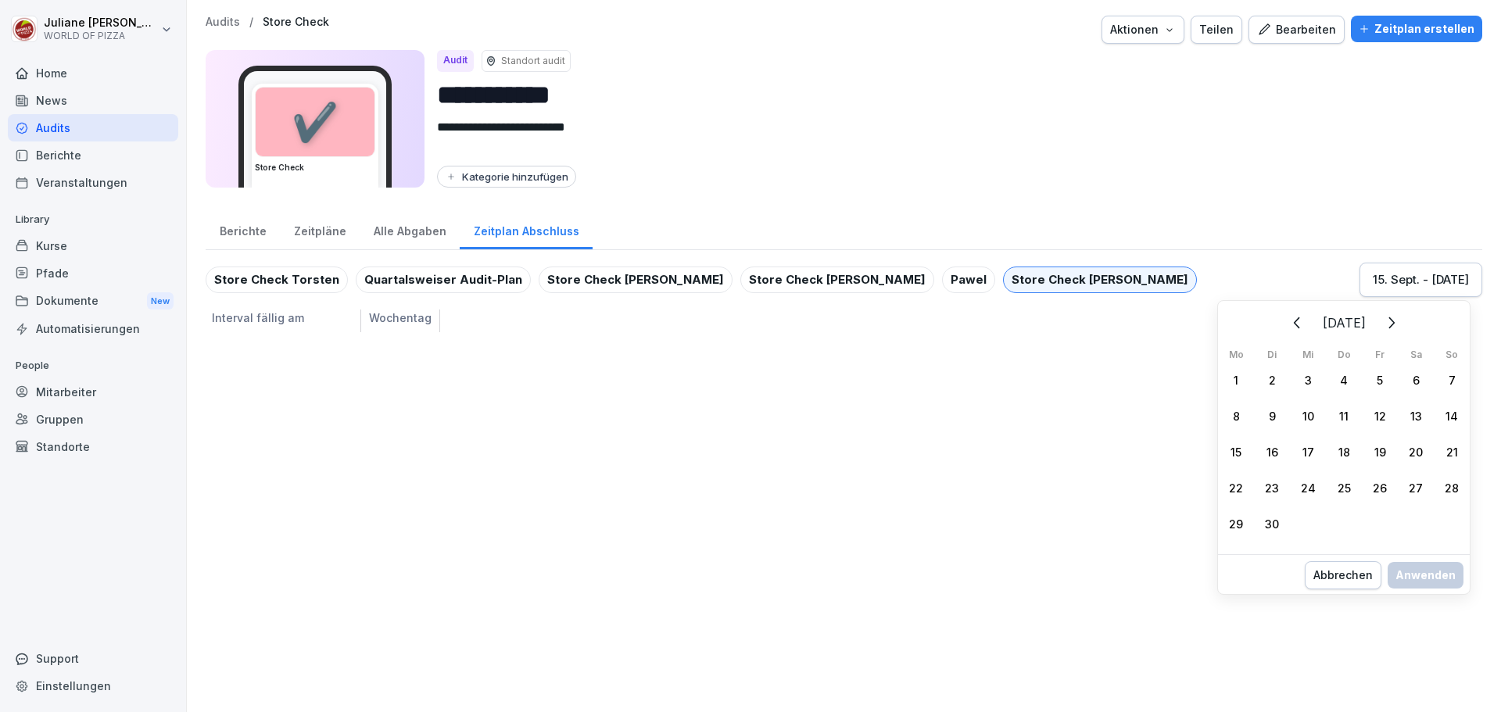
click at [1288, 327] on icon "Zurück" at bounding box center [1297, 322] width 19 height 19
click at [1271, 382] on div "1" at bounding box center [1272, 380] width 36 height 36
click at [1394, 321] on icon "Weiter" at bounding box center [1391, 322] width 6 height 11
click at [1398, 321] on icon "Weiter" at bounding box center [1390, 322] width 19 height 19
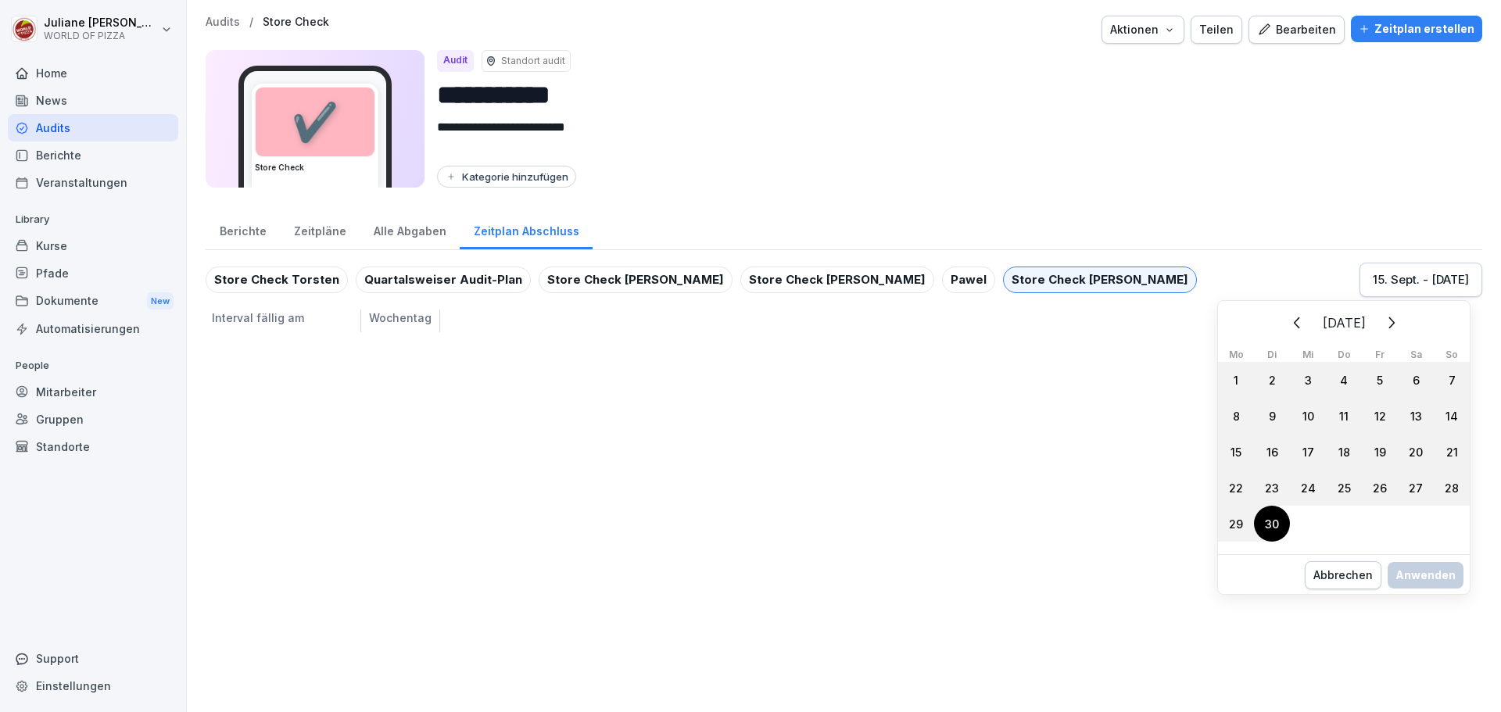
click at [1275, 535] on div "30" at bounding box center [1272, 524] width 36 height 36
click at [1437, 589] on div "Anwenden" at bounding box center [1425, 591] width 60 height 17
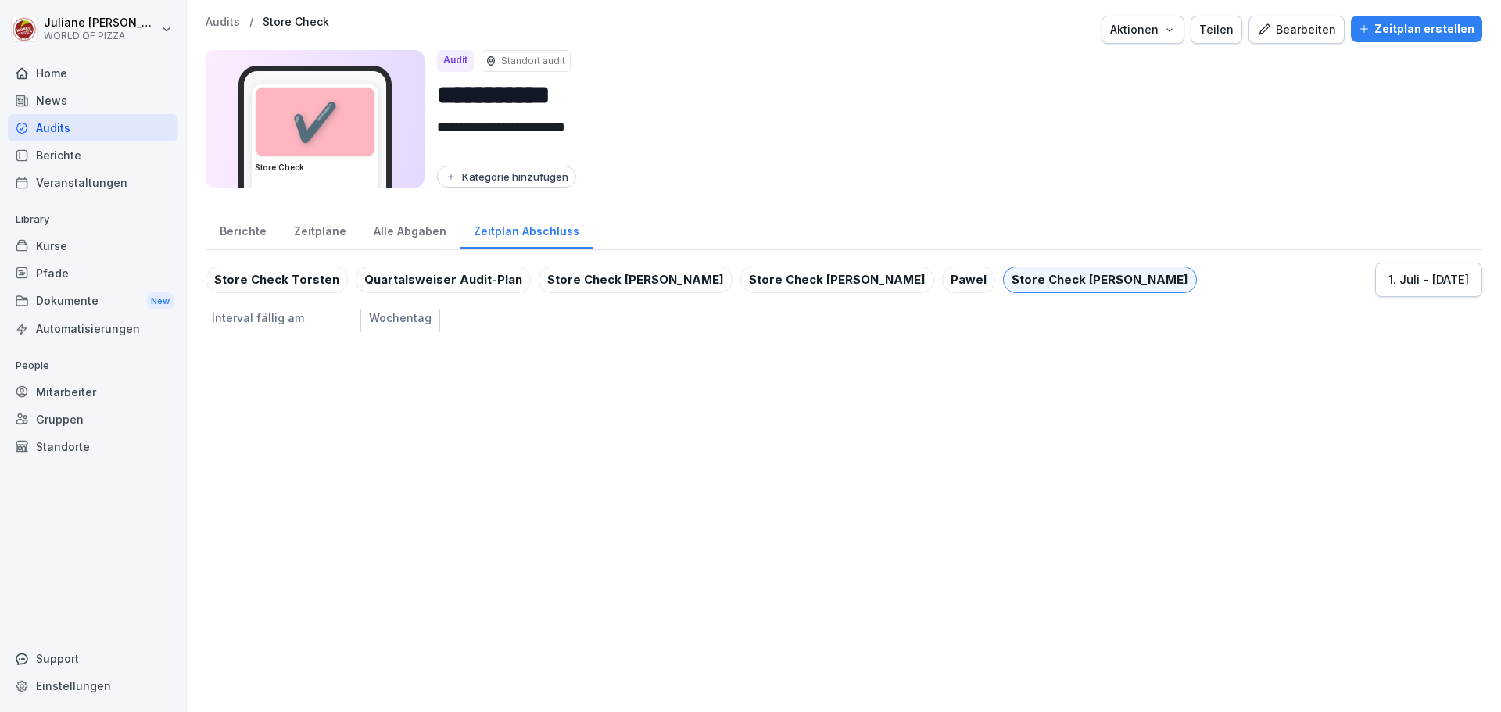
click at [1204, 333] on div "**********" at bounding box center [844, 356] width 1314 height 712
click at [793, 284] on div "Store Check Torsten Quartalsweiser Audit-Plan Store Check Robert Store Check [P…" at bounding box center [701, 280] width 991 height 27
click at [942, 278] on div "Pawel" at bounding box center [968, 280] width 53 height 27
click at [755, 279] on div "Store Check [PERSON_NAME]" at bounding box center [837, 280] width 194 height 27
click at [619, 275] on div "Store Check [PERSON_NAME]" at bounding box center [635, 280] width 194 height 27
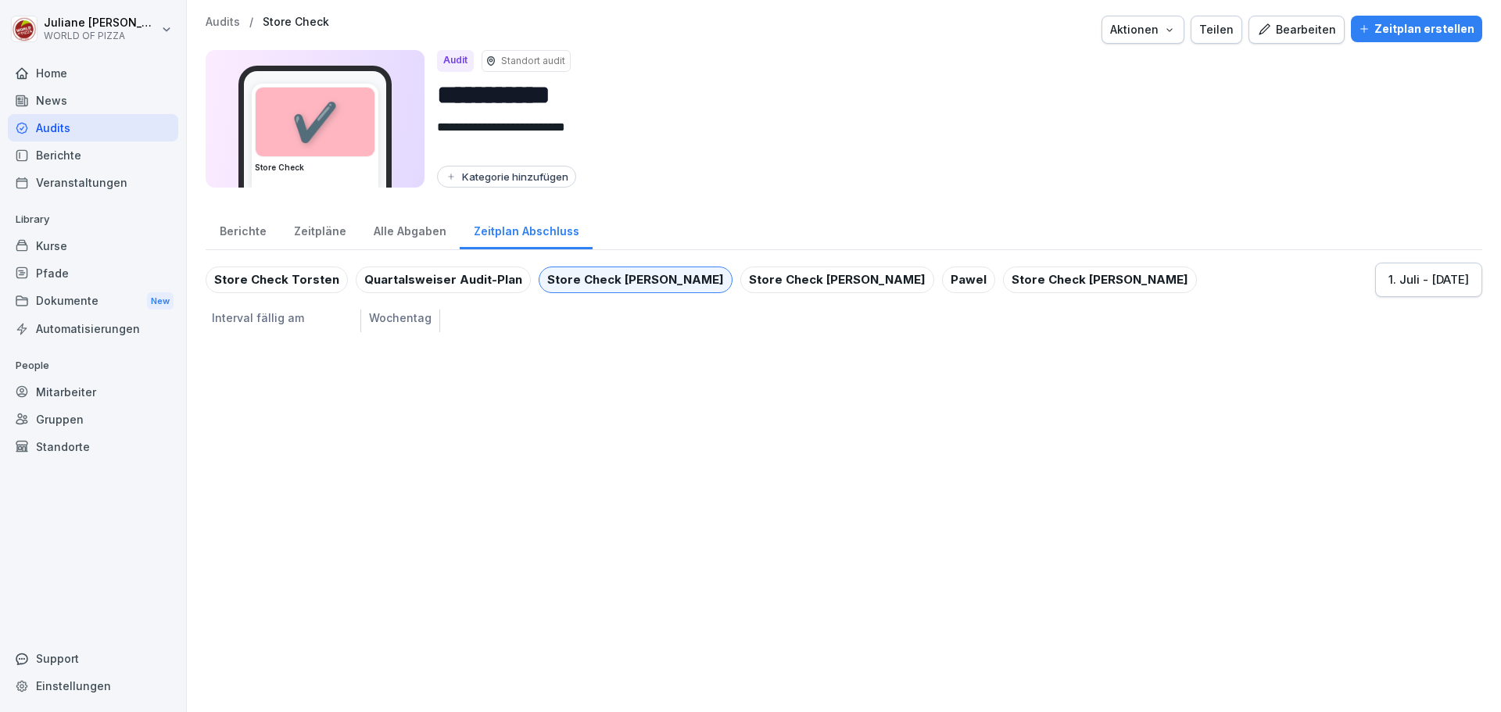
click at [406, 222] on div "Alle Abgaben" at bounding box center [410, 229] width 100 height 40
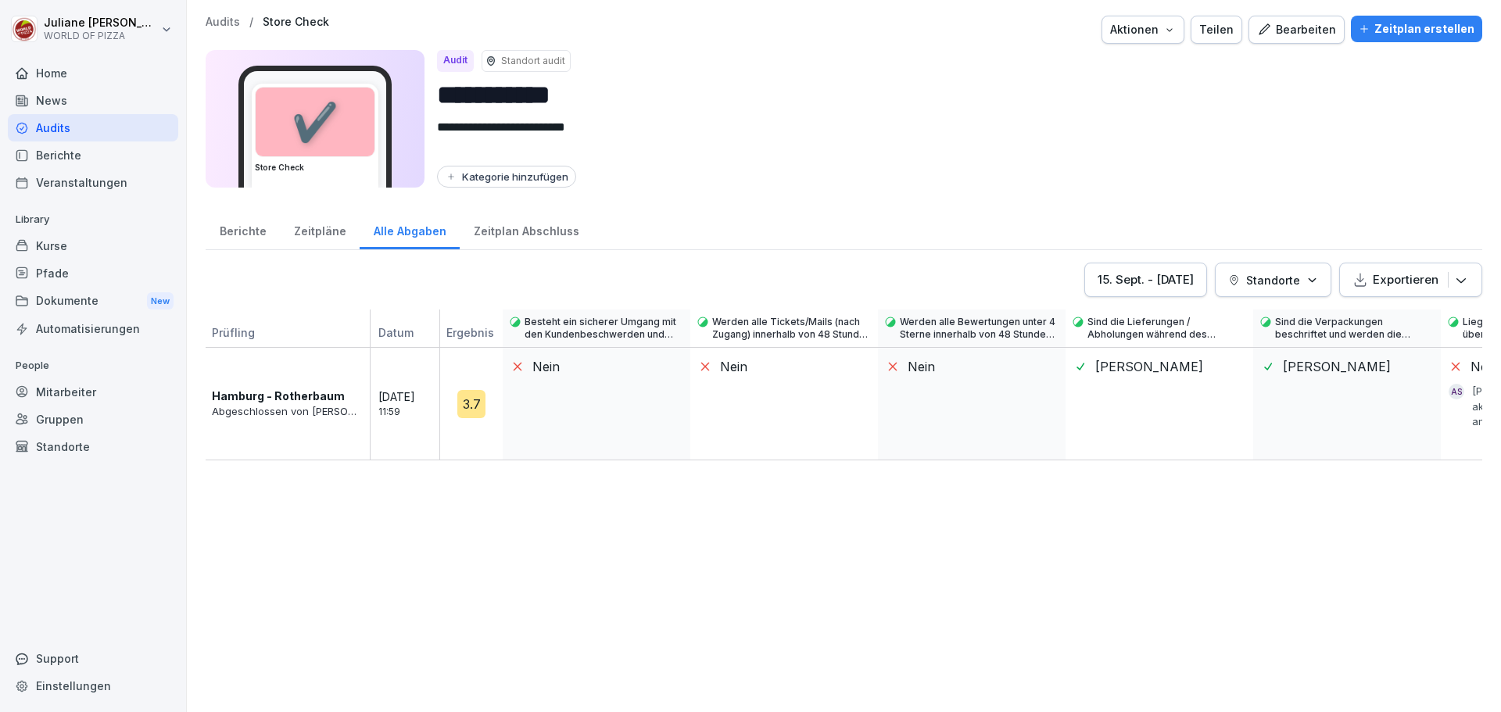
click at [337, 237] on div "Zeitpläne" at bounding box center [320, 229] width 80 height 40
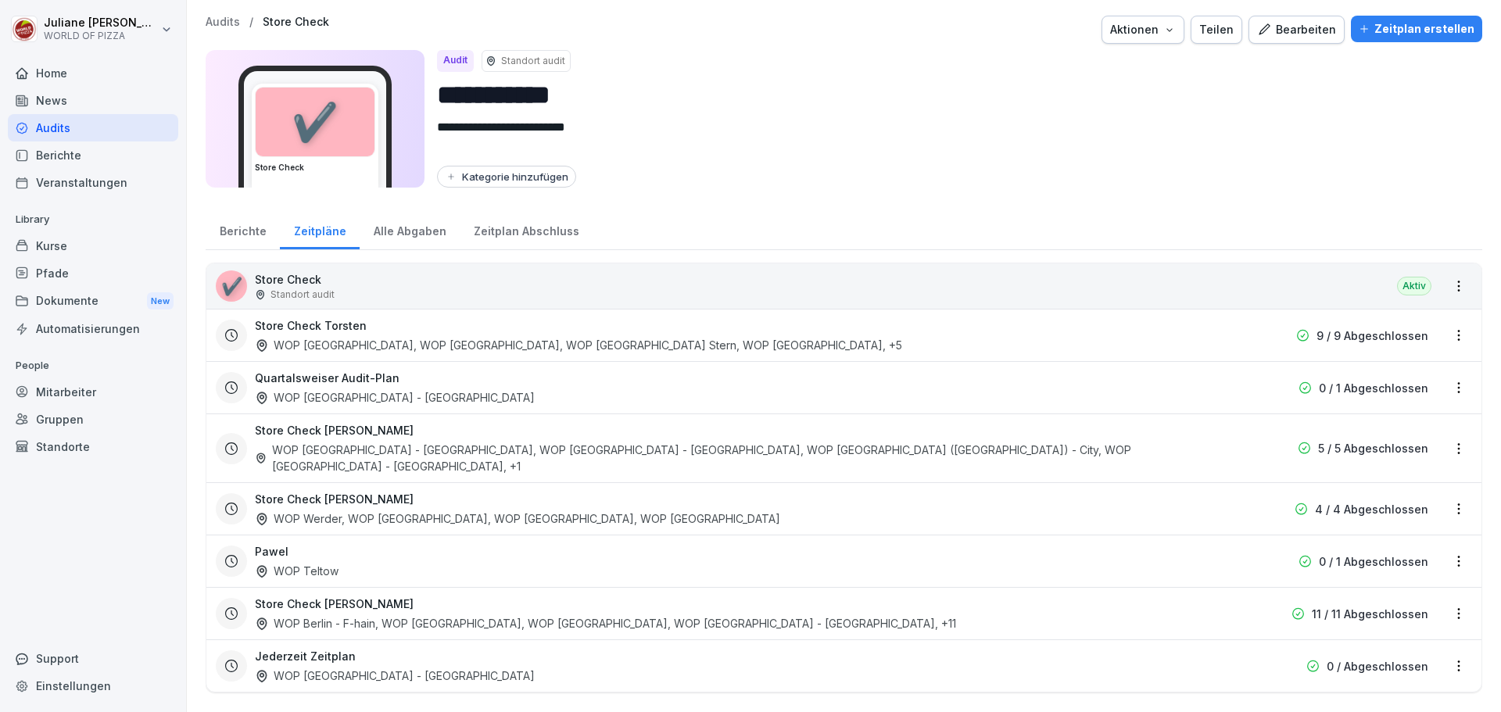
click at [257, 231] on div "Berichte" at bounding box center [243, 229] width 74 height 40
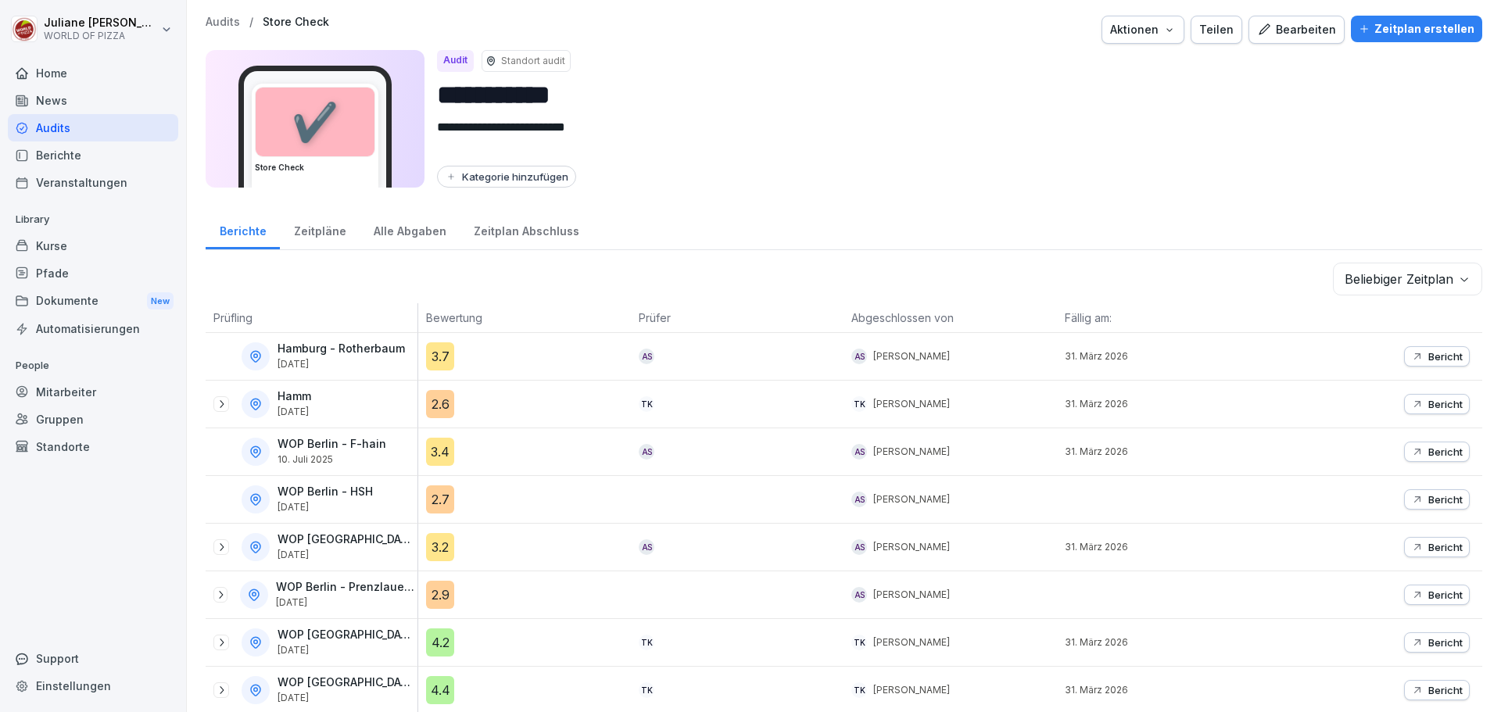
click at [314, 349] on p "Hamburg - Rotherbaum" at bounding box center [340, 348] width 127 height 13
click at [216, 408] on icon at bounding box center [221, 404] width 13 height 13
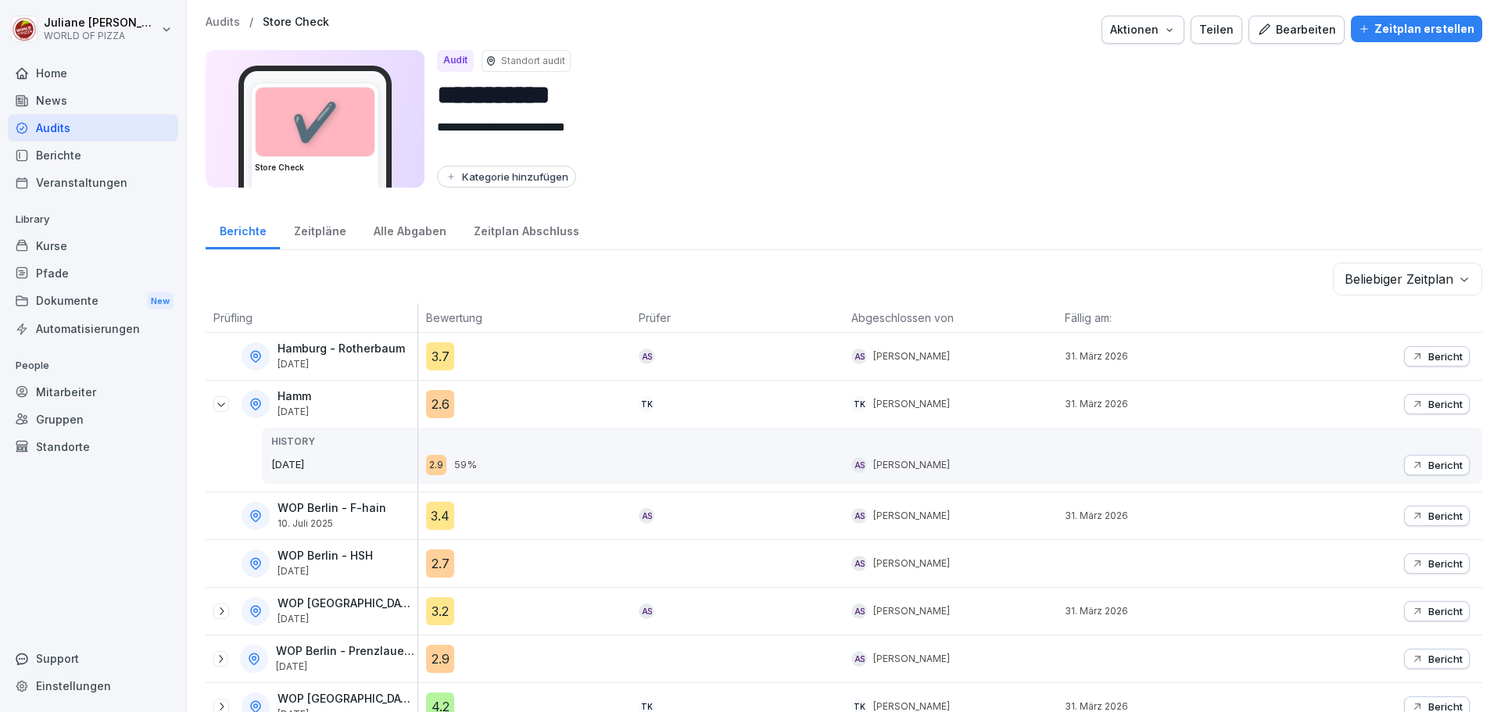
click at [71, 148] on div "Berichte" at bounding box center [93, 154] width 170 height 27
click at [64, 156] on div "Berichte" at bounding box center [93, 154] width 170 height 27
click at [63, 156] on div "Berichte" at bounding box center [93, 154] width 170 height 27
click at [55, 152] on div "Berichte" at bounding box center [93, 154] width 170 height 27
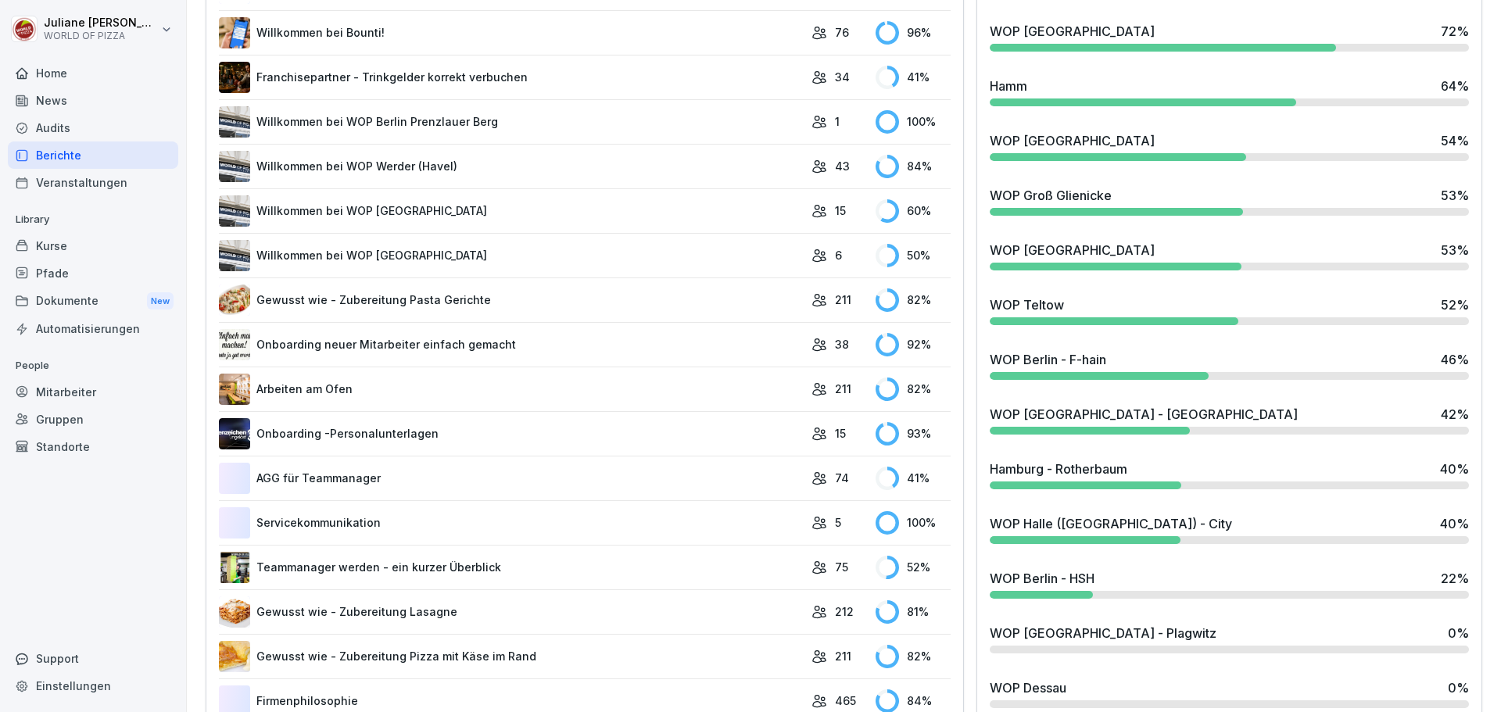
scroll to position [1876, 0]
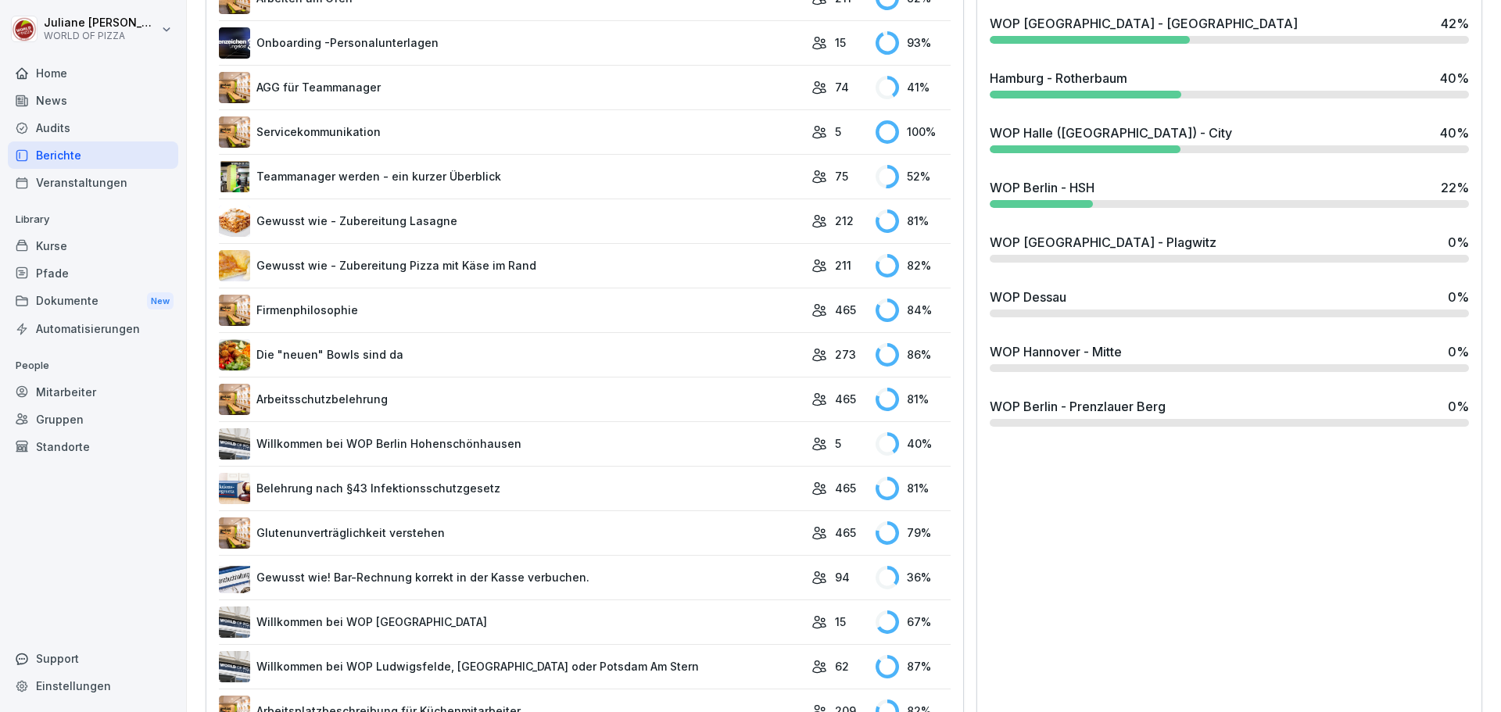
click at [53, 128] on div "Audits" at bounding box center [93, 127] width 170 height 27
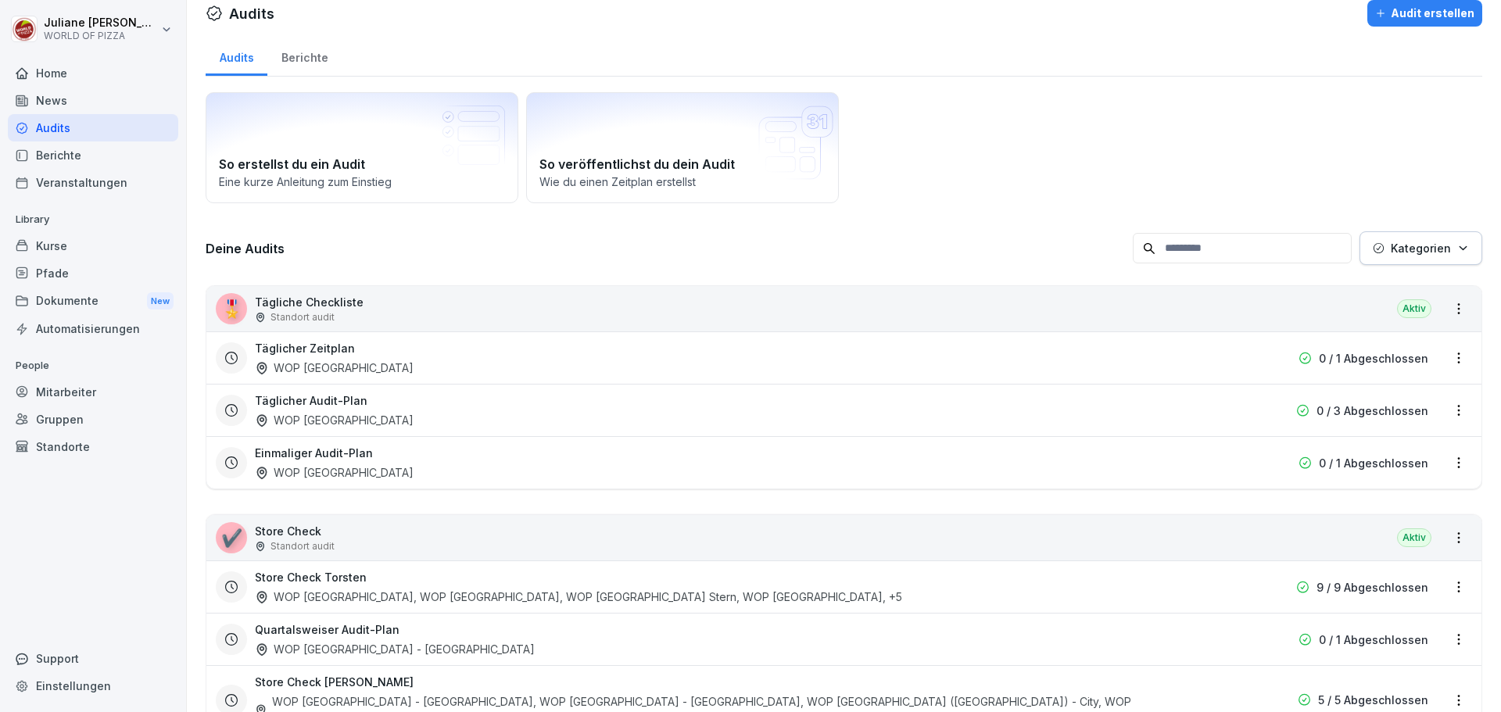
click at [310, 50] on div "Berichte" at bounding box center [304, 56] width 74 height 40
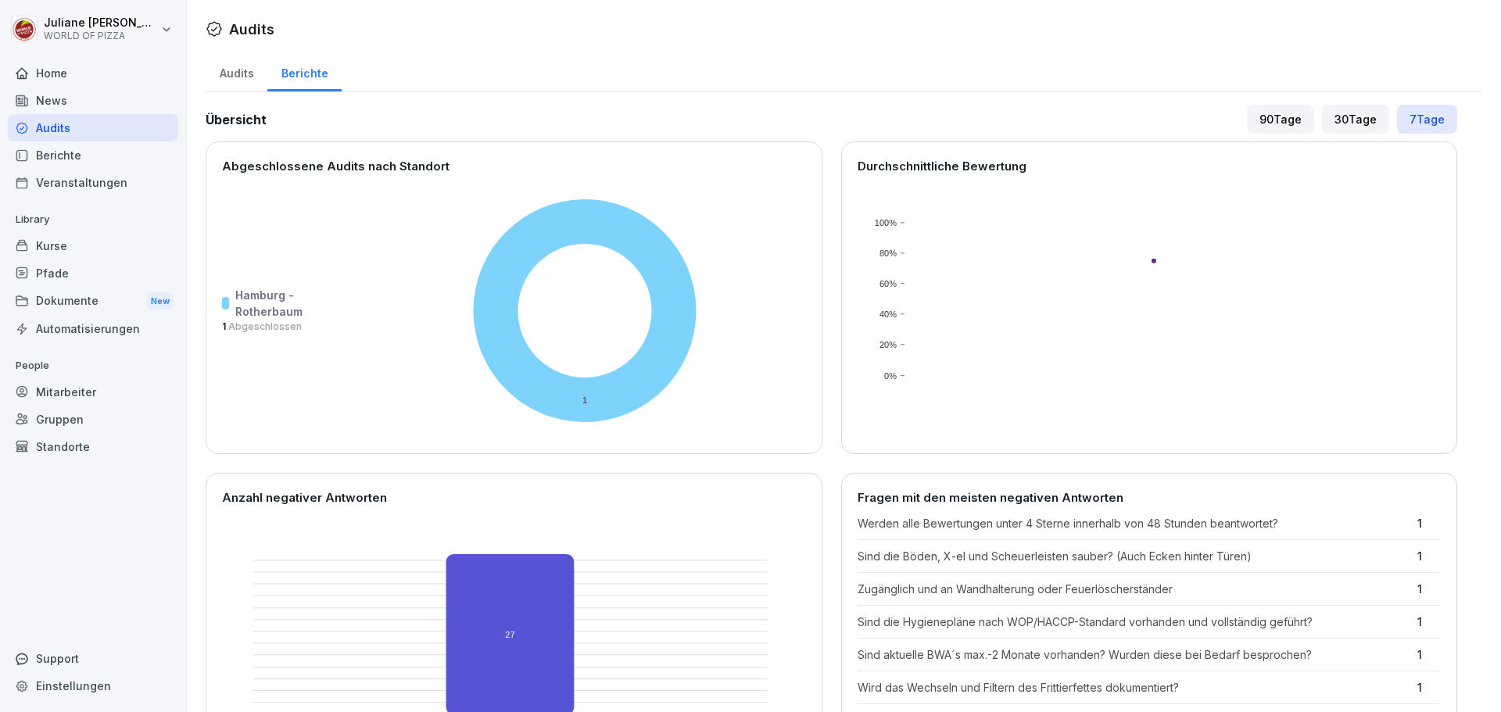
click at [216, 71] on div "Audits" at bounding box center [237, 72] width 62 height 40
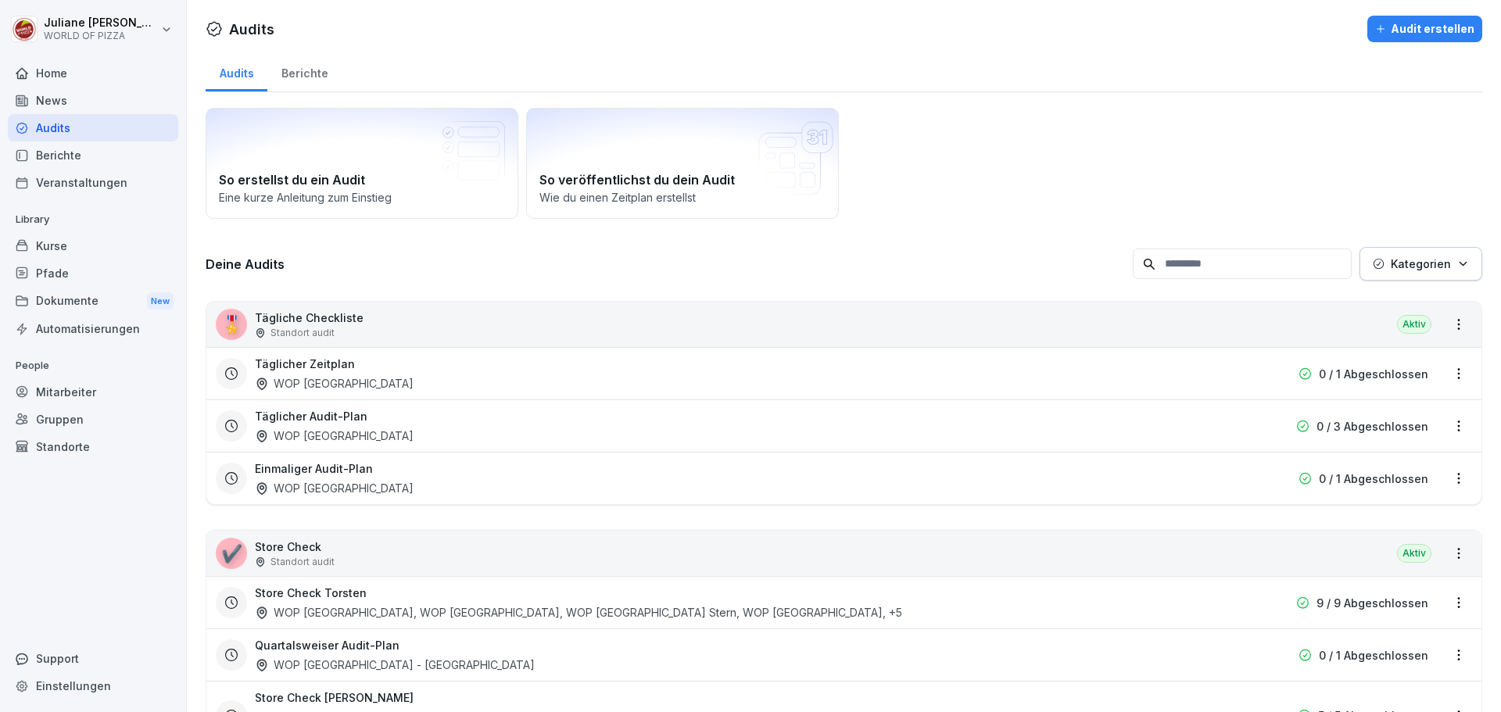
click at [239, 71] on div "Audits" at bounding box center [237, 72] width 62 height 40
click at [238, 68] on div "Audits" at bounding box center [237, 72] width 62 height 40
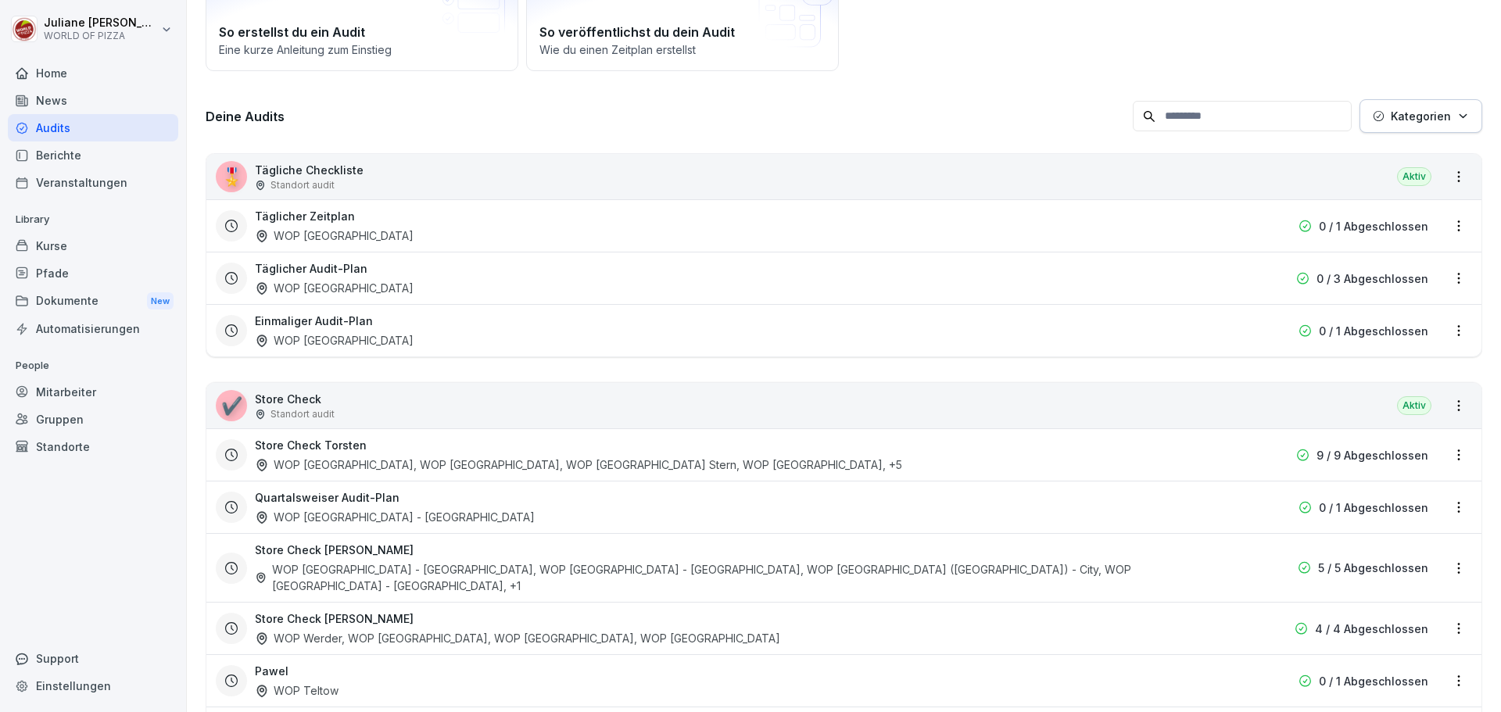
scroll to position [281, 0]
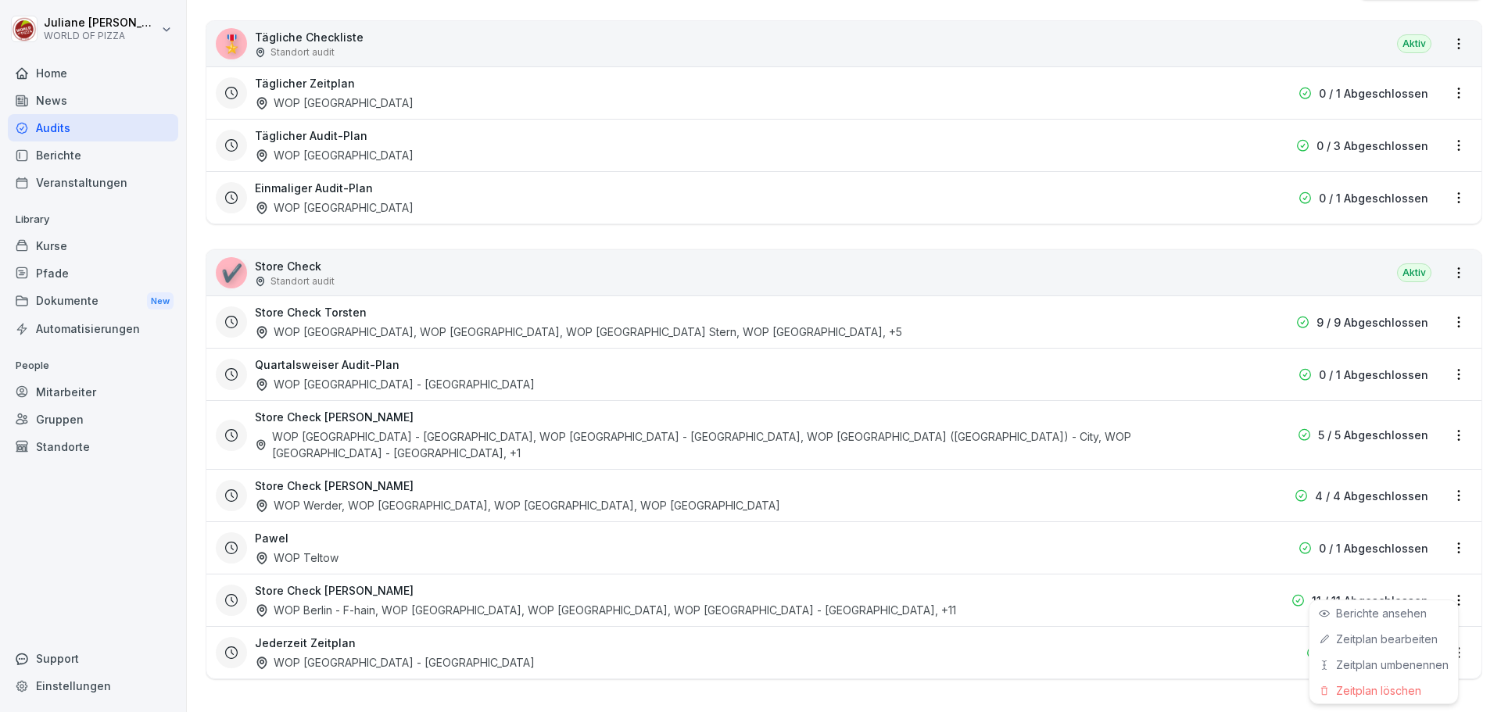
click at [1440, 583] on html "[PERSON_NAME] WORLD OF PIZZA Home News Audits Berichte Veranstaltungen Library …" at bounding box center [750, 356] width 1501 height 712
click at [0, 0] on link "Berichte ansehen" at bounding box center [0, 0] width 0 height 0
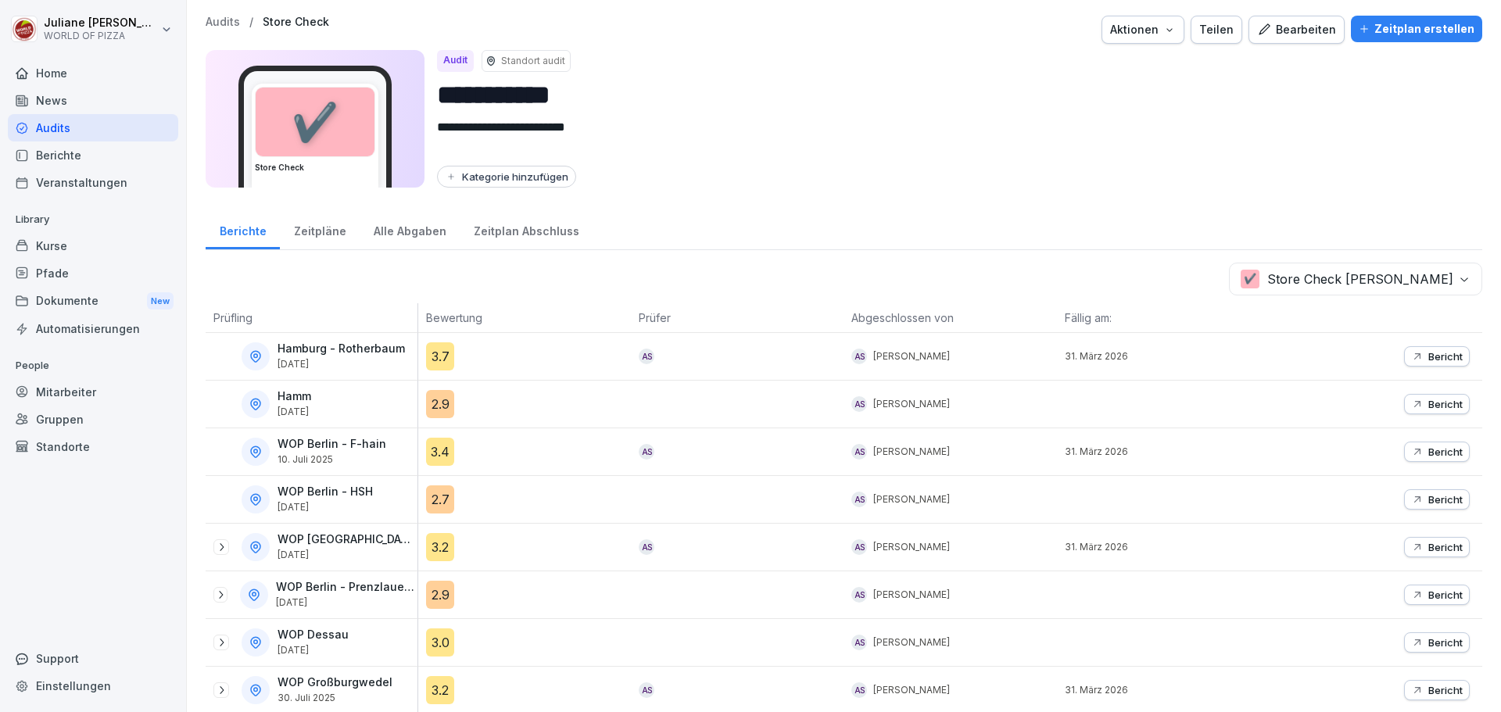
click at [493, 229] on div "Zeitplan Abschluss" at bounding box center [526, 229] width 133 height 40
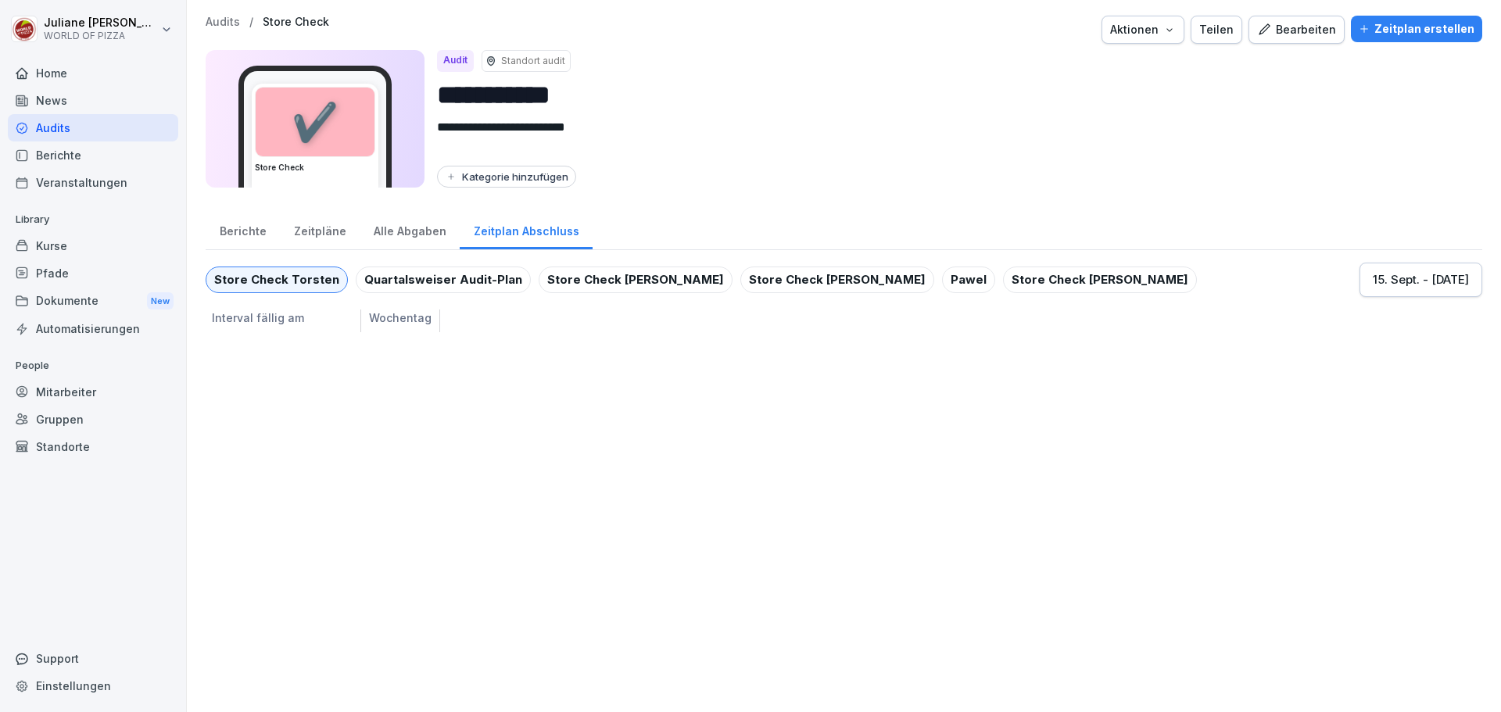
click at [1376, 278] on div "[DATE] - [DATE]" at bounding box center [1420, 279] width 96 height 17
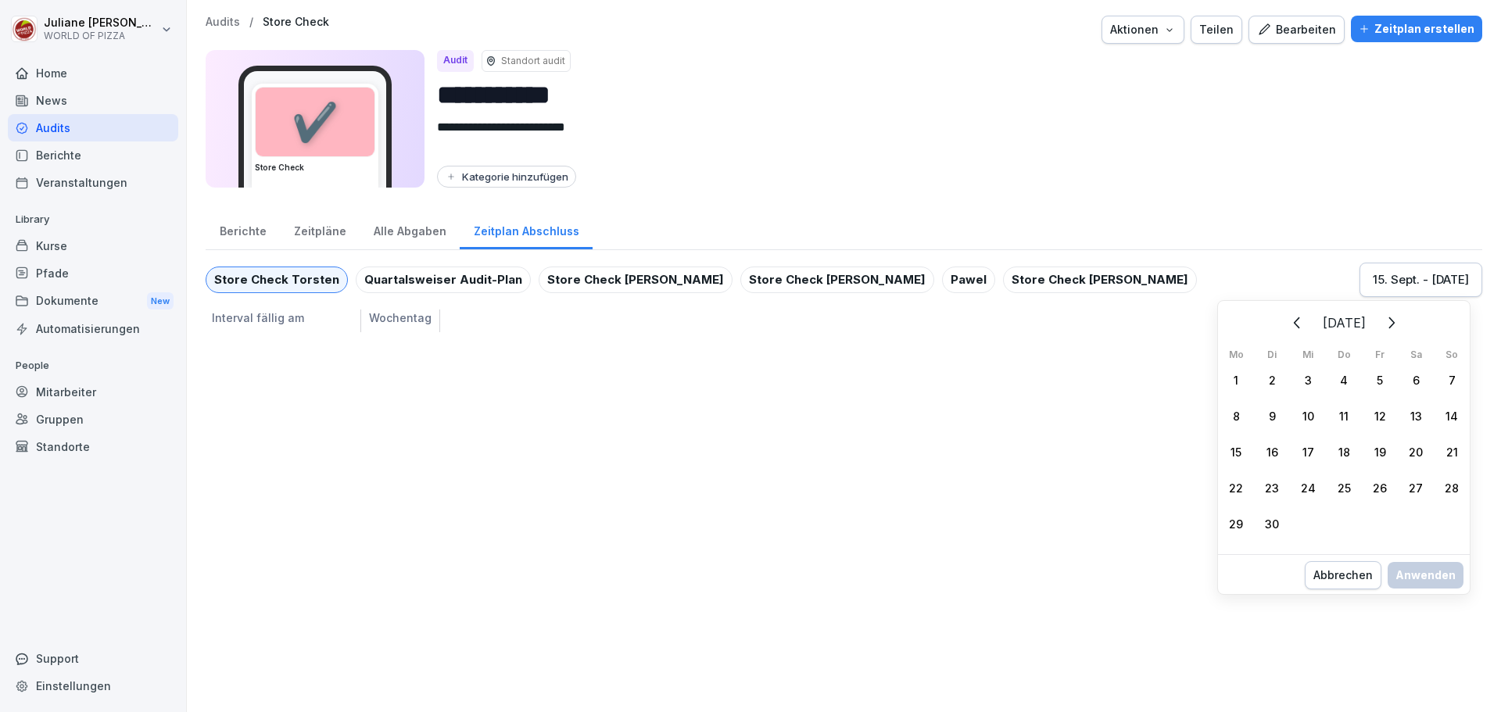
click at [1288, 324] on icon "Zurück" at bounding box center [1297, 322] width 19 height 19
click at [1280, 324] on button "Zurück" at bounding box center [1297, 323] width 34 height 34
click at [1270, 324] on div "[DATE] Mo Di Mi Do Fr Sa So 28 29 30 31 1 2 3 4 5 6 7 8 9 10 11 12 13 14 15 16 …" at bounding box center [1344, 424] width 252 height 236
click at [1268, 324] on div "[DATE] Mo Di Mi Do Fr Sa So 30 1 2 3 4 5 6 7 8 9 10 11 12 13 14 15 16 17 18 19 …" at bounding box center [1344, 424] width 252 height 236
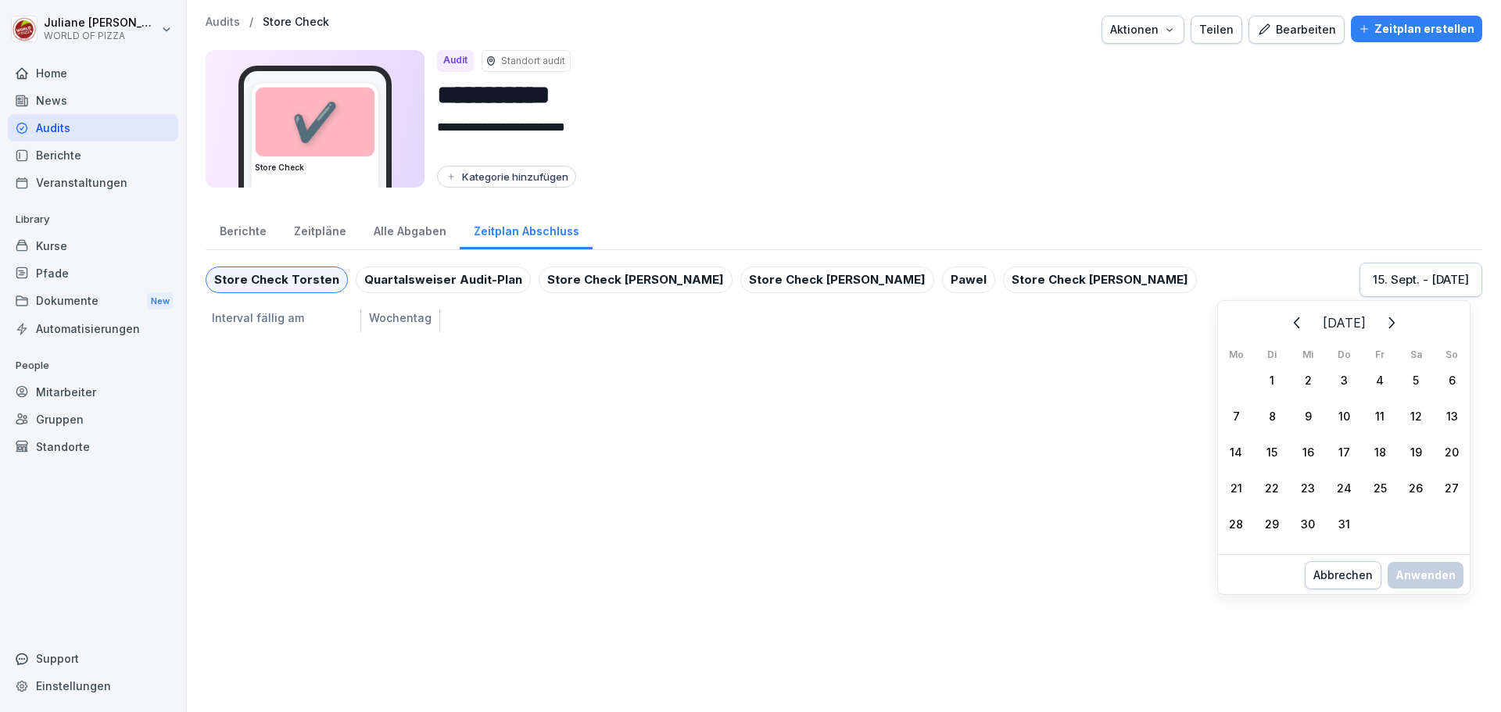
click at [1268, 324] on div "[DATE] Mo Di Mi Do Fr Sa So 30 1 2 3 4 5 6 7 8 9 10 11 12 13 14 15 16 17 18 19 …" at bounding box center [1344, 424] width 252 height 236
click at [1269, 324] on div "[DATE] Mo Di Mi Do Fr Sa So 30 1 2 3 4 5 6 7 8 9 10 11 12 13 14 15 16 17 18 19 …" at bounding box center [1344, 424] width 252 height 236
click at [1291, 324] on icon "Zurück" at bounding box center [1297, 322] width 19 height 19
click at [1292, 324] on icon "Zurück" at bounding box center [1297, 322] width 19 height 19
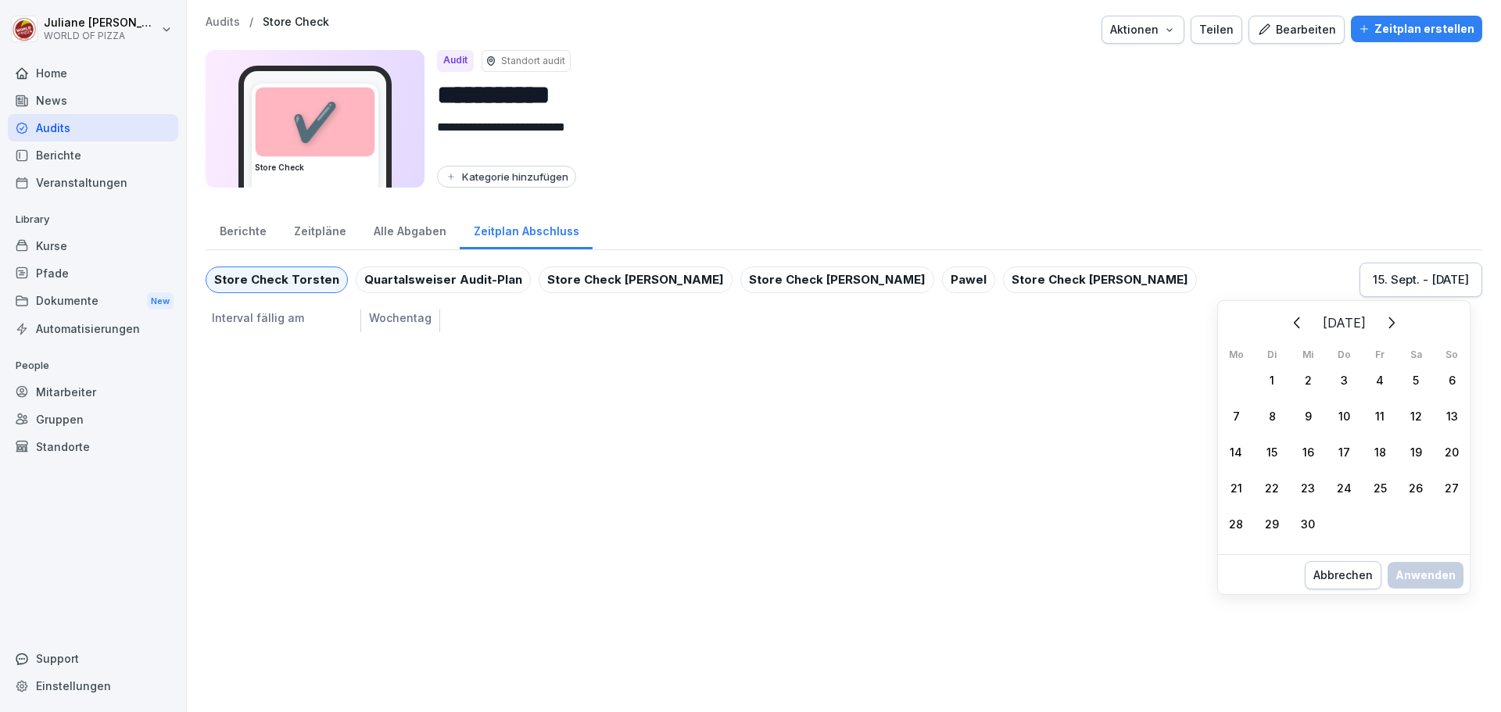
click at [1292, 324] on icon "Zurück" at bounding box center [1297, 322] width 19 height 19
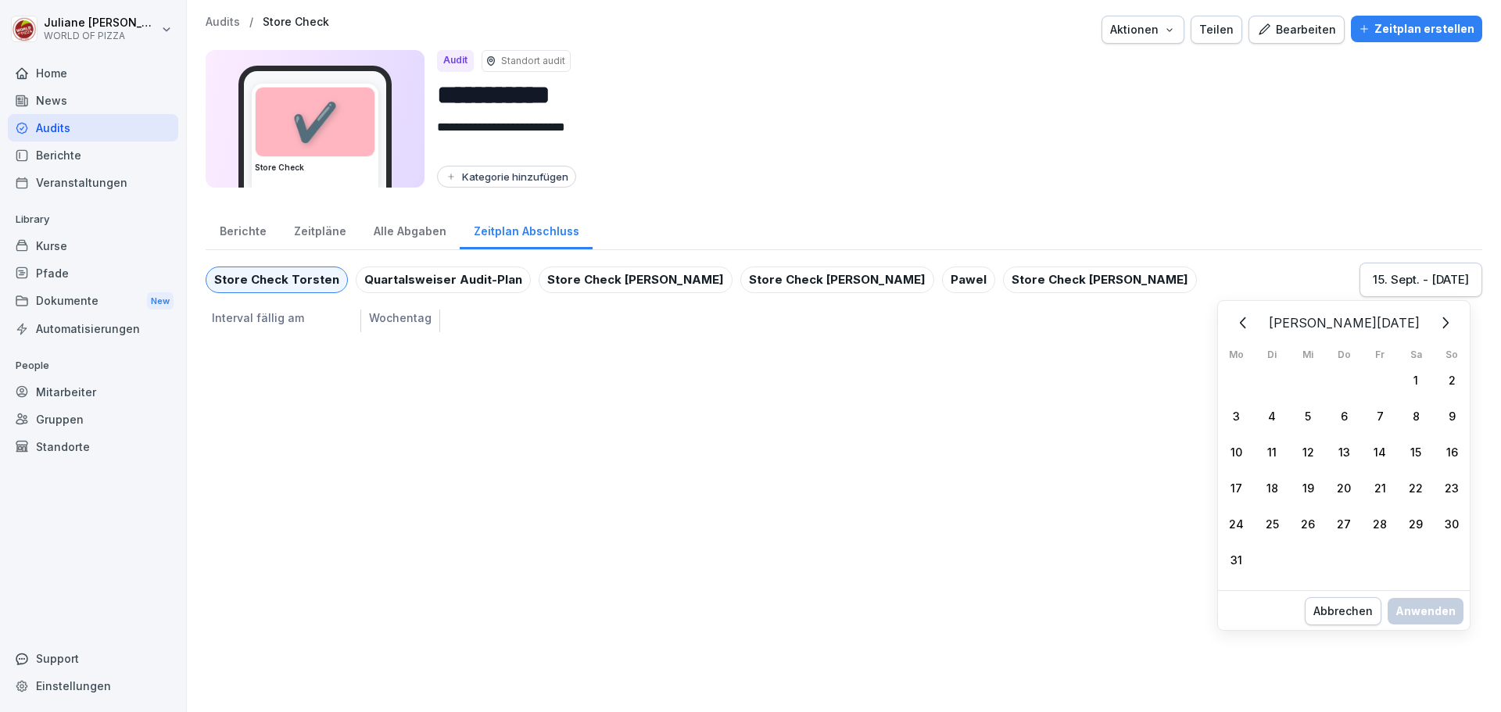
click at [1414, 380] on div "1" at bounding box center [1415, 380] width 36 height 36
click at [1435, 317] on icon "Weiter" at bounding box center [1444, 322] width 19 height 19
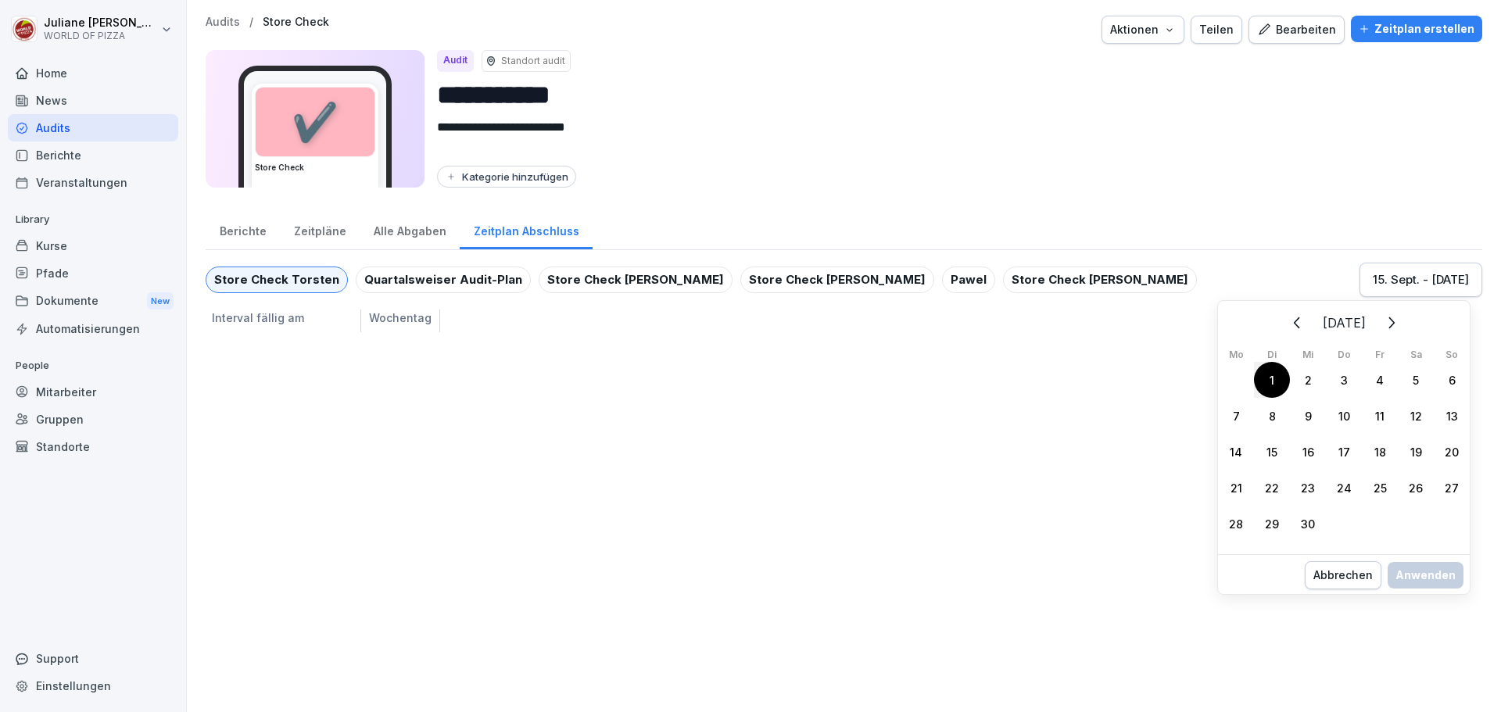
click at [1400, 317] on icon "Weiter" at bounding box center [1390, 322] width 19 height 19
click at [1400, 318] on icon "Weiter" at bounding box center [1390, 322] width 19 height 19
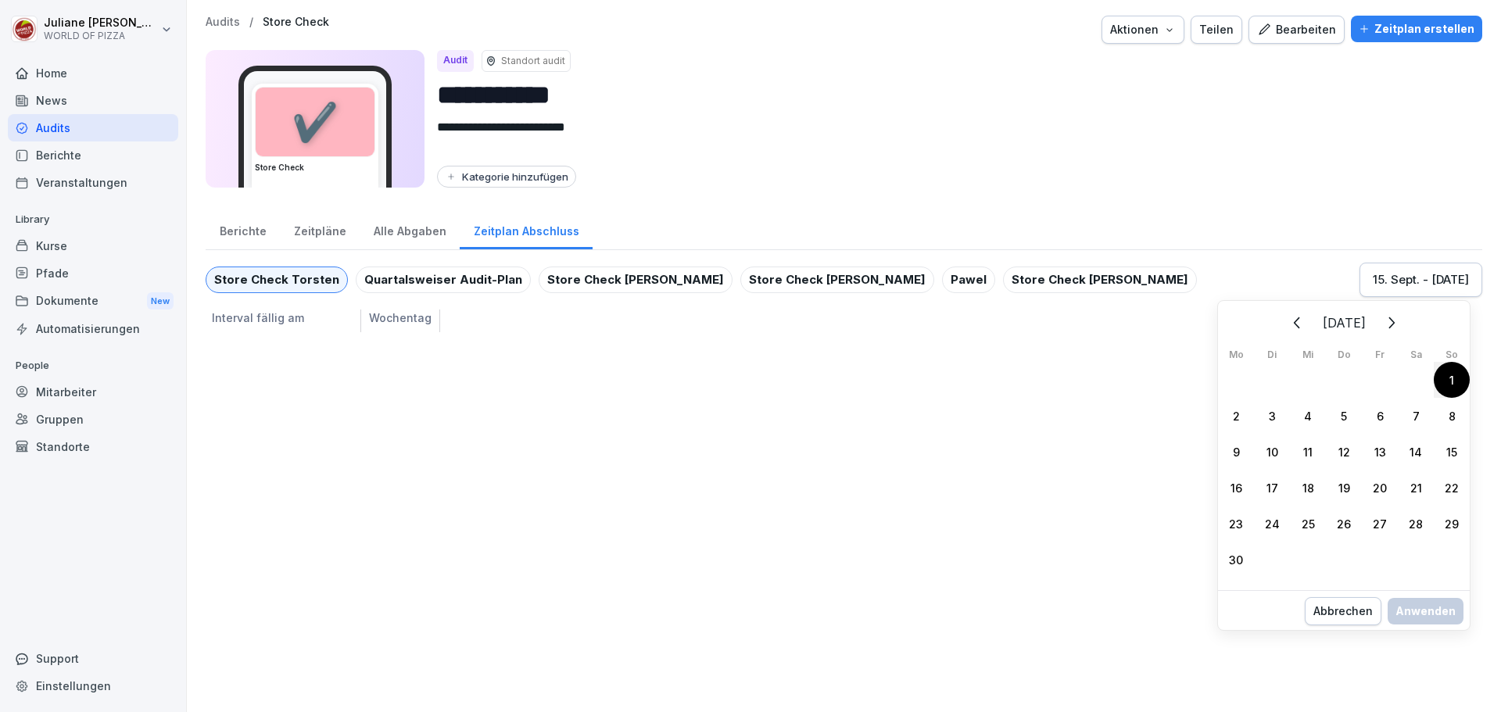
click at [1400, 318] on icon "Weiter" at bounding box center [1390, 322] width 19 height 19
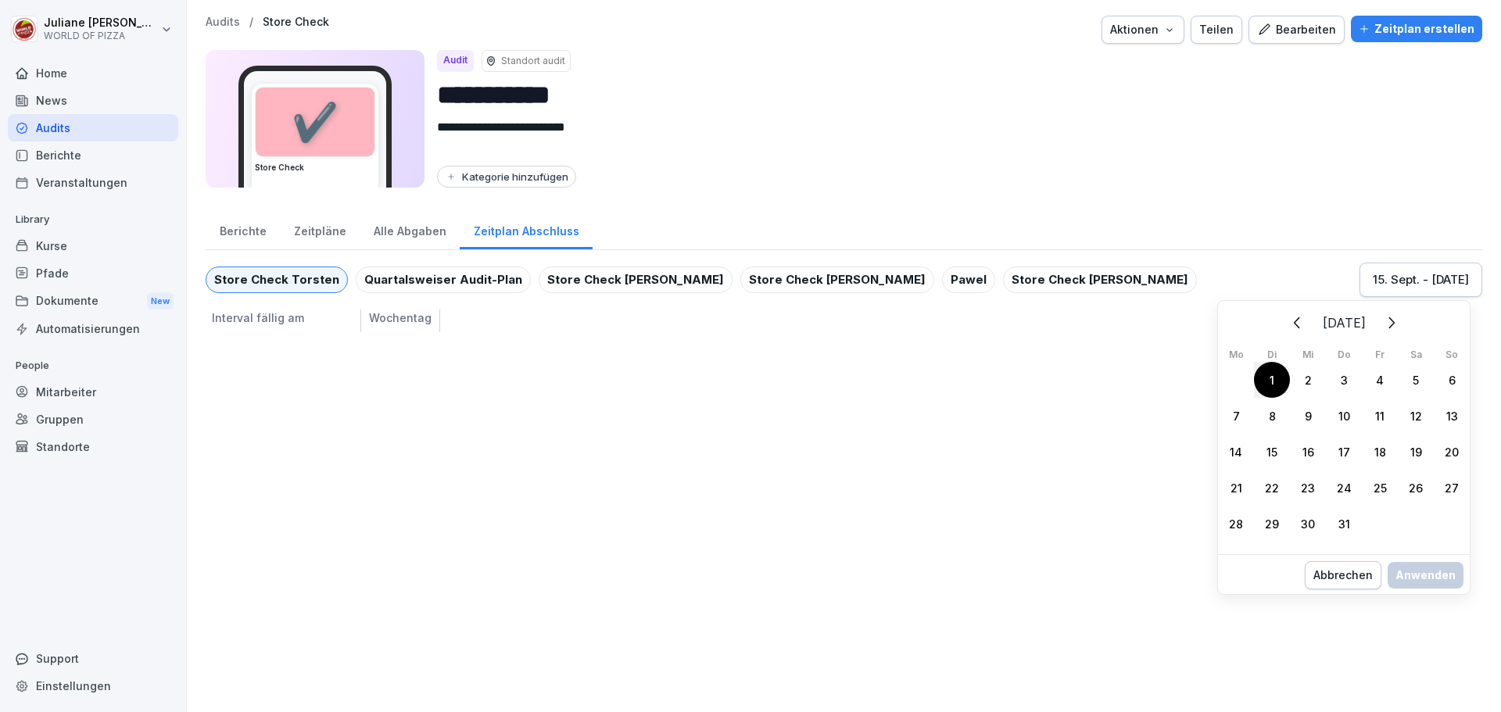
click at [1400, 318] on icon "Weiter" at bounding box center [1390, 322] width 19 height 19
click at [1400, 313] on icon "Weiter" at bounding box center [1390, 322] width 19 height 19
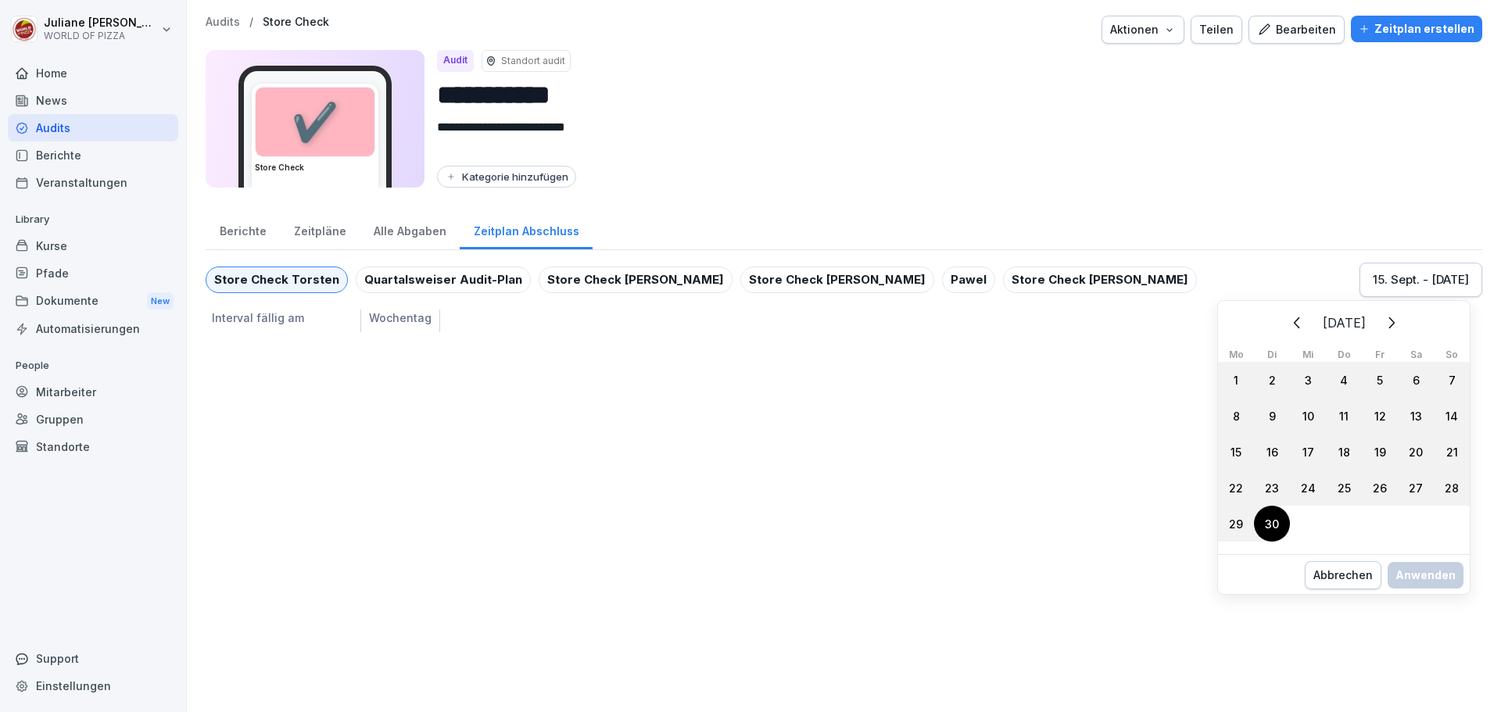
click at [1263, 531] on div "30" at bounding box center [1272, 524] width 36 height 36
click at [1419, 594] on div "Anwenden" at bounding box center [1425, 591] width 60 height 17
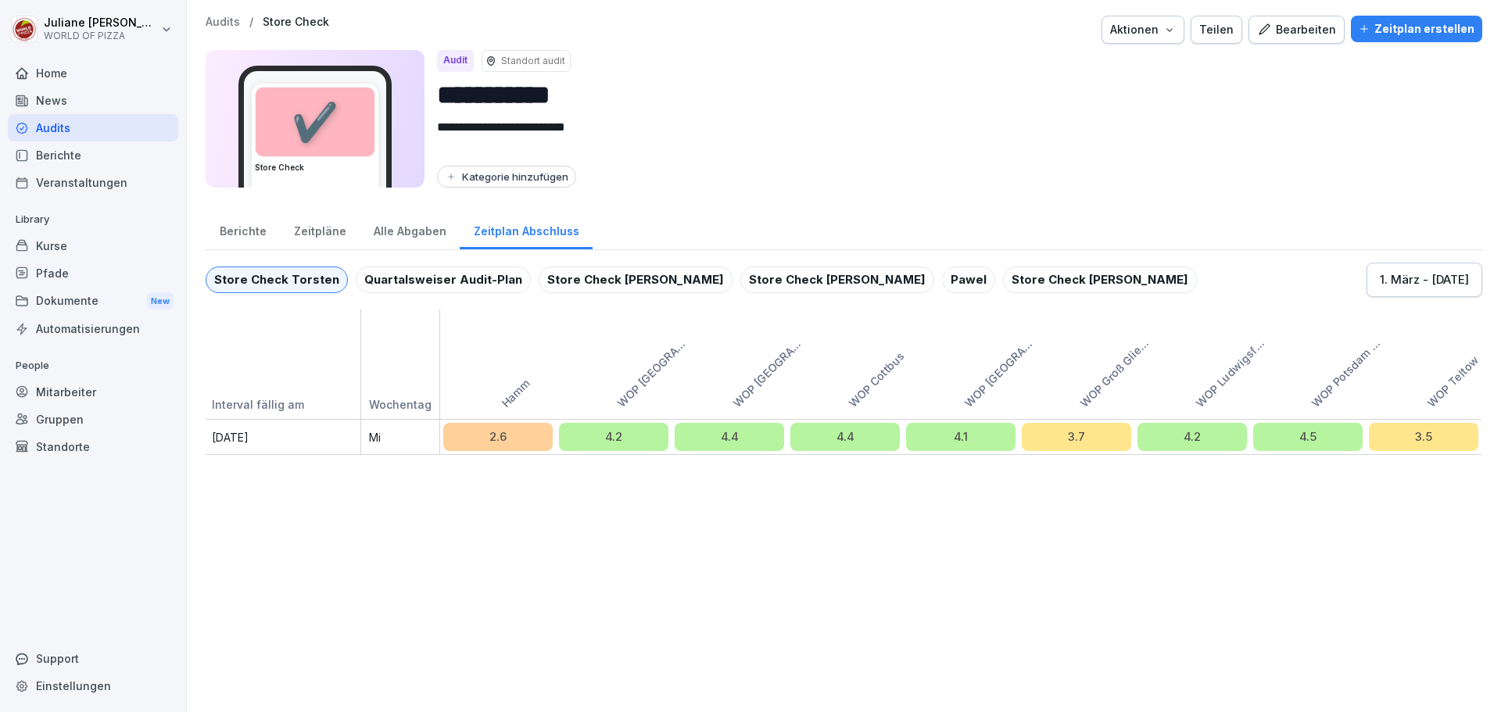
click at [1003, 278] on div "Store Check [PERSON_NAME]" at bounding box center [1100, 280] width 194 height 27
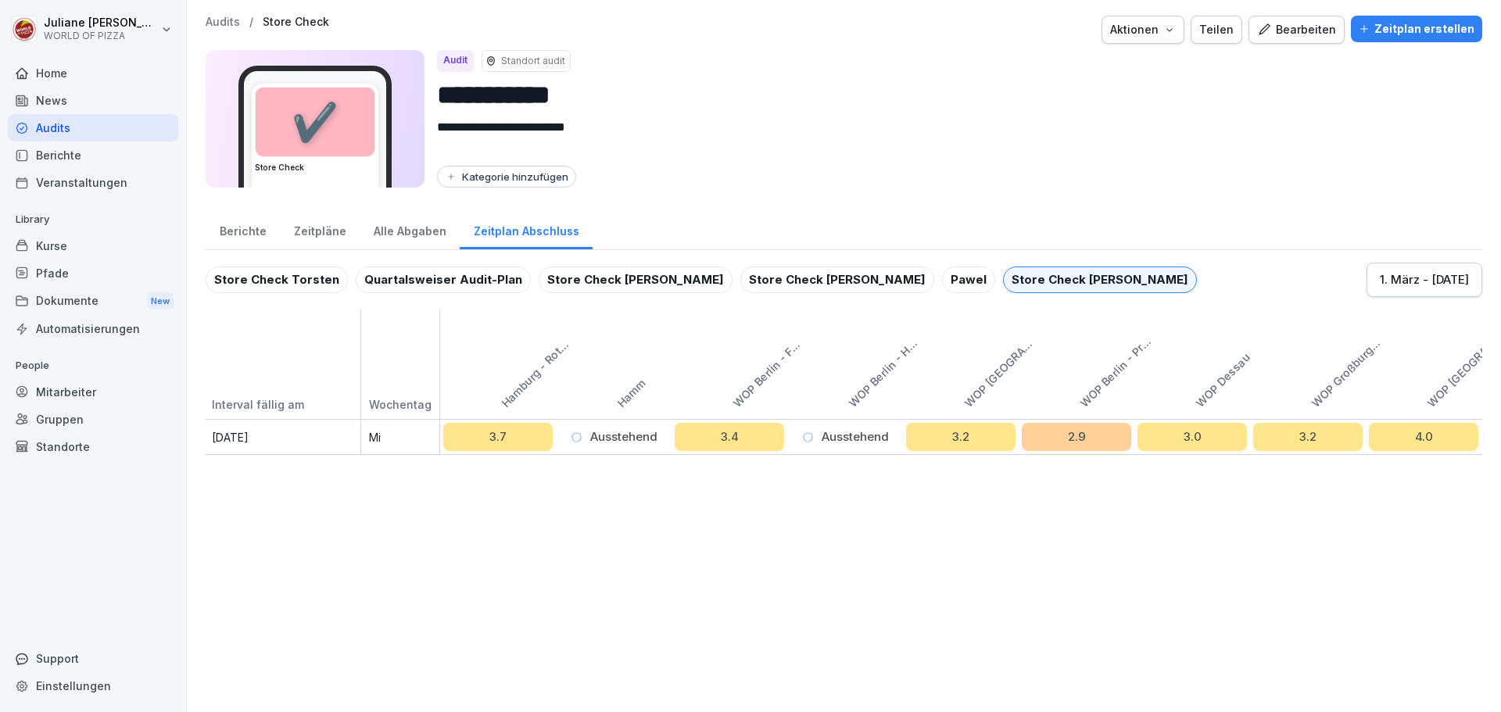
drag, startPoint x: 581, startPoint y: 243, endPoint x: 728, endPoint y: 243, distance: 146.2
click at [728, 243] on div "Berichte Zeitpläne Alle Abgaben Zeitplan Abschluss" at bounding box center [844, 229] width 1276 height 41
click at [737, 247] on div "Berichte Zeitpläne Alle Abgaben Zeitplan Abschluss" at bounding box center [844, 229] width 1276 height 41
click at [903, 237] on div "Berichte Zeitpläne Alle Abgaben Zeitplan Abschluss" at bounding box center [844, 229] width 1276 height 41
click at [1280, 245] on div "Berichte Zeitpläne Alle Abgaben Zeitplan Abschluss" at bounding box center [844, 229] width 1276 height 41
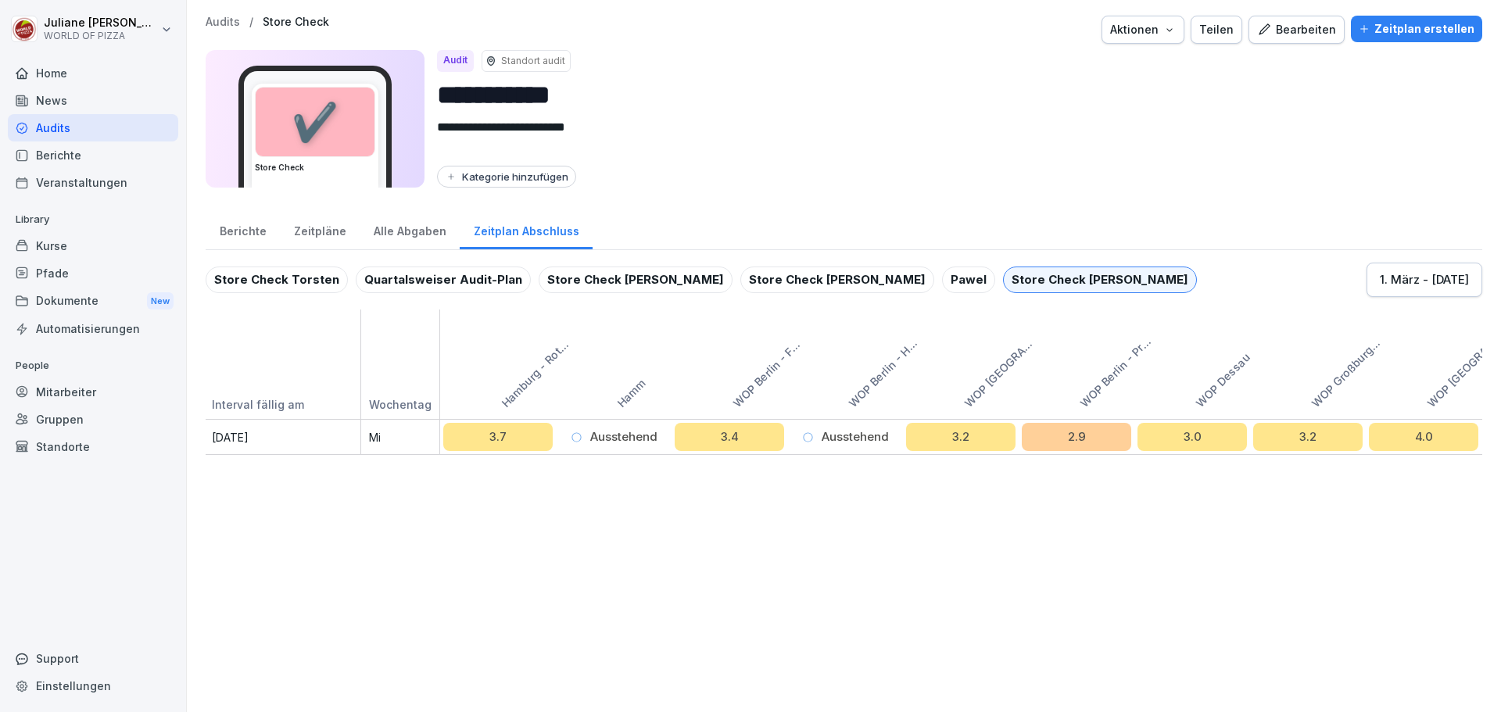
click at [942, 283] on div "Pawel" at bounding box center [968, 280] width 53 height 27
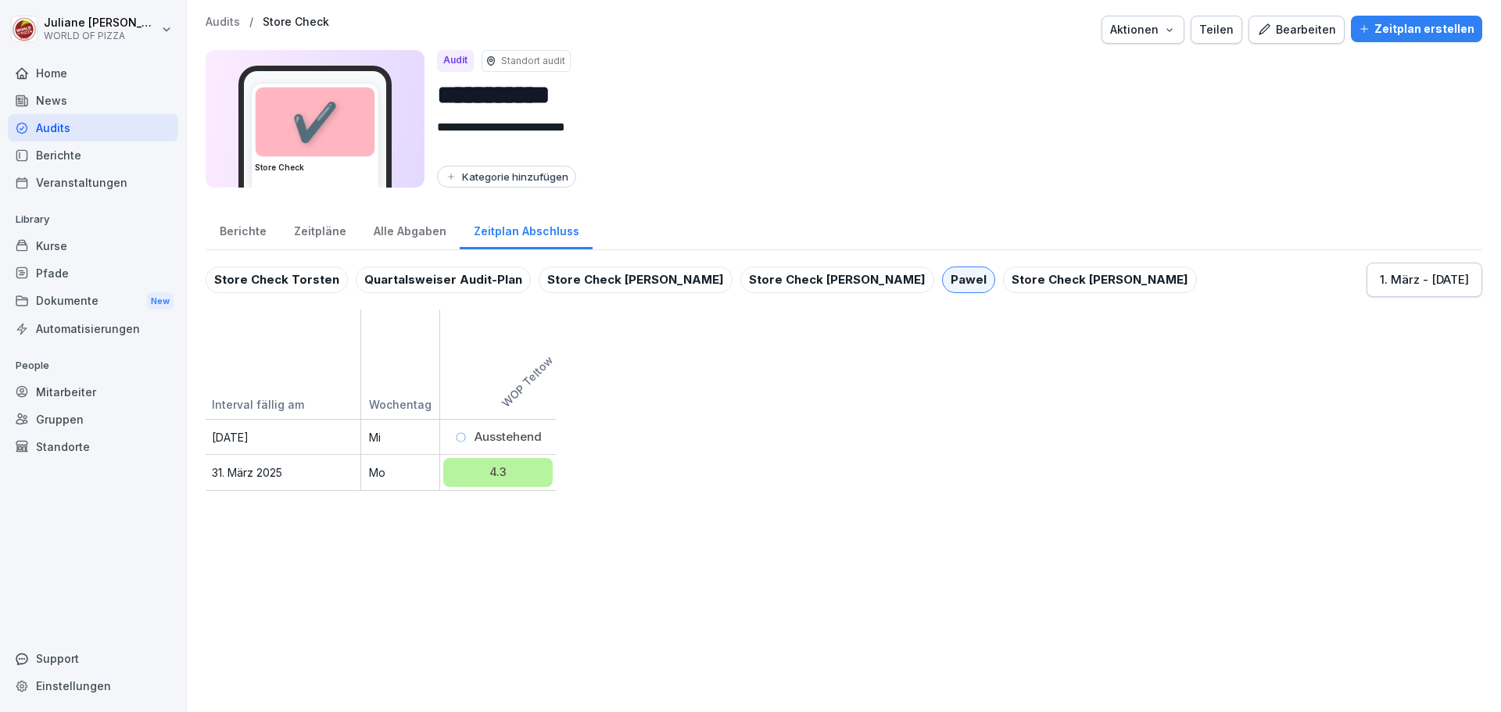
click at [740, 277] on div "Store Check [PERSON_NAME]" at bounding box center [837, 280] width 194 height 27
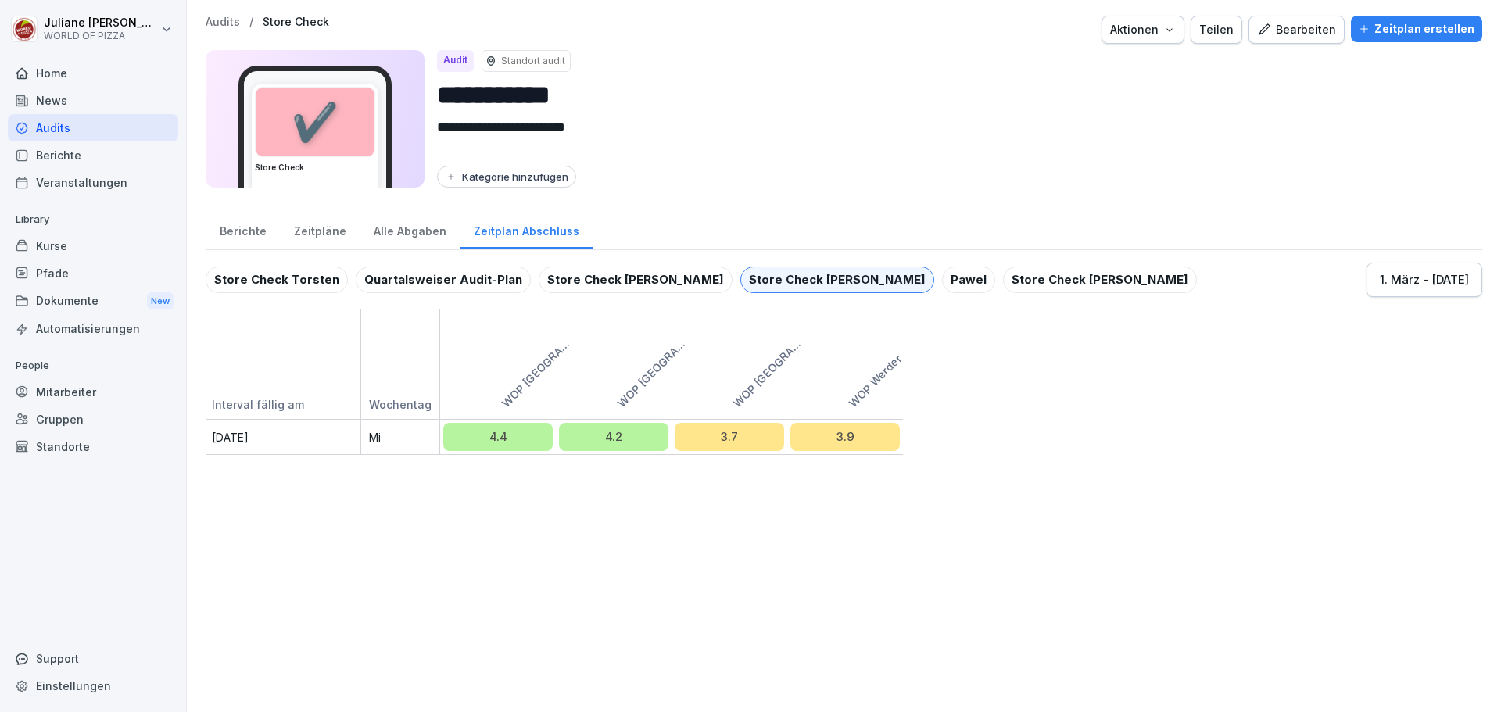
click at [239, 455] on div "**********" at bounding box center [844, 356] width 1314 height 712
click at [267, 418] on p "Interval fällig am" at bounding box center [279, 407] width 147 height 23
click at [249, 443] on p "[DATE]" at bounding box center [279, 437] width 147 height 16
click at [51, 71] on div "Home" at bounding box center [93, 72] width 170 height 27
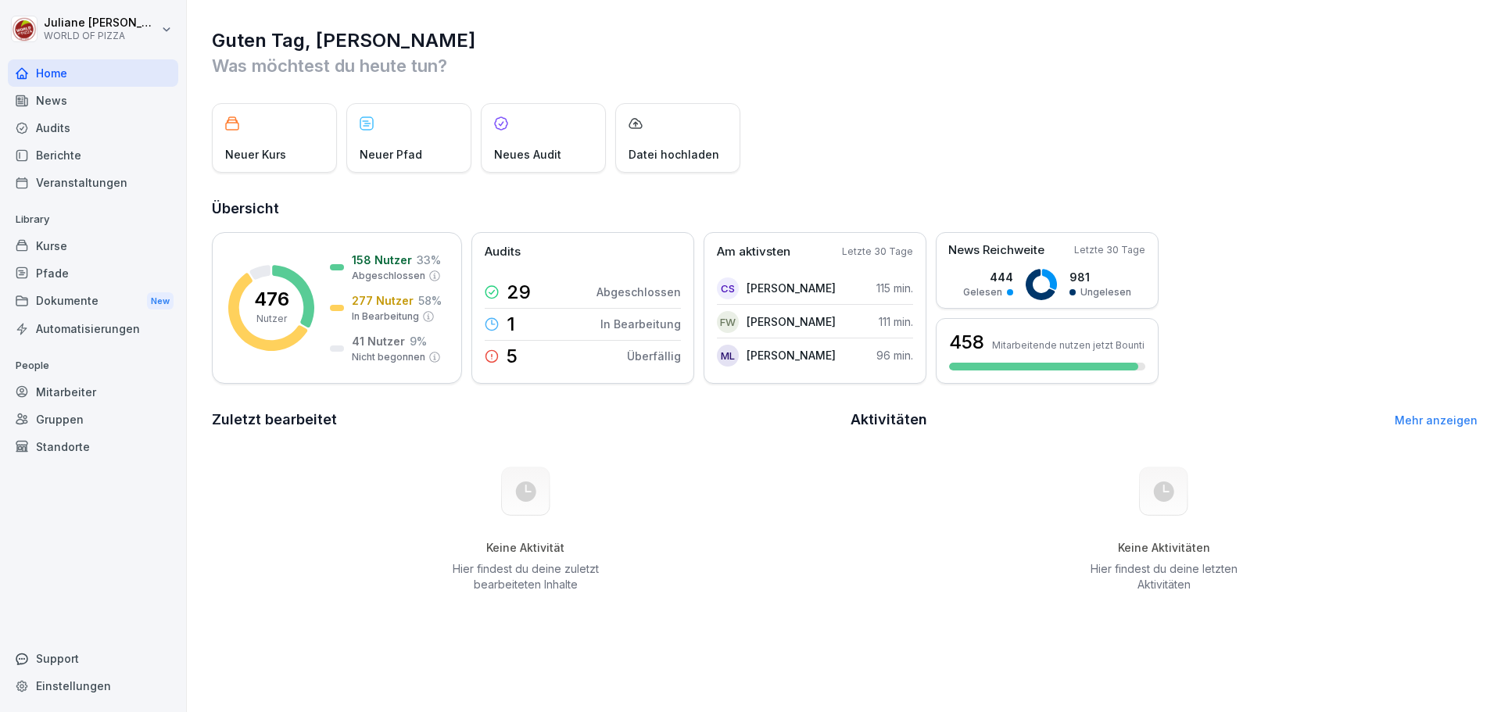
click at [52, 79] on div "Home" at bounding box center [93, 72] width 170 height 27
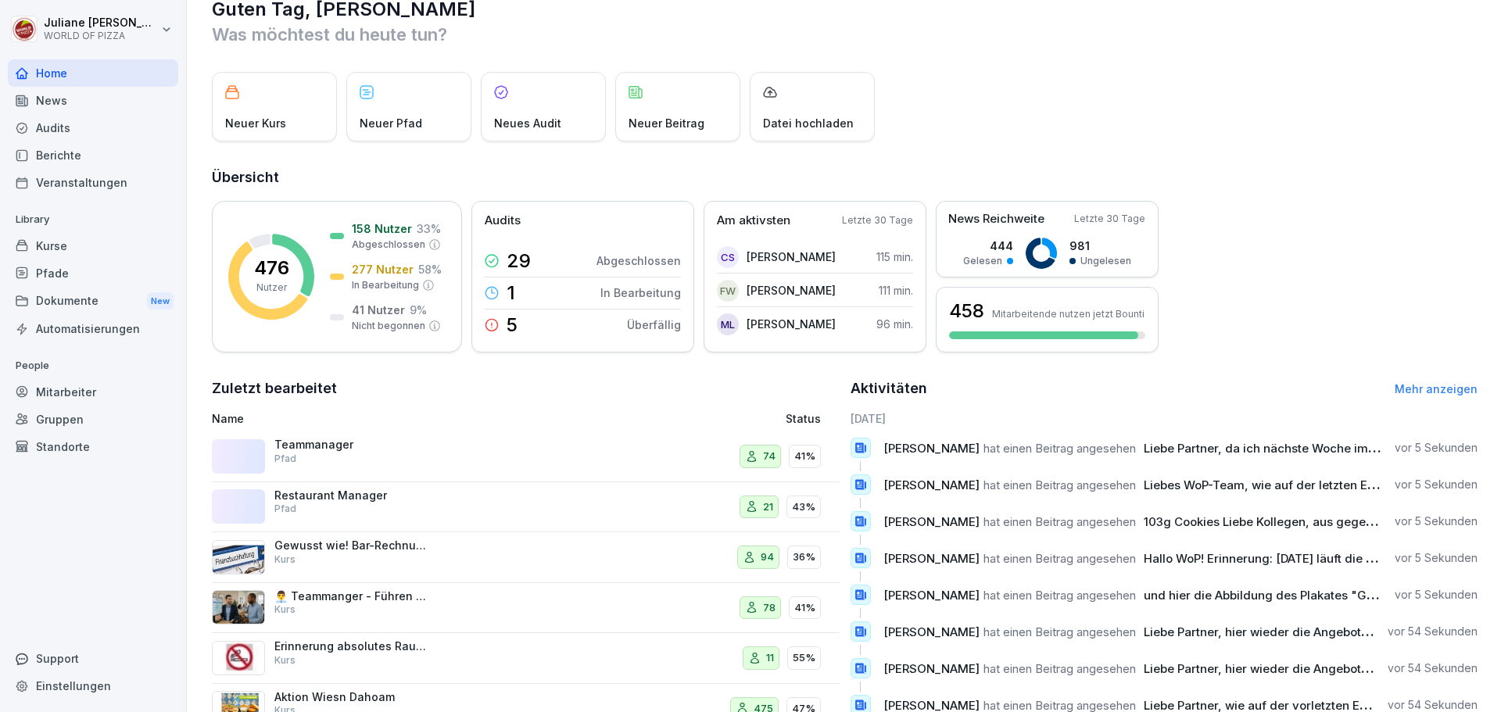
scroll to position [93, 0]
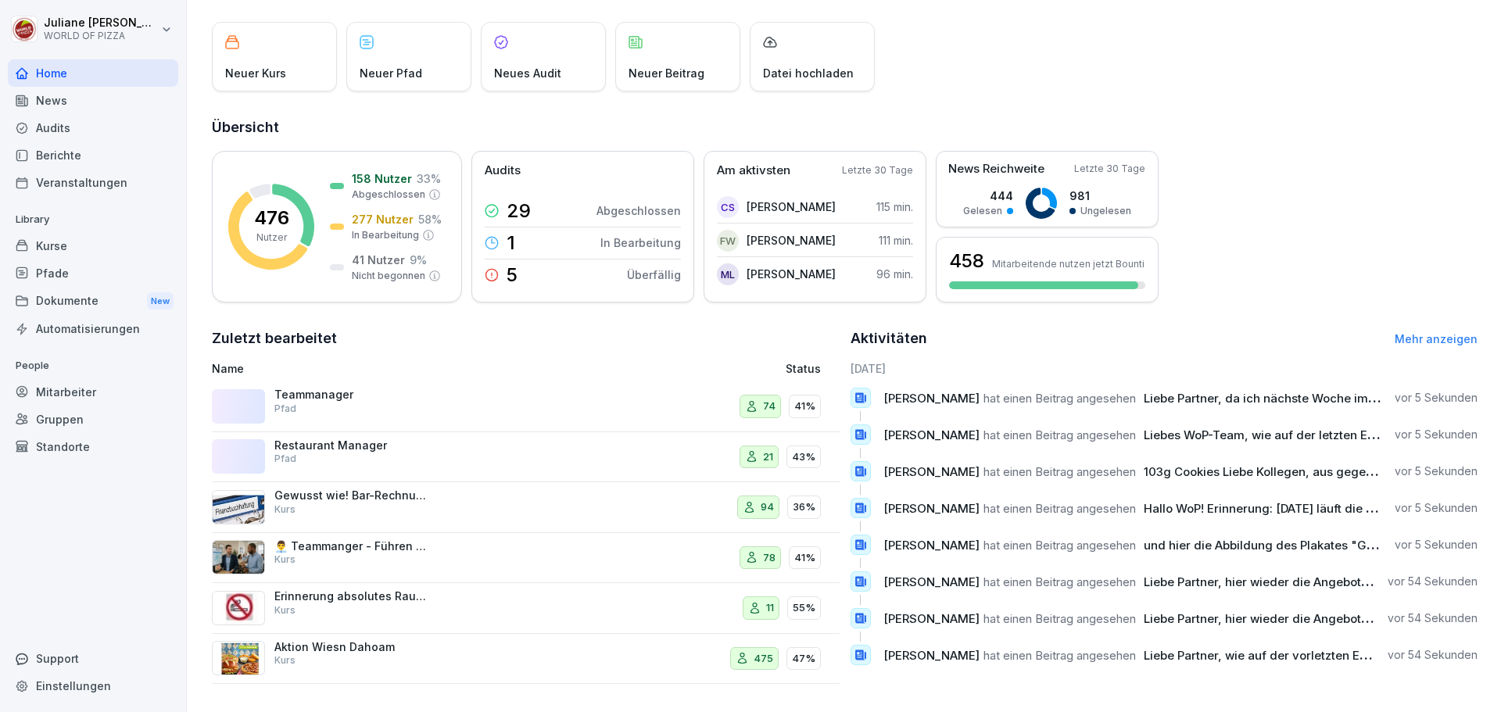
click at [465, 449] on div "Restaurant Manager Pfad" at bounding box center [408, 457] width 393 height 38
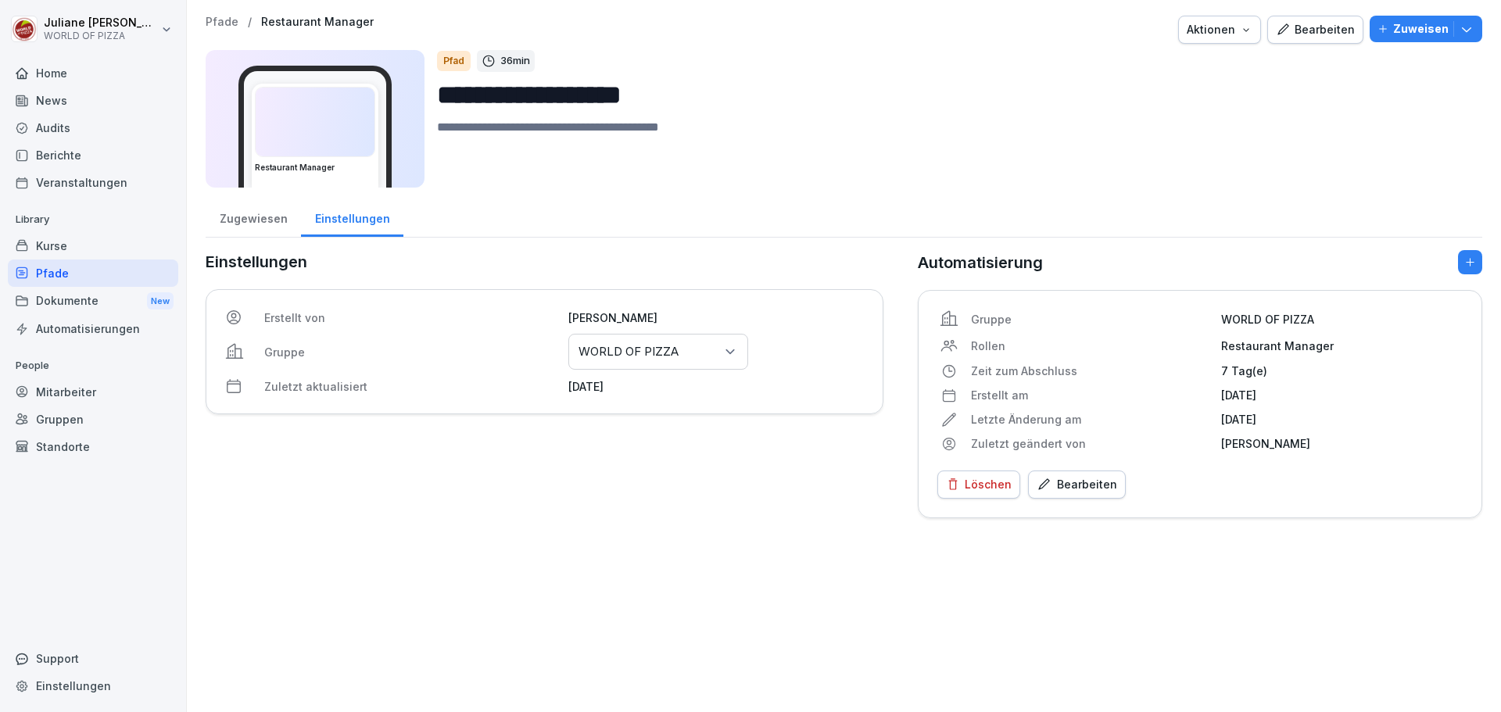
click at [49, 73] on div "Home" at bounding box center [93, 72] width 170 height 27
